Goal: Task Accomplishment & Management: Manage account settings

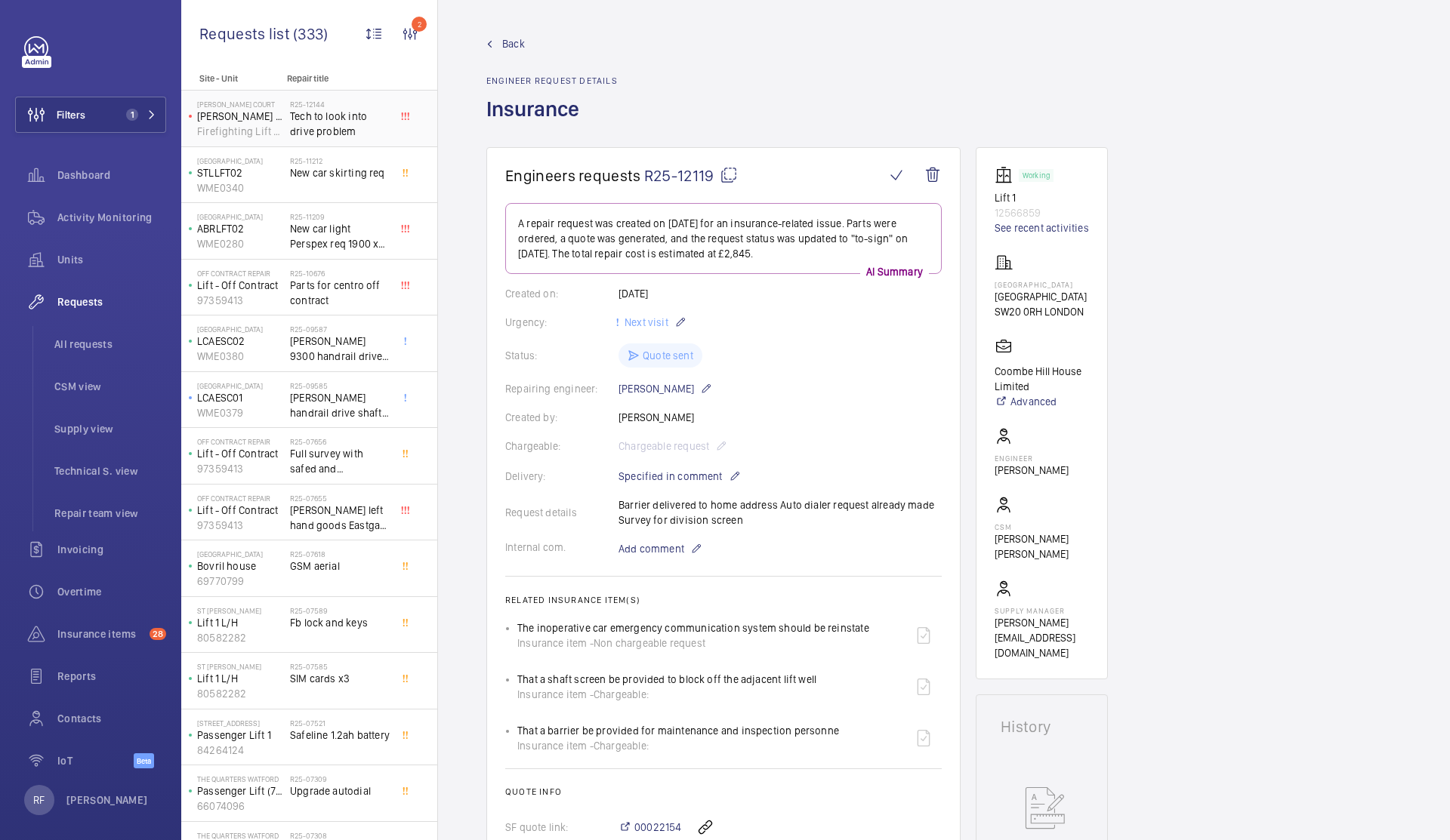
click at [343, 127] on span "Tech to look into drive problem" at bounding box center [340, 124] width 100 height 30
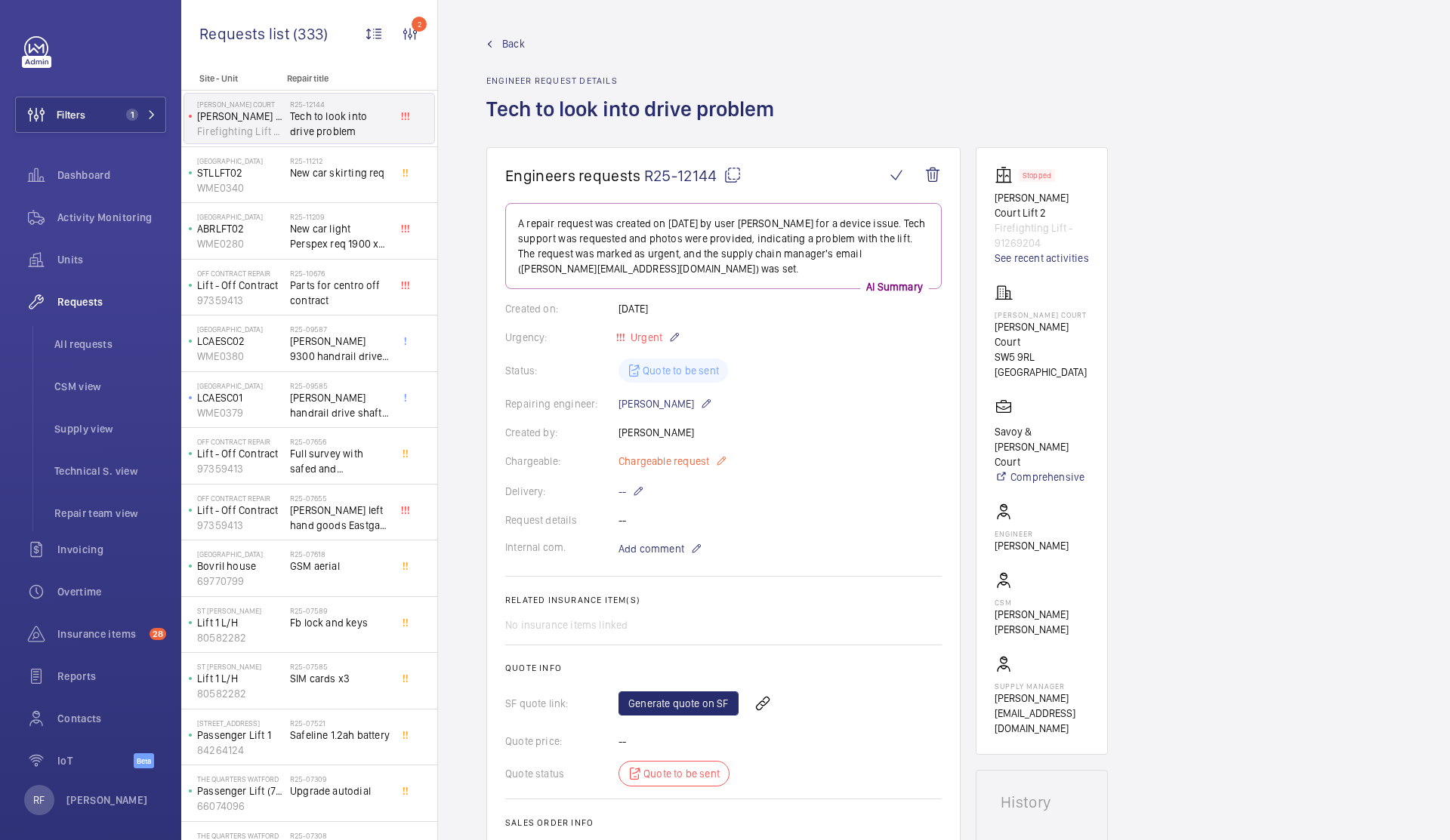
click at [720, 459] on mat-icon at bounding box center [720, 461] width 12 height 18
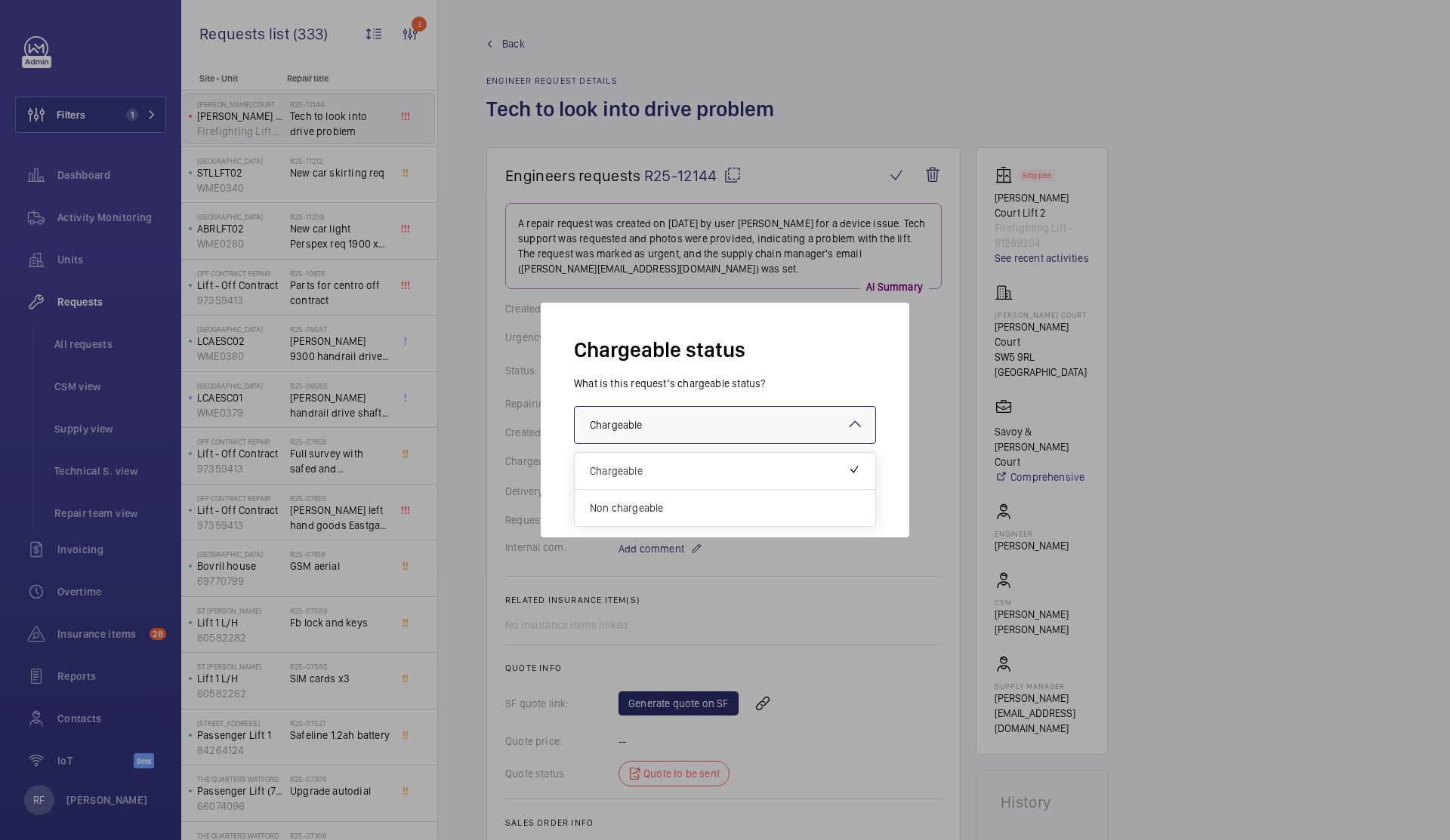
click at [727, 431] on div at bounding box center [725, 425] width 301 height 36
click at [696, 503] on span "Non chargeable" at bounding box center [725, 508] width 271 height 15
click at [846, 481] on button "Validate" at bounding box center [842, 486] width 67 height 36
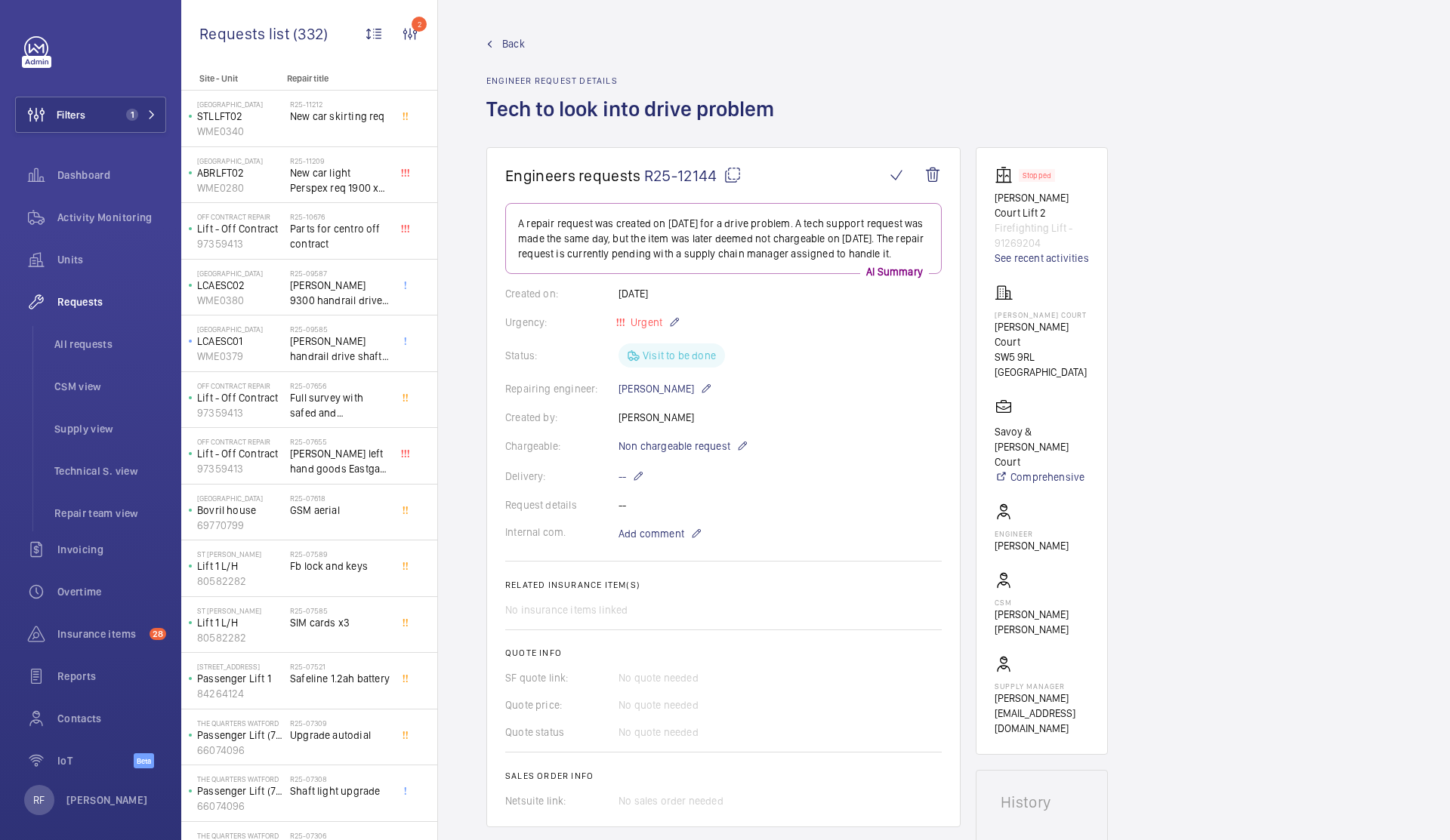
click at [734, 177] on mat-icon at bounding box center [732, 175] width 18 height 18
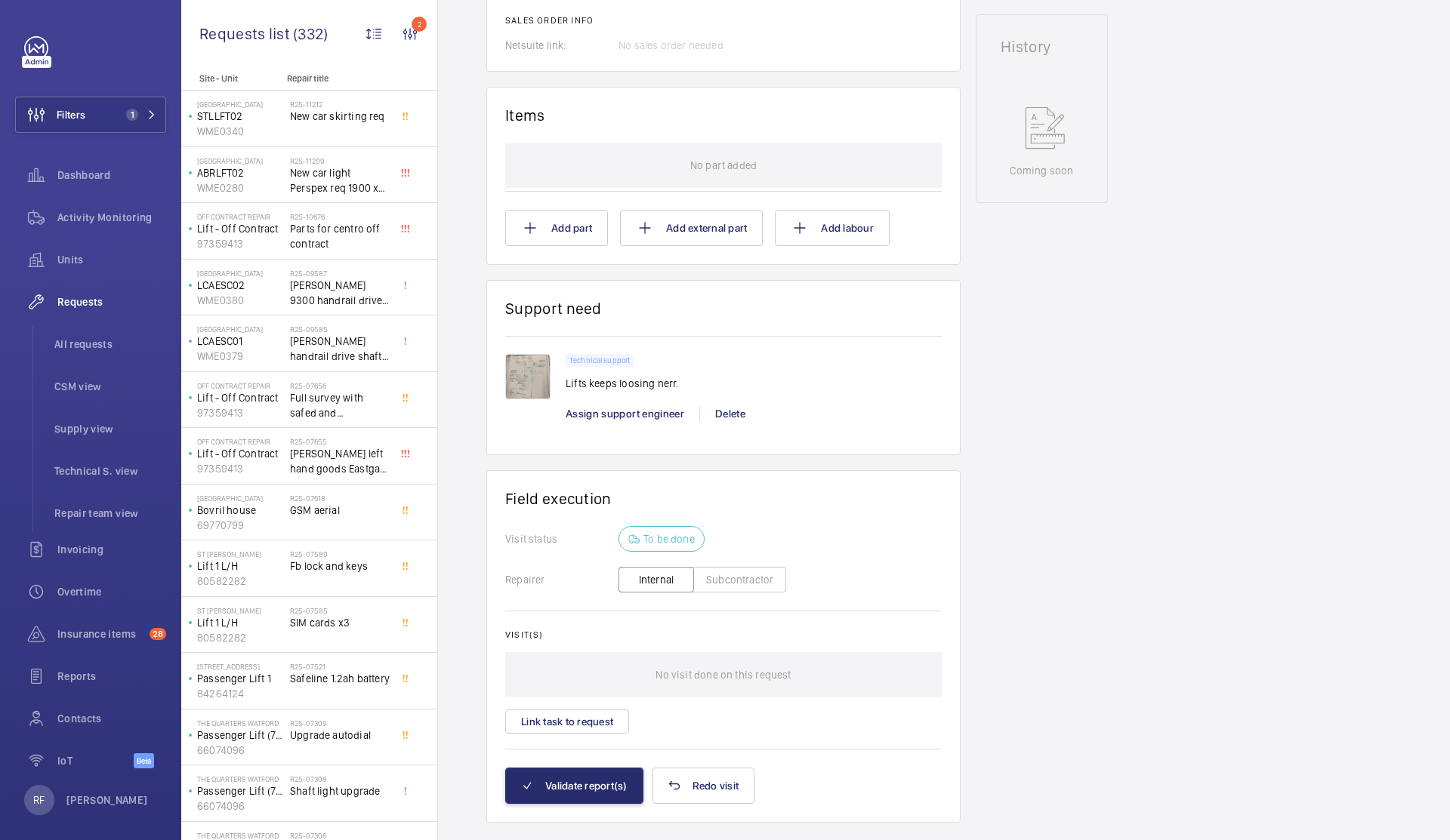
scroll to position [756, 0]
click at [522, 394] on img at bounding box center [528, 377] width 45 height 45
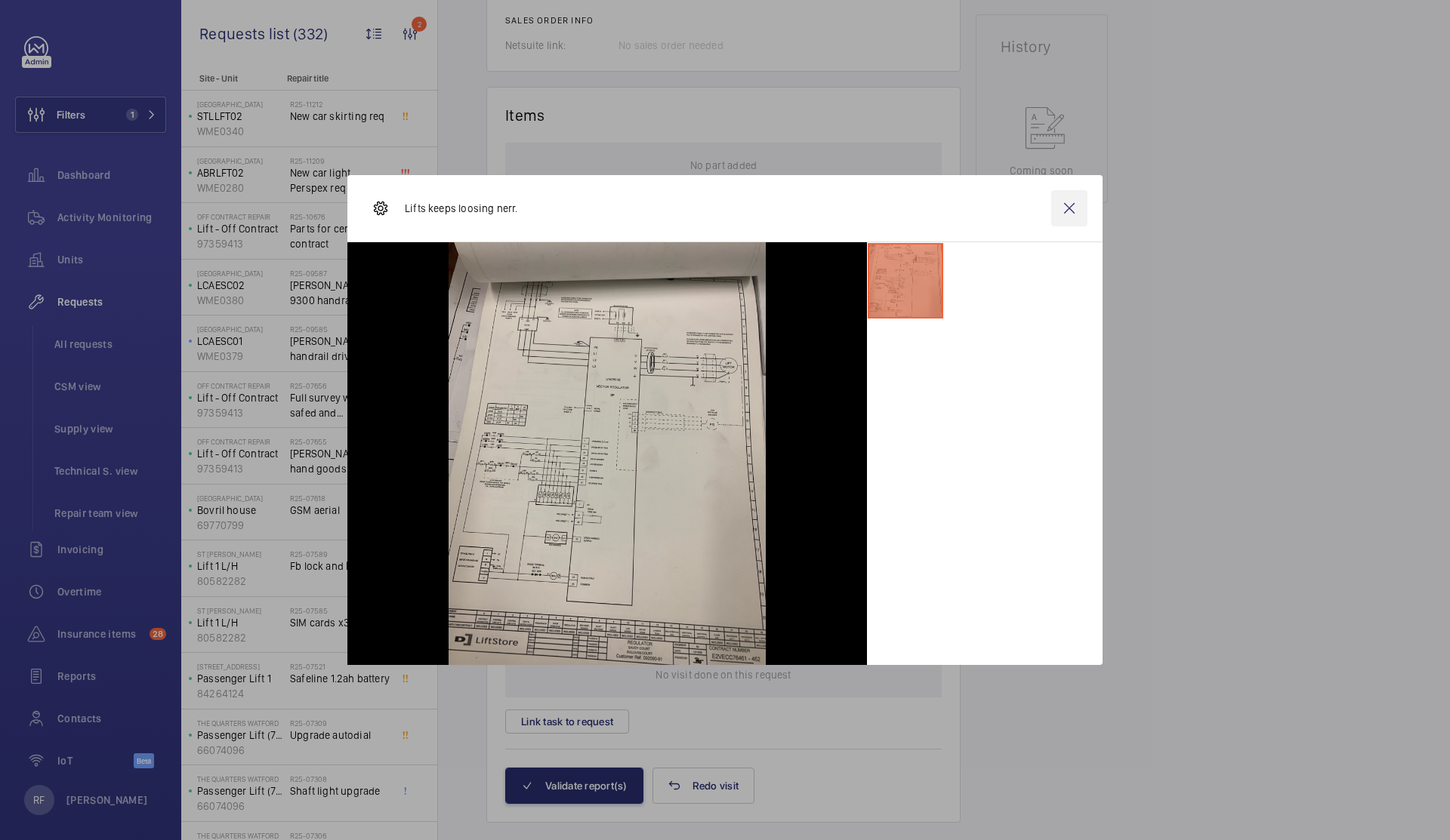
click at [1070, 199] on wm-front-icon-button at bounding box center [1069, 208] width 36 height 36
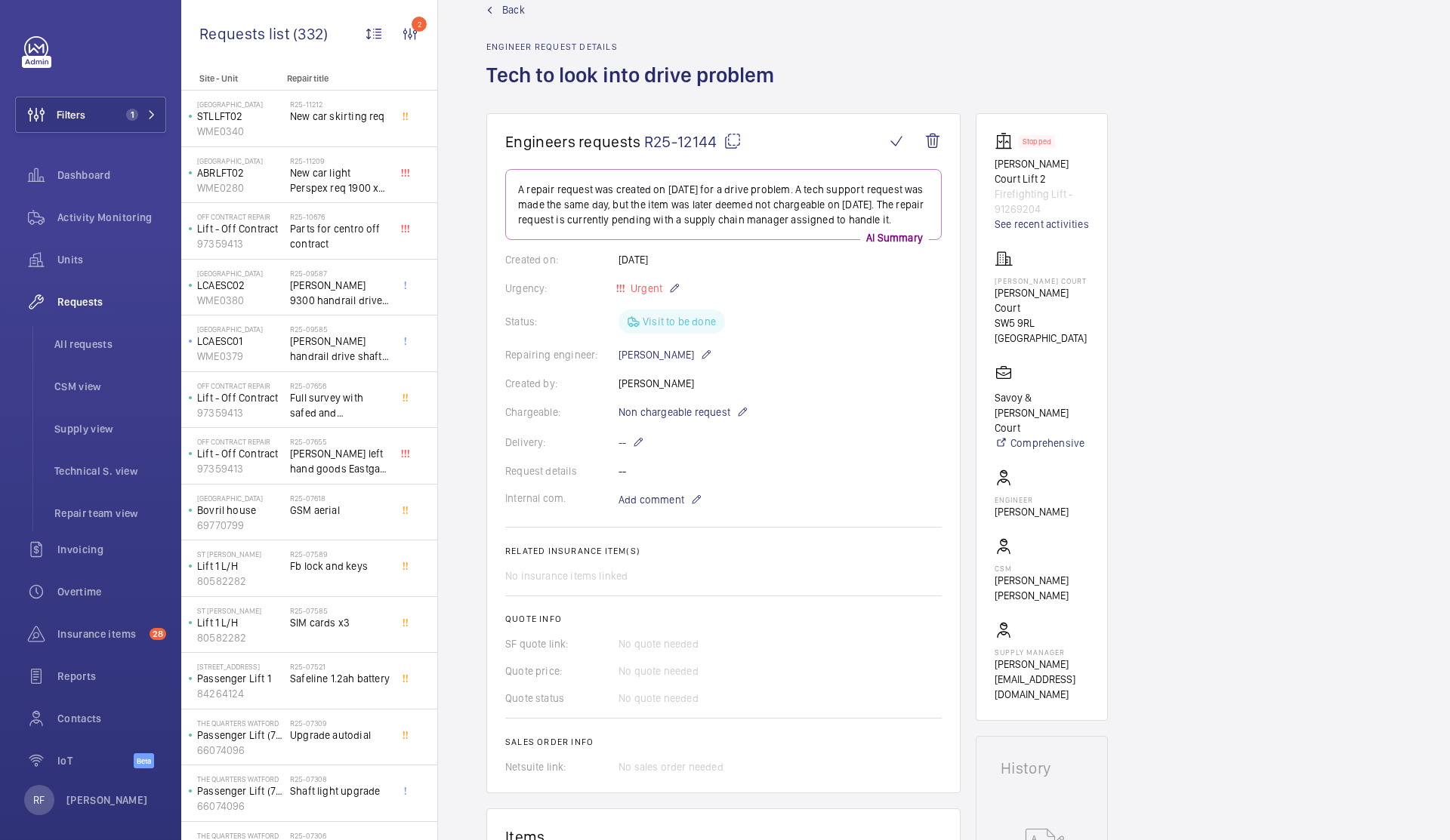
scroll to position [0, 0]
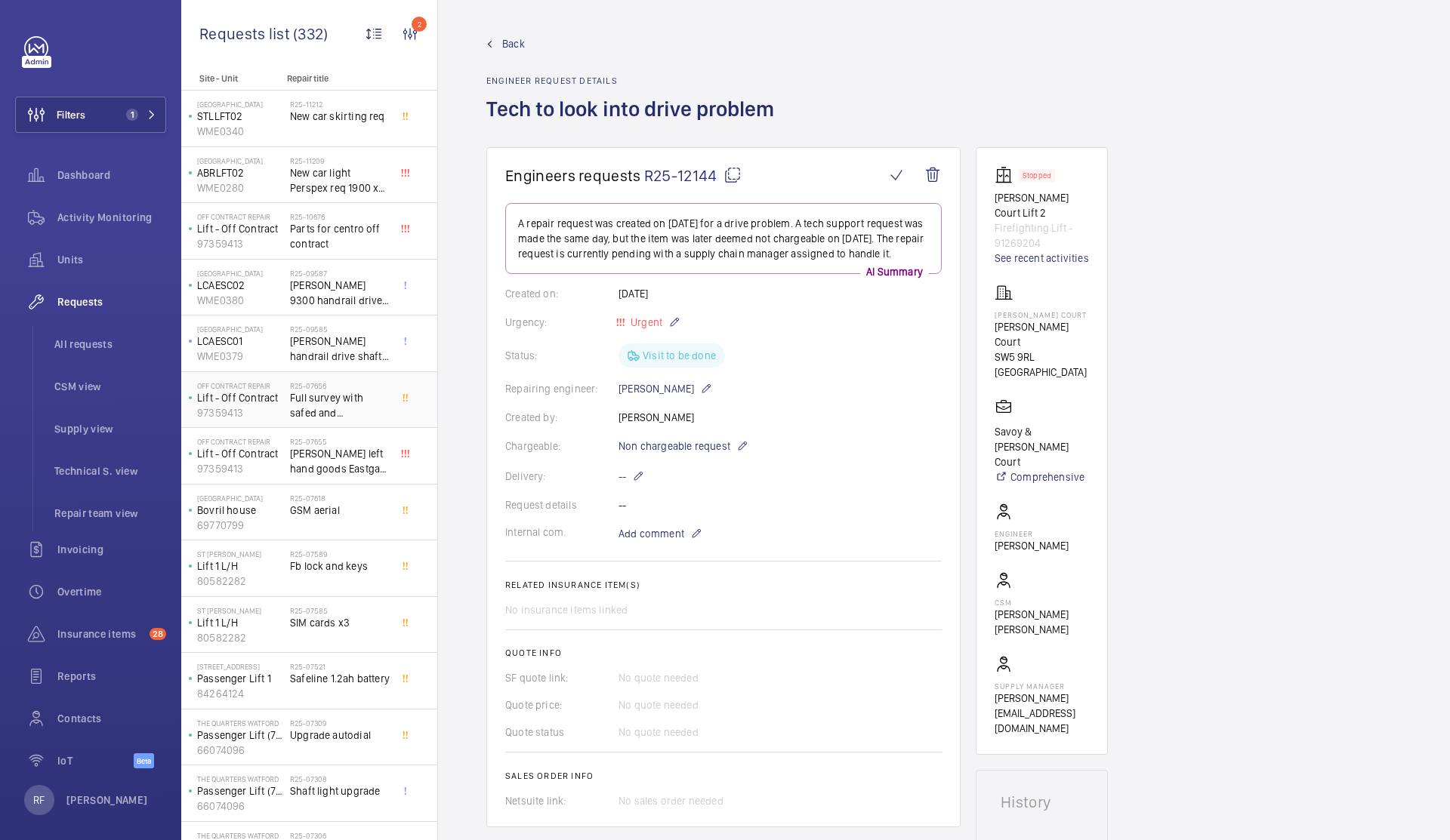
click at [324, 409] on span "Full survey with safed and [PERSON_NAME]" at bounding box center [340, 405] width 100 height 30
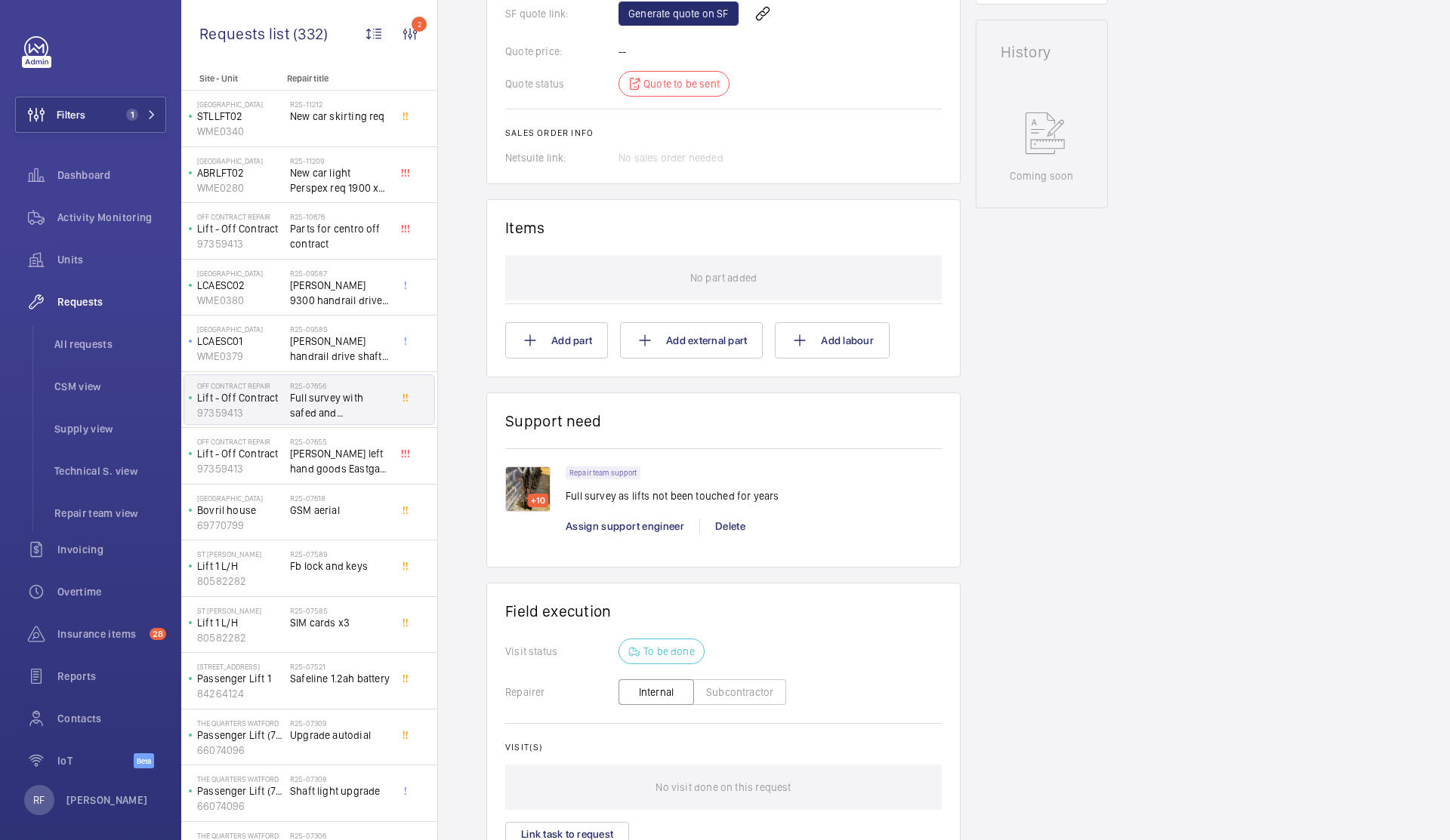
scroll to position [719, 0]
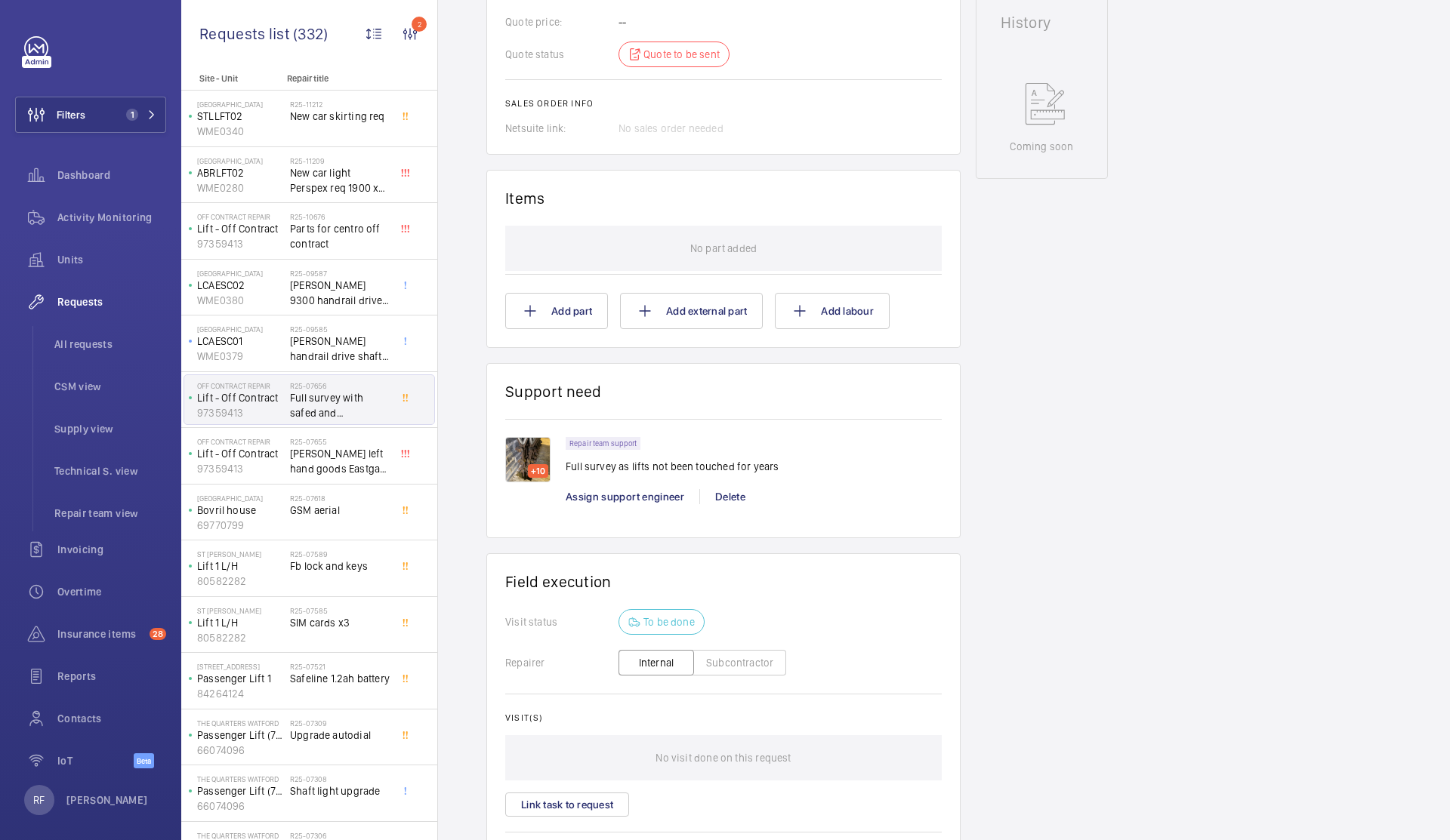
click at [530, 459] on img at bounding box center [528, 460] width 45 height 45
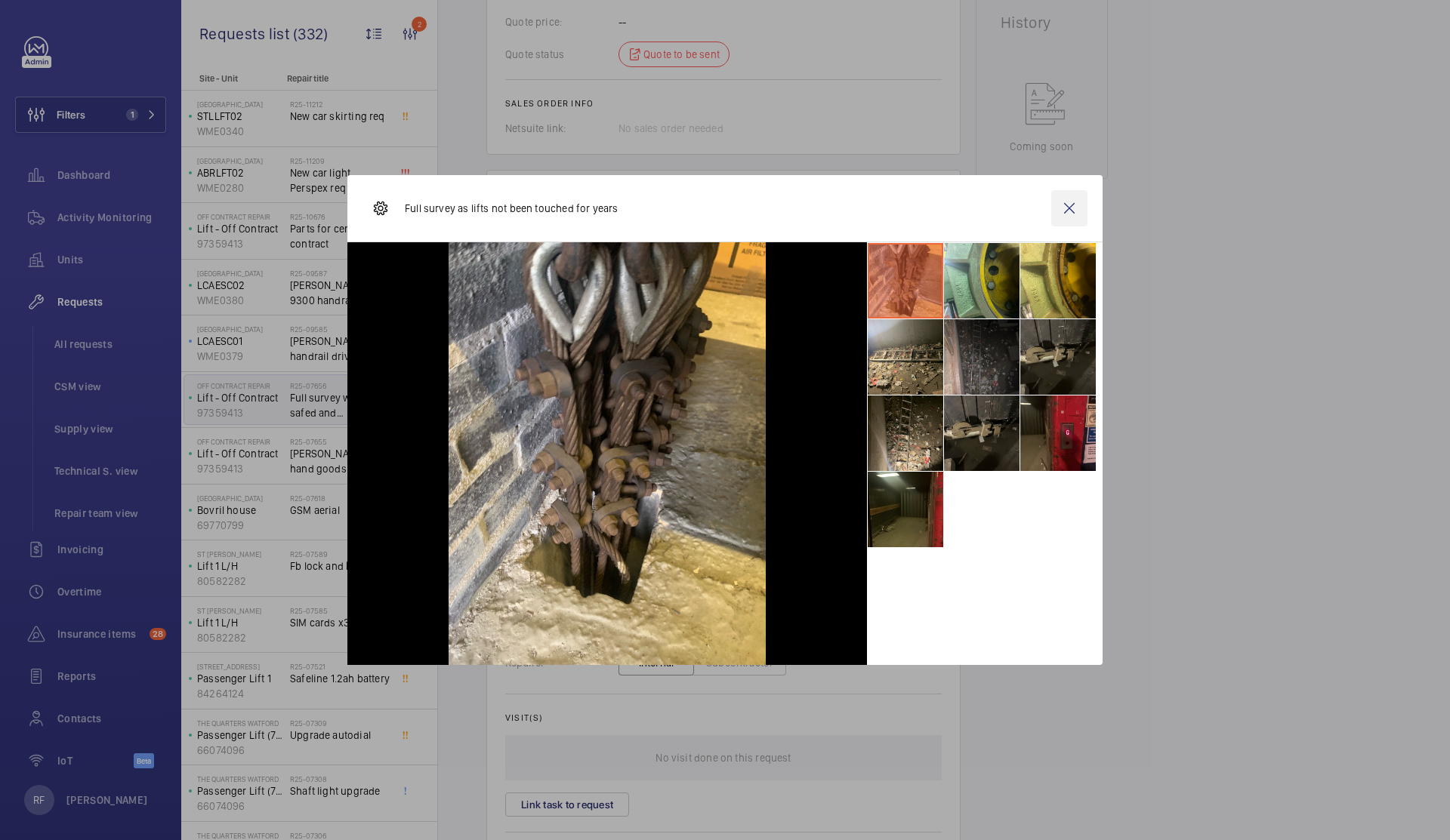
click at [1075, 208] on wm-front-icon-button at bounding box center [1069, 208] width 36 height 36
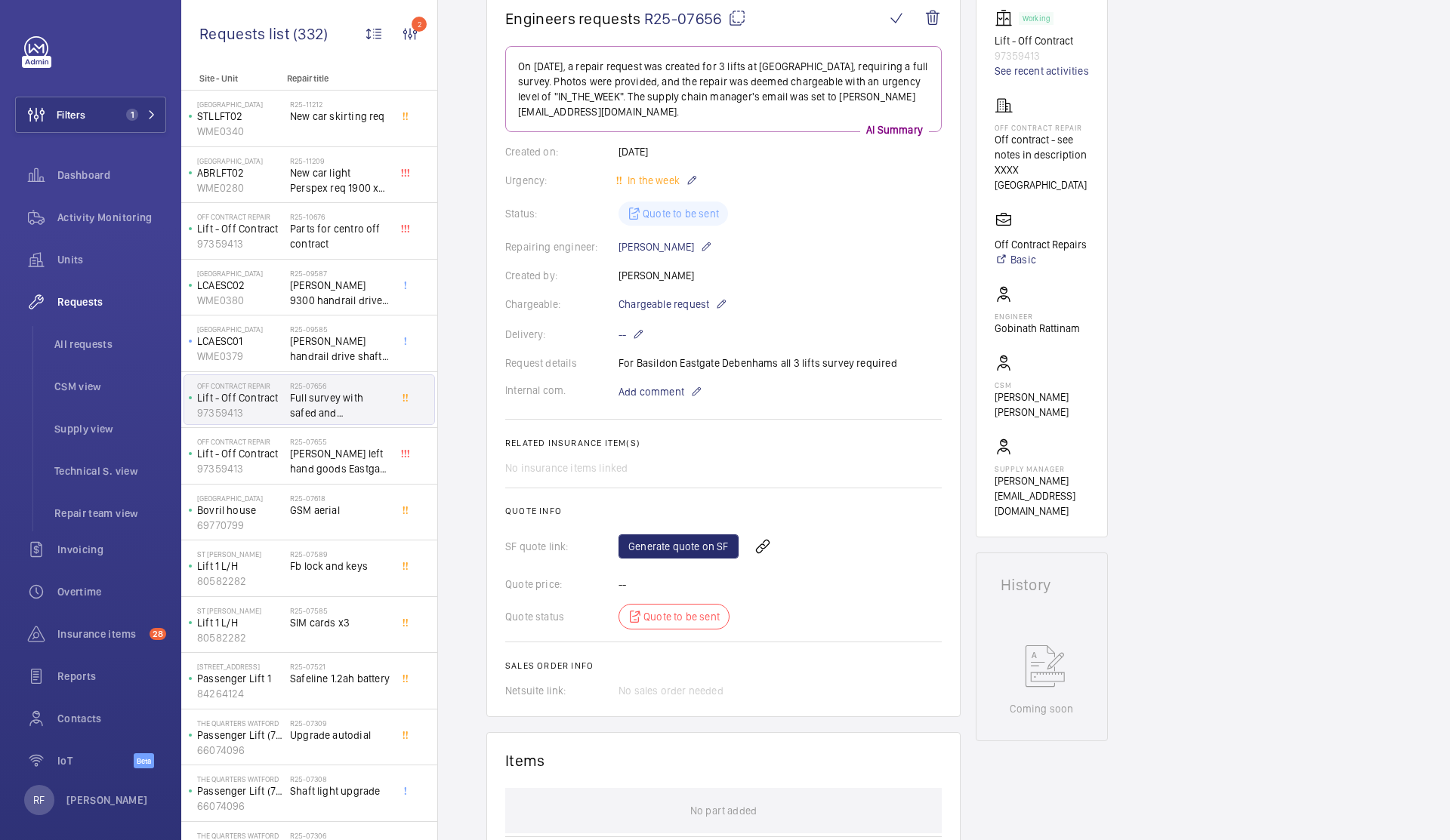
scroll to position [0, 0]
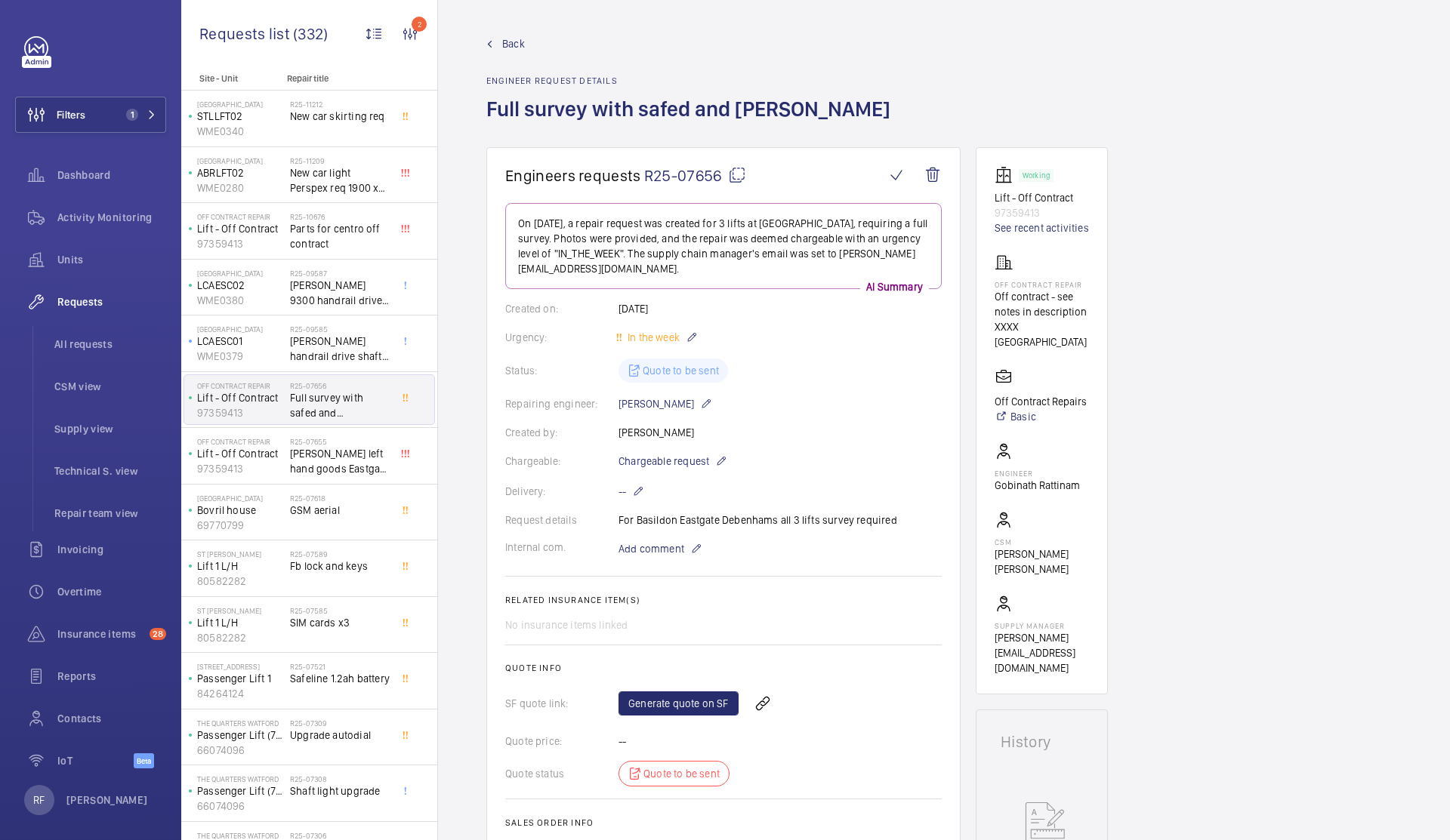
click at [740, 178] on mat-icon at bounding box center [737, 175] width 18 height 18
type textarea "R25-07656"
click at [657, 521] on div "Request details For [GEOGRAPHIC_DATA] all 3 lifts survey required" at bounding box center [723, 519] width 436 height 15
click at [309, 456] on span "[PERSON_NAME] left hand goods Eastgate non contract" at bounding box center [340, 460] width 100 height 30
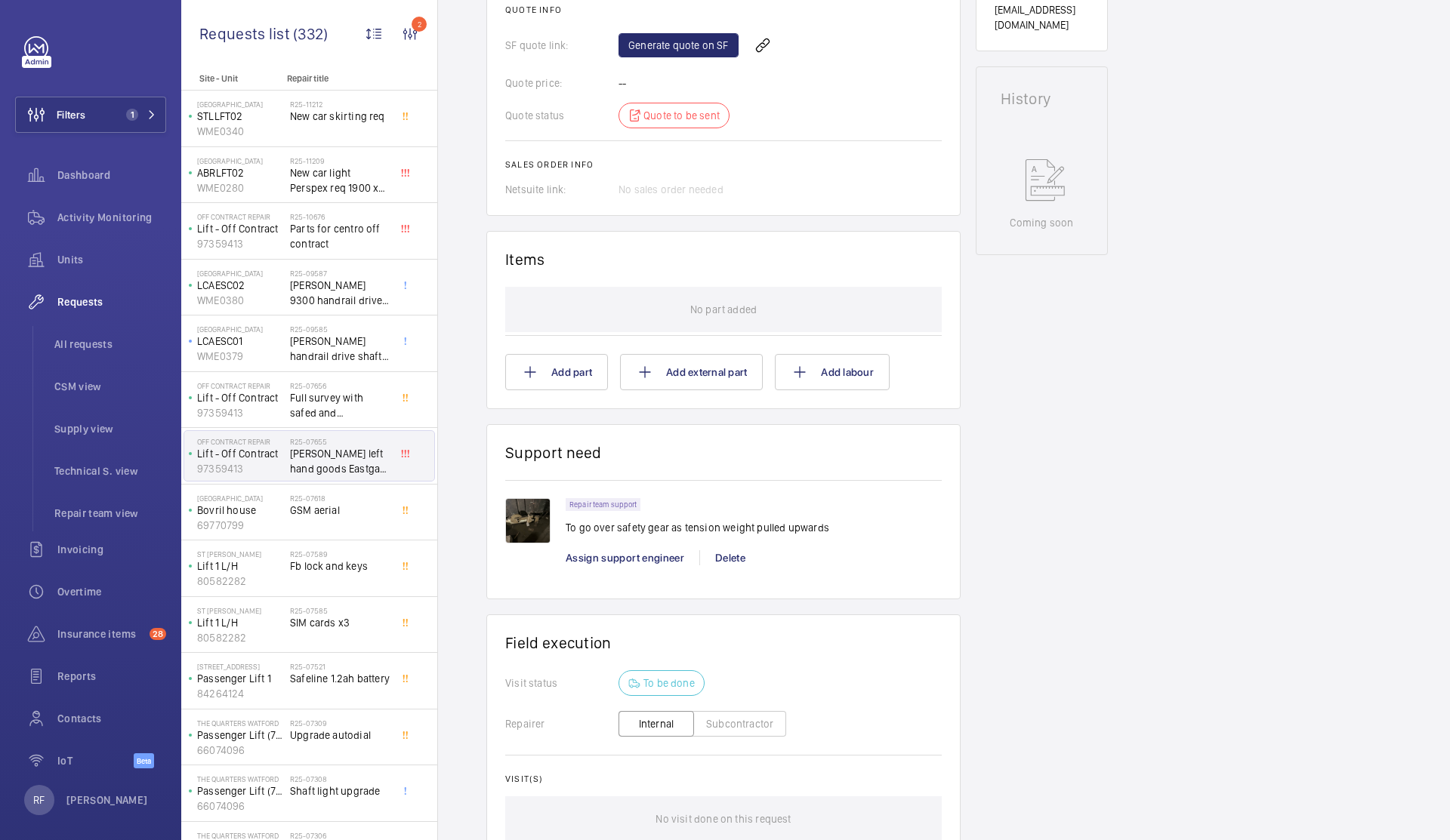
scroll to position [680, 0]
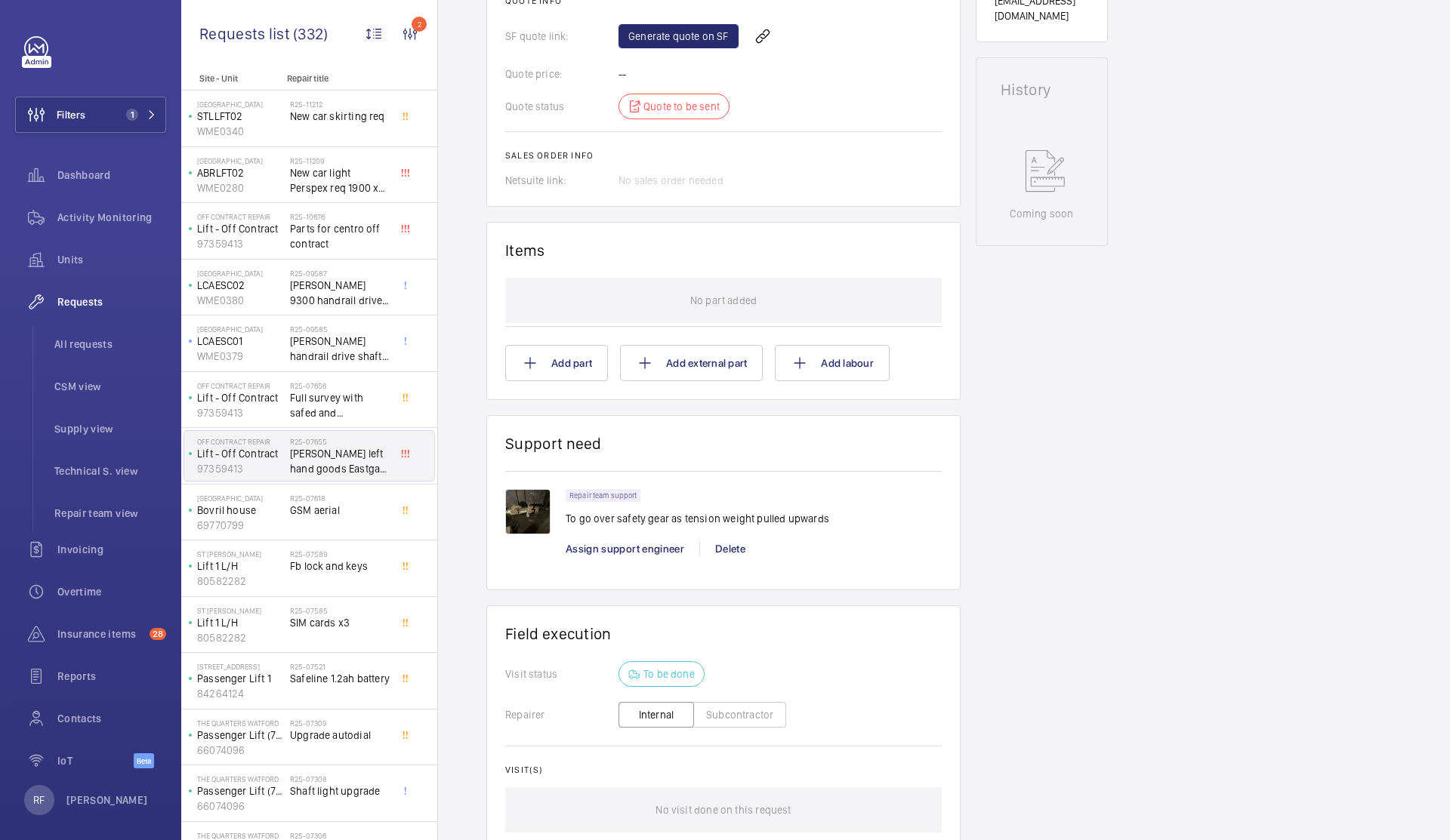
click at [521, 512] on img at bounding box center [528, 512] width 45 height 45
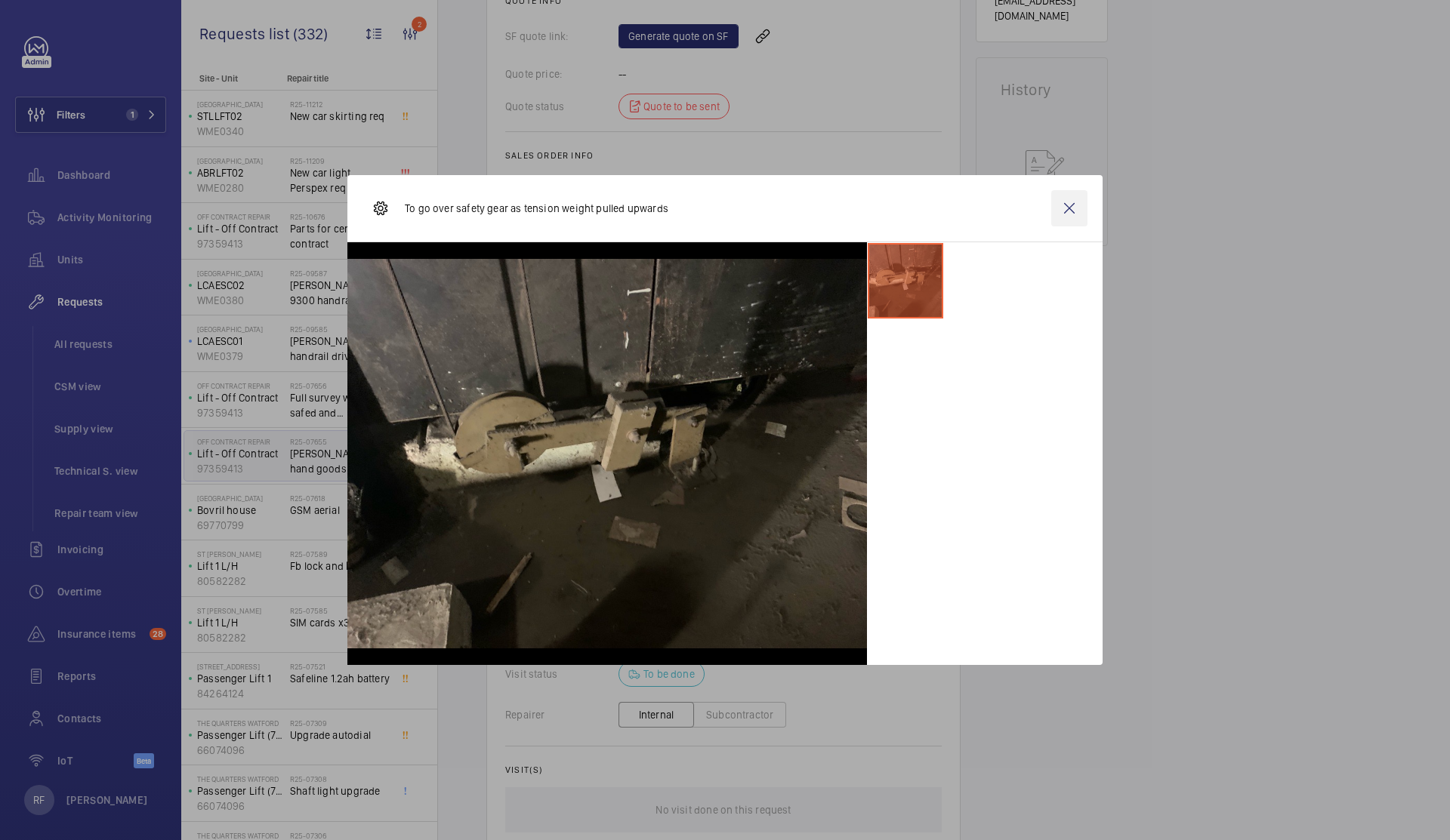
click at [1068, 207] on wm-front-icon-button at bounding box center [1069, 208] width 36 height 36
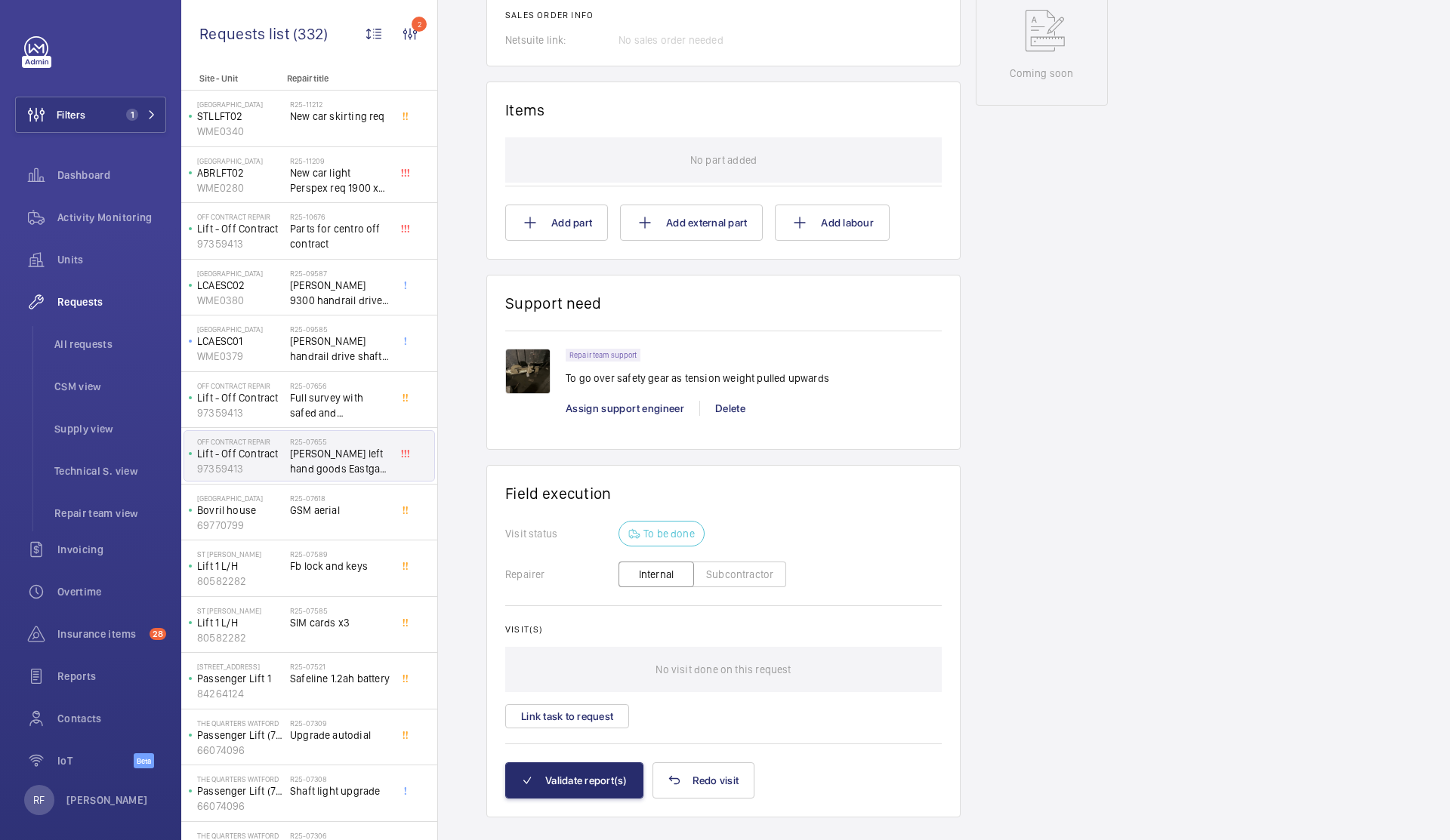
scroll to position [848, 0]
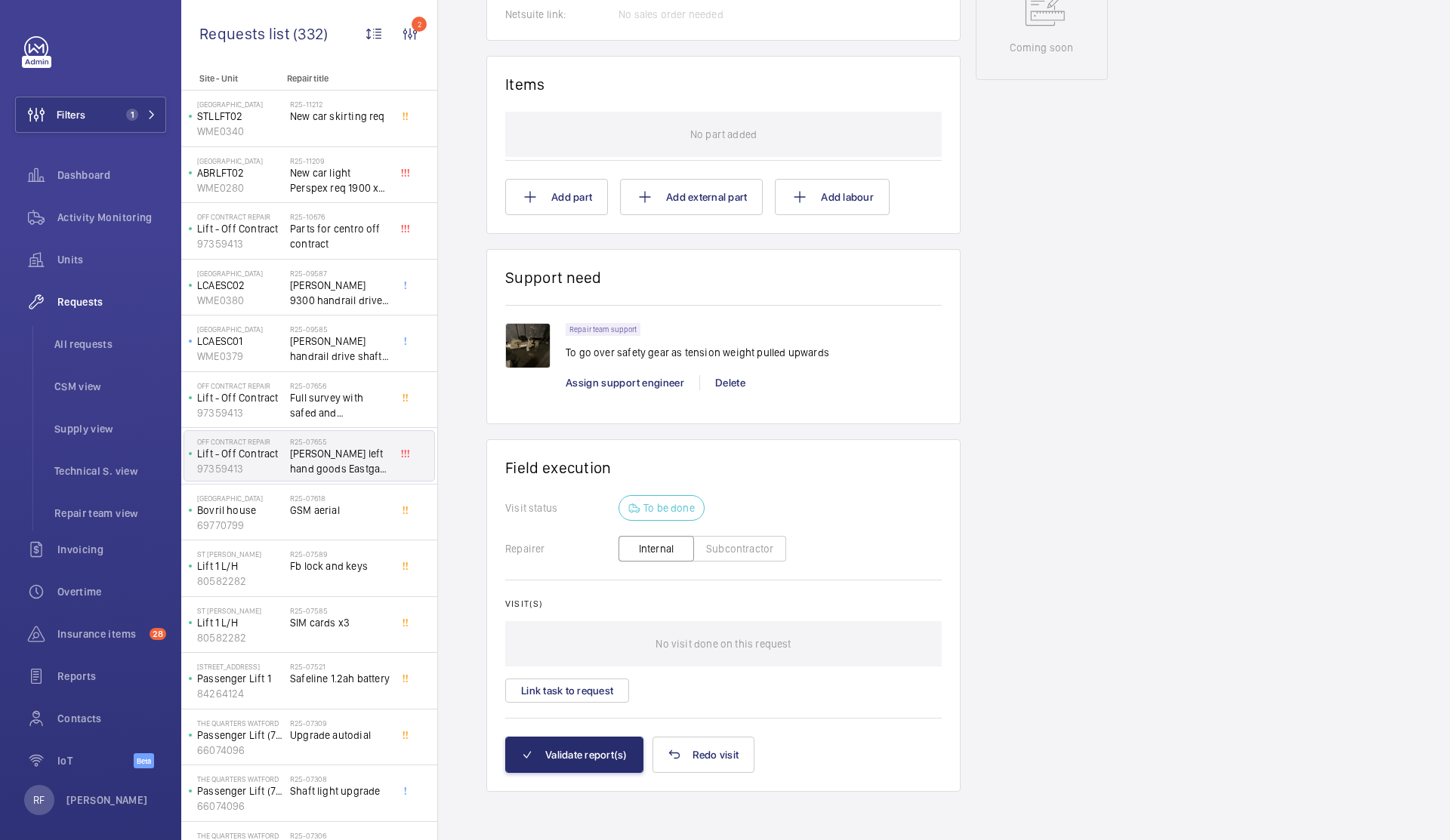
drag, startPoint x: 289, startPoint y: 454, endPoint x: 346, endPoint y: 456, distance: 57.0
click at [346, 456] on div "Off Contract Repair Lift - Off Contract 97359413 R25-07655 Debenhams left hand …" at bounding box center [309, 456] width 250 height 50
click at [342, 469] on span "[PERSON_NAME] left hand goods Eastgate non contract" at bounding box center [340, 460] width 100 height 30
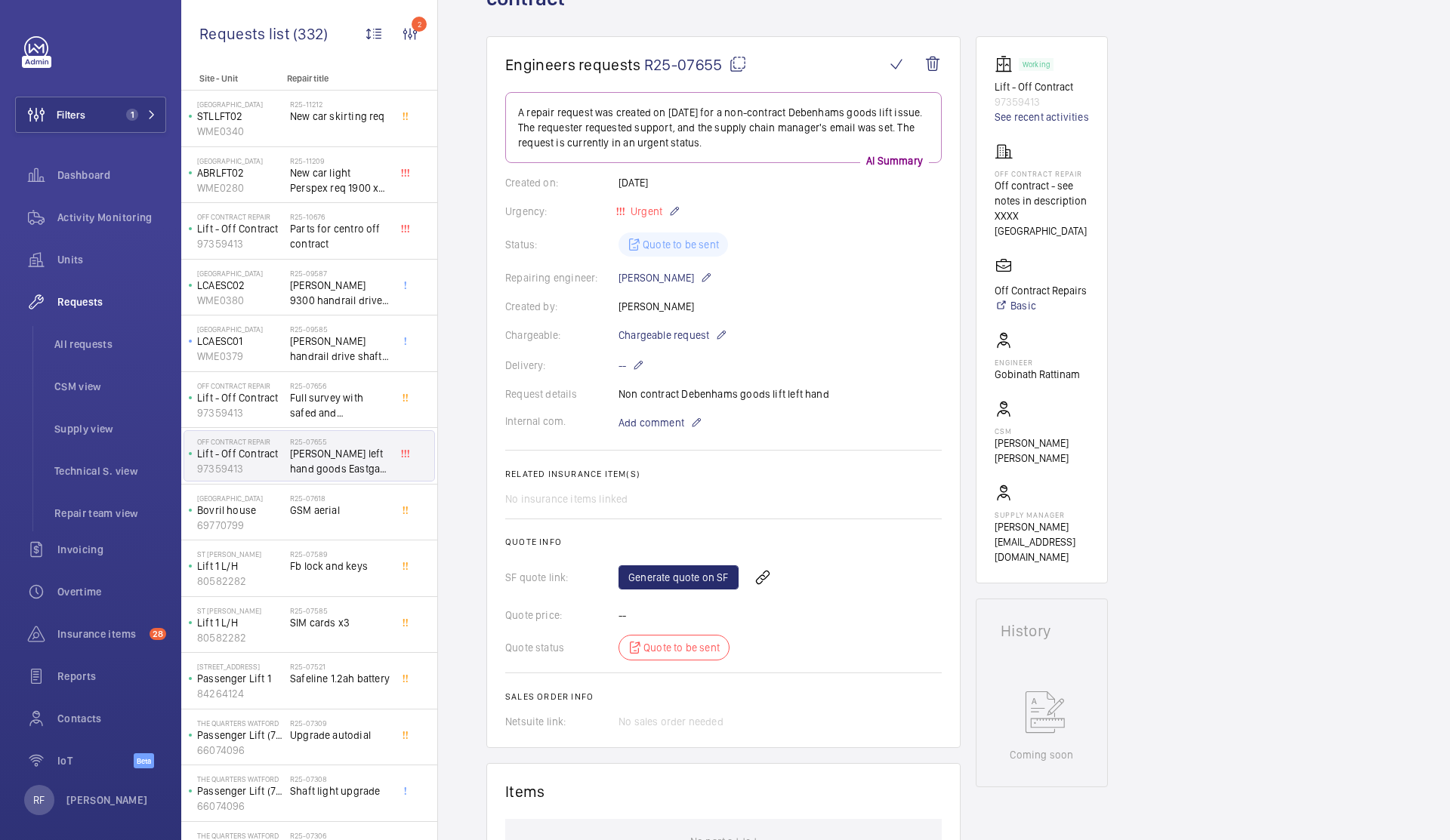
scroll to position [0, 0]
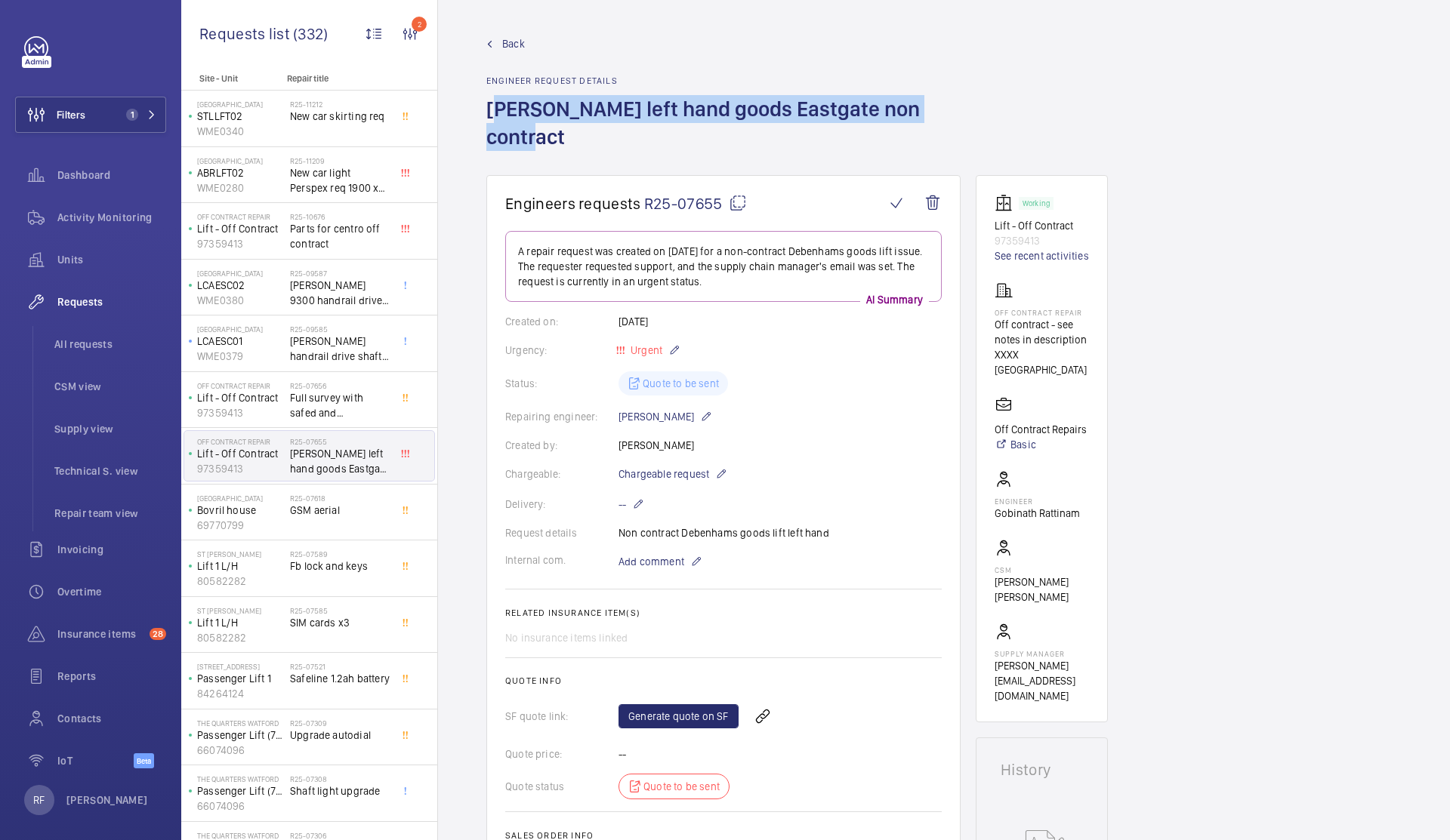
drag, startPoint x: 480, startPoint y: 105, endPoint x: 577, endPoint y: 134, distance: 101.2
click at [577, 134] on wm-front-admin-header "Back Engineer request details [PERSON_NAME] left hand goods Eastgate non contra…" at bounding box center [944, 87] width 1012 height 175
copy h1 "[PERSON_NAME] left hand goods Eastgate non contract"
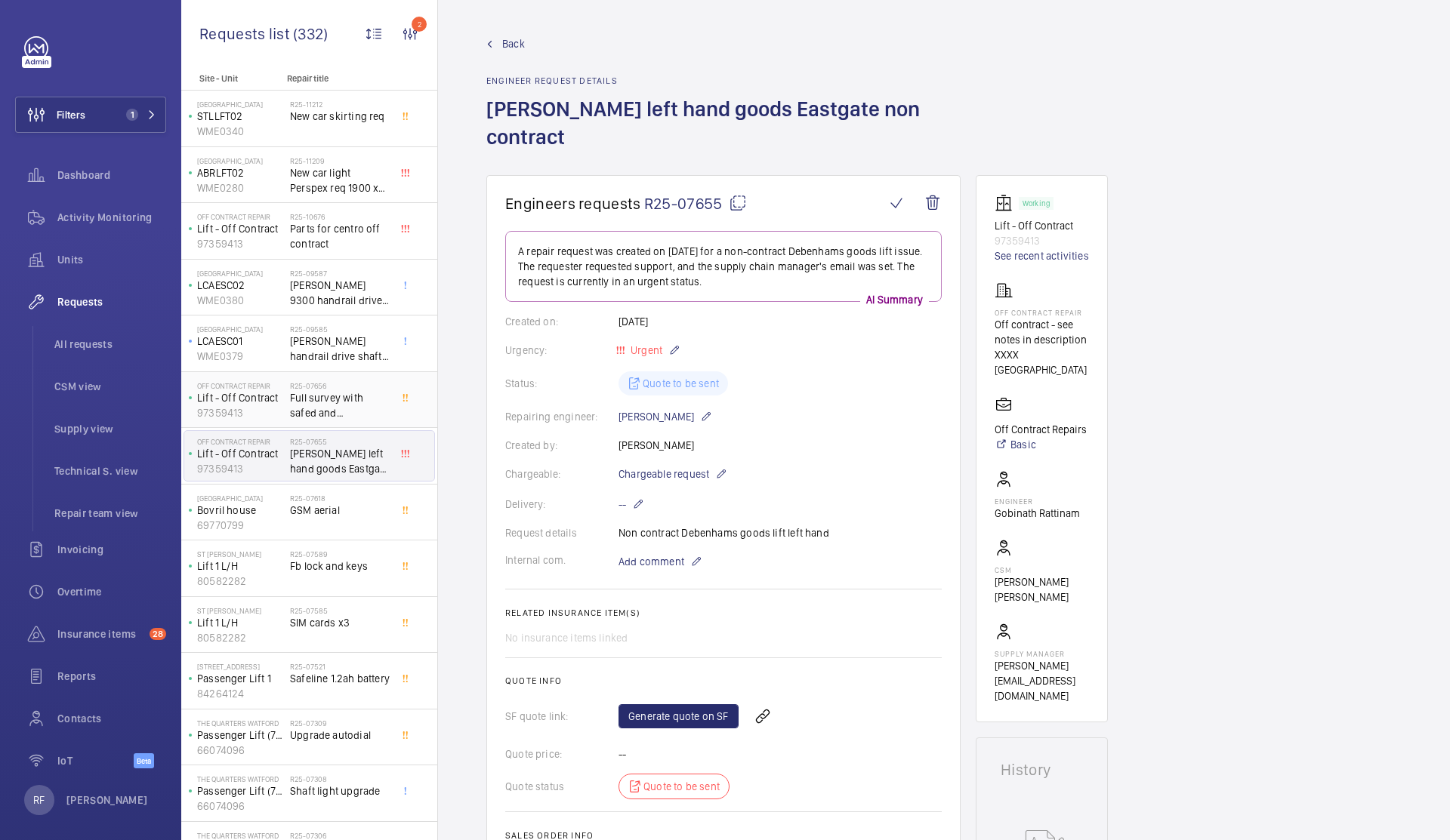
click at [342, 403] on span "Full survey with safed and [PERSON_NAME]" at bounding box center [340, 405] width 100 height 30
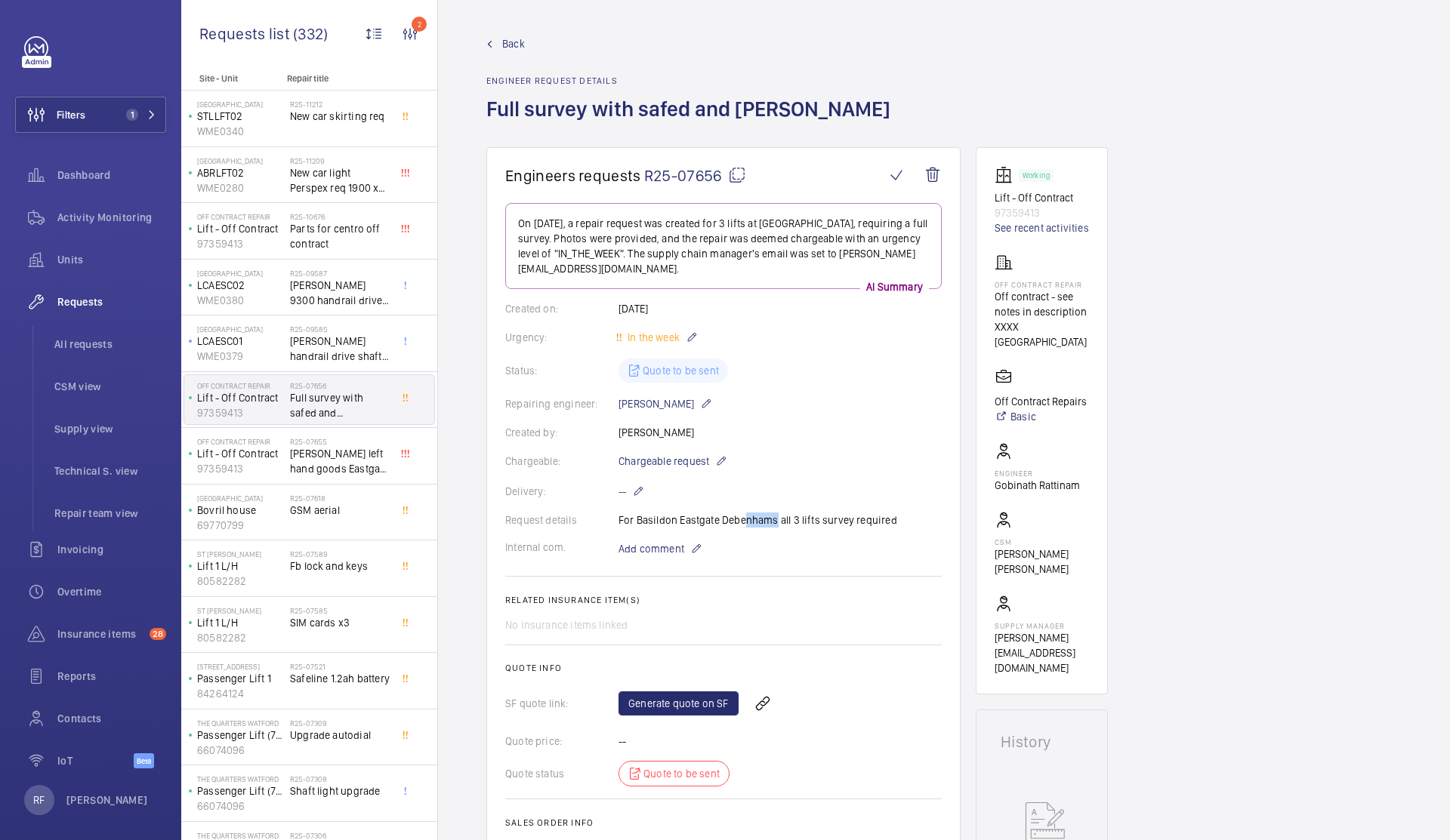
drag, startPoint x: 770, startPoint y: 519, endPoint x: 740, endPoint y: 521, distance: 30.1
click at [740, 521] on div "Request details For [GEOGRAPHIC_DATA] all 3 lifts survey required" at bounding box center [723, 519] width 436 height 15
drag, startPoint x: 775, startPoint y: 519, endPoint x: 637, endPoint y: 527, distance: 138.2
click at [637, 527] on div "Request details For [GEOGRAPHIC_DATA] all 3 lifts survey required" at bounding box center [723, 519] width 436 height 15
copy p "Basildon Eastgate [GEOGRAPHIC_DATA]"
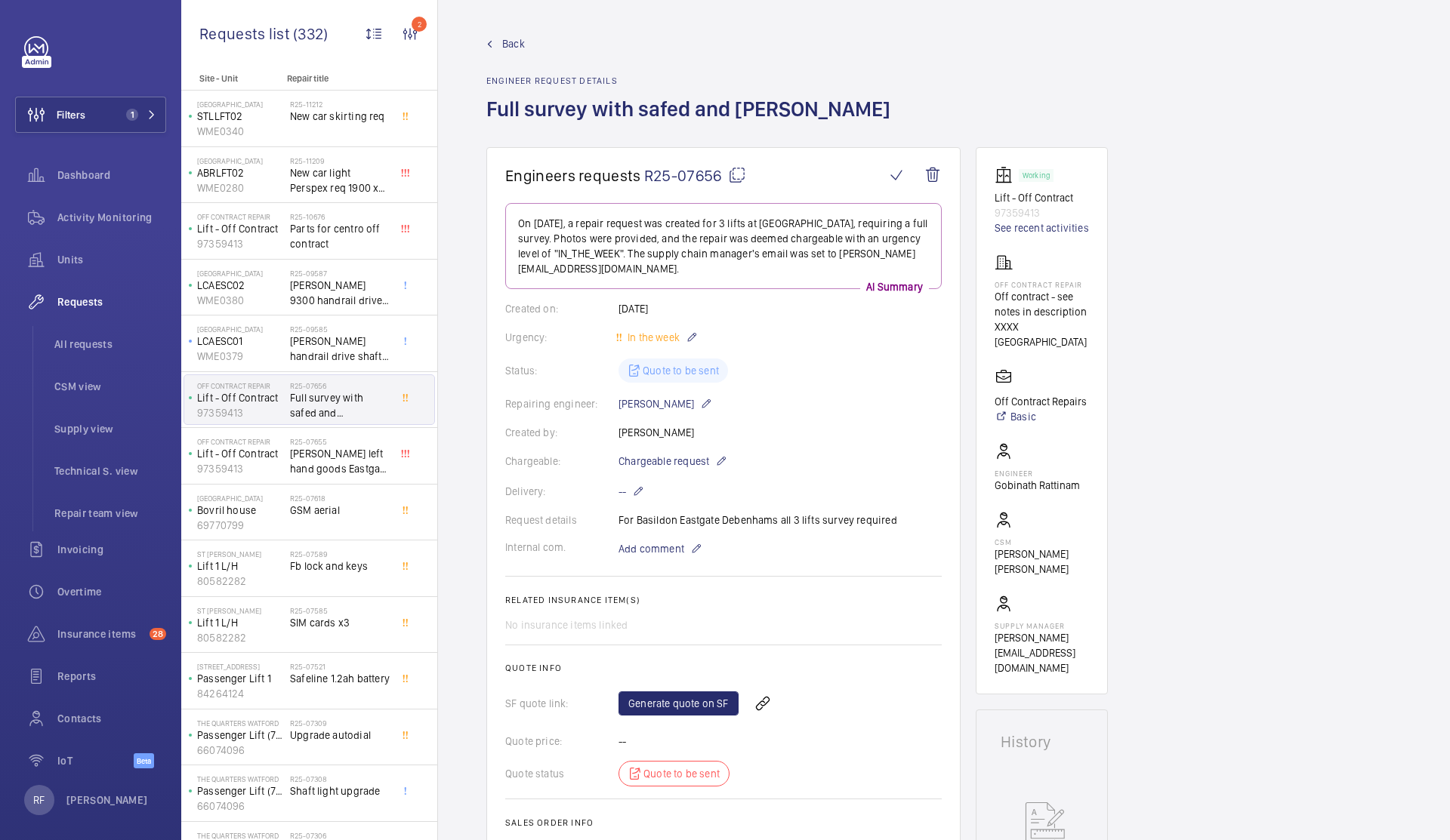
click at [651, 308] on div "Created on: [DATE]" at bounding box center [723, 309] width 436 height 15
copy p "[DATE]"
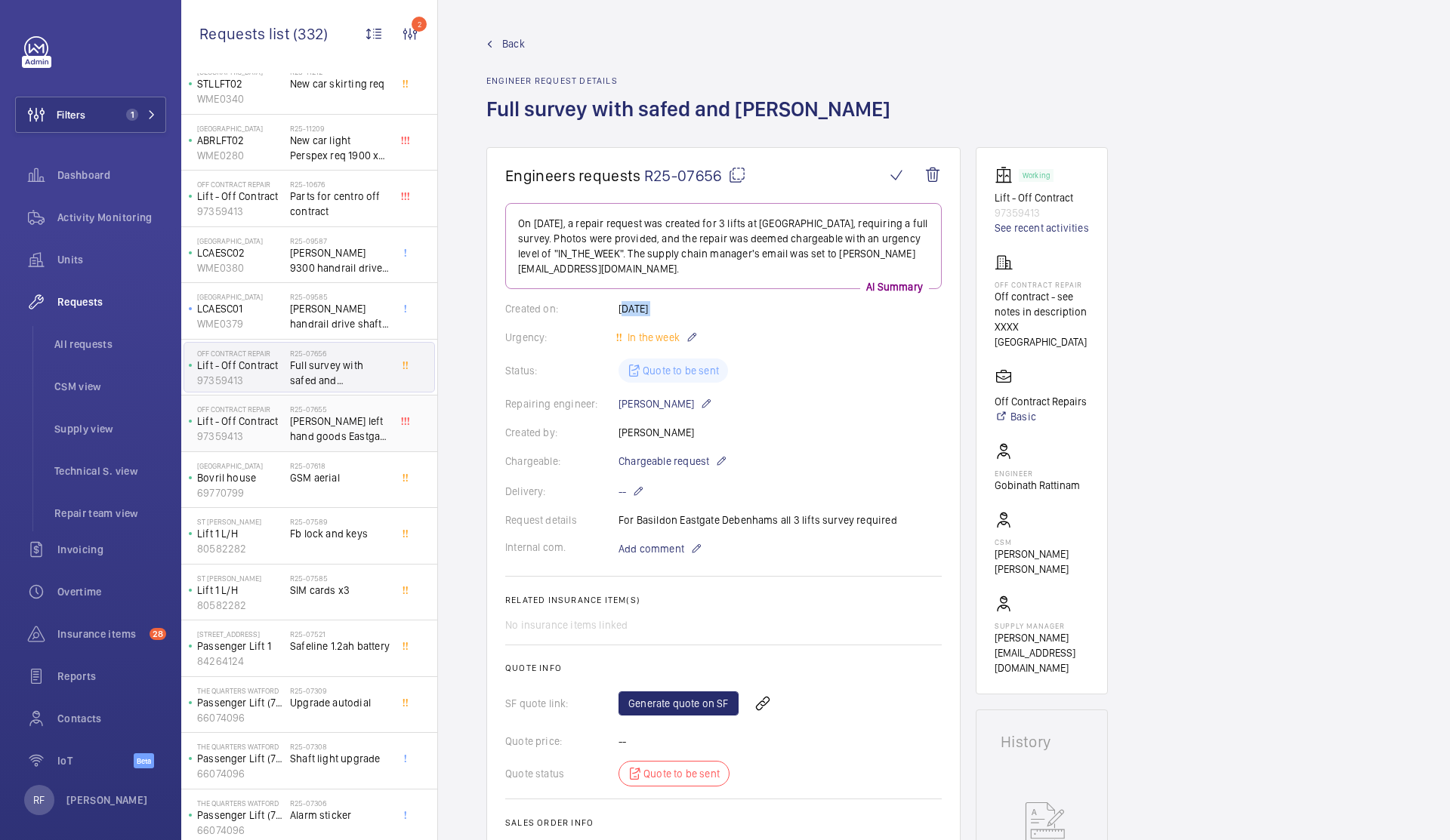
scroll to position [34, 0]
click at [345, 484] on span "GSM aerial" at bounding box center [340, 477] width 100 height 15
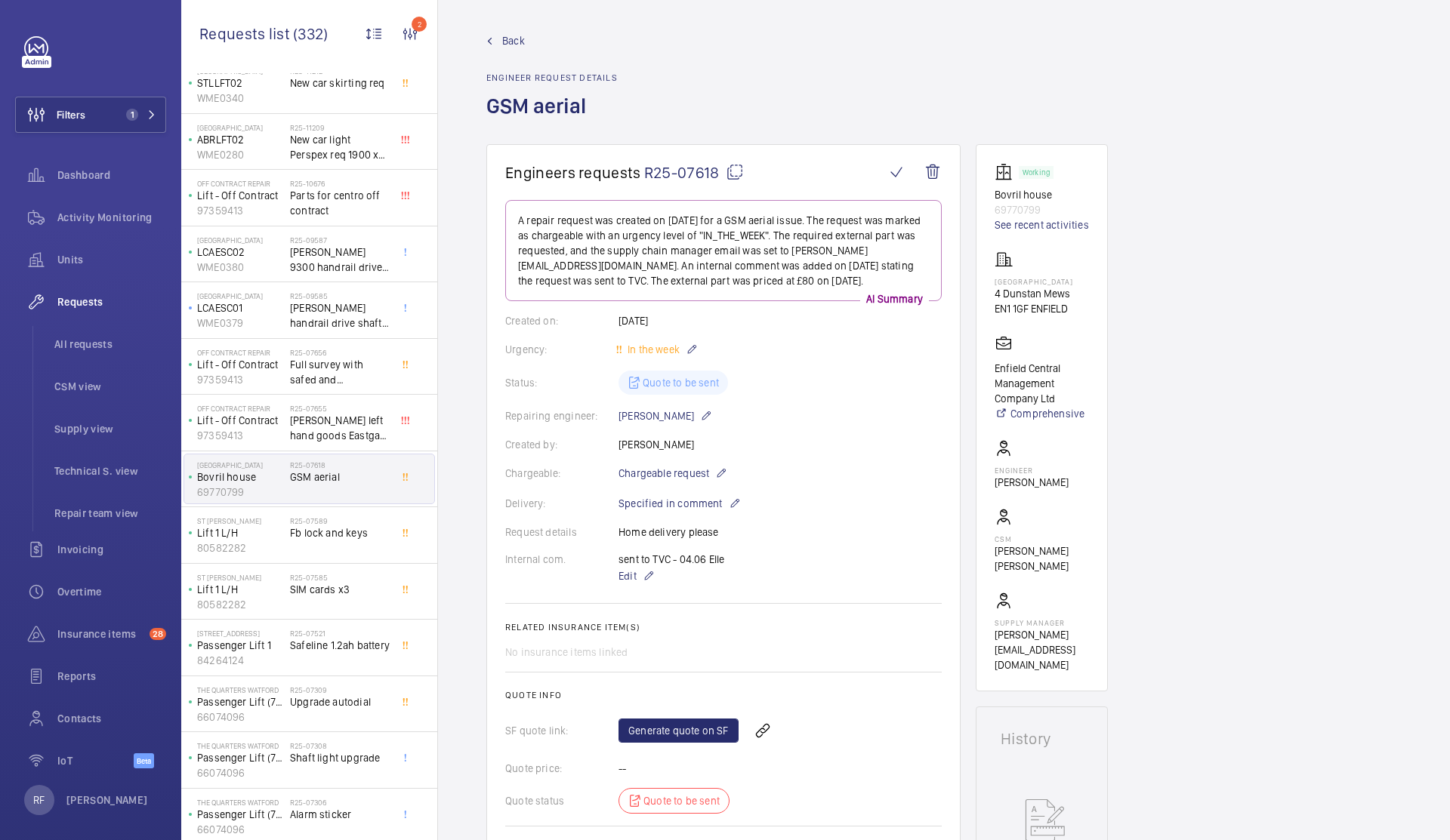
scroll to position [21, 0]
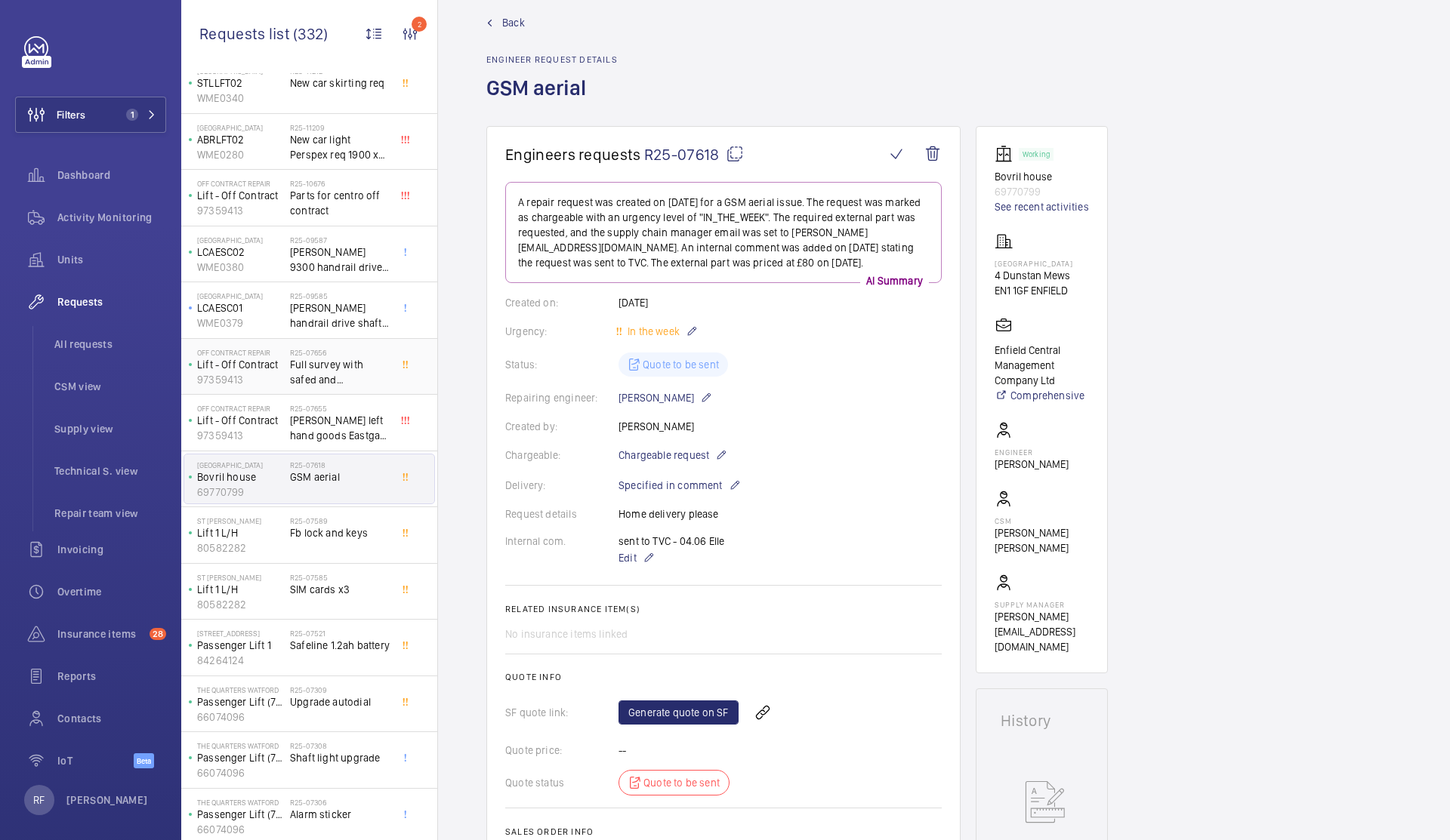
click at [263, 374] on p "97359413" at bounding box center [241, 380] width 87 height 15
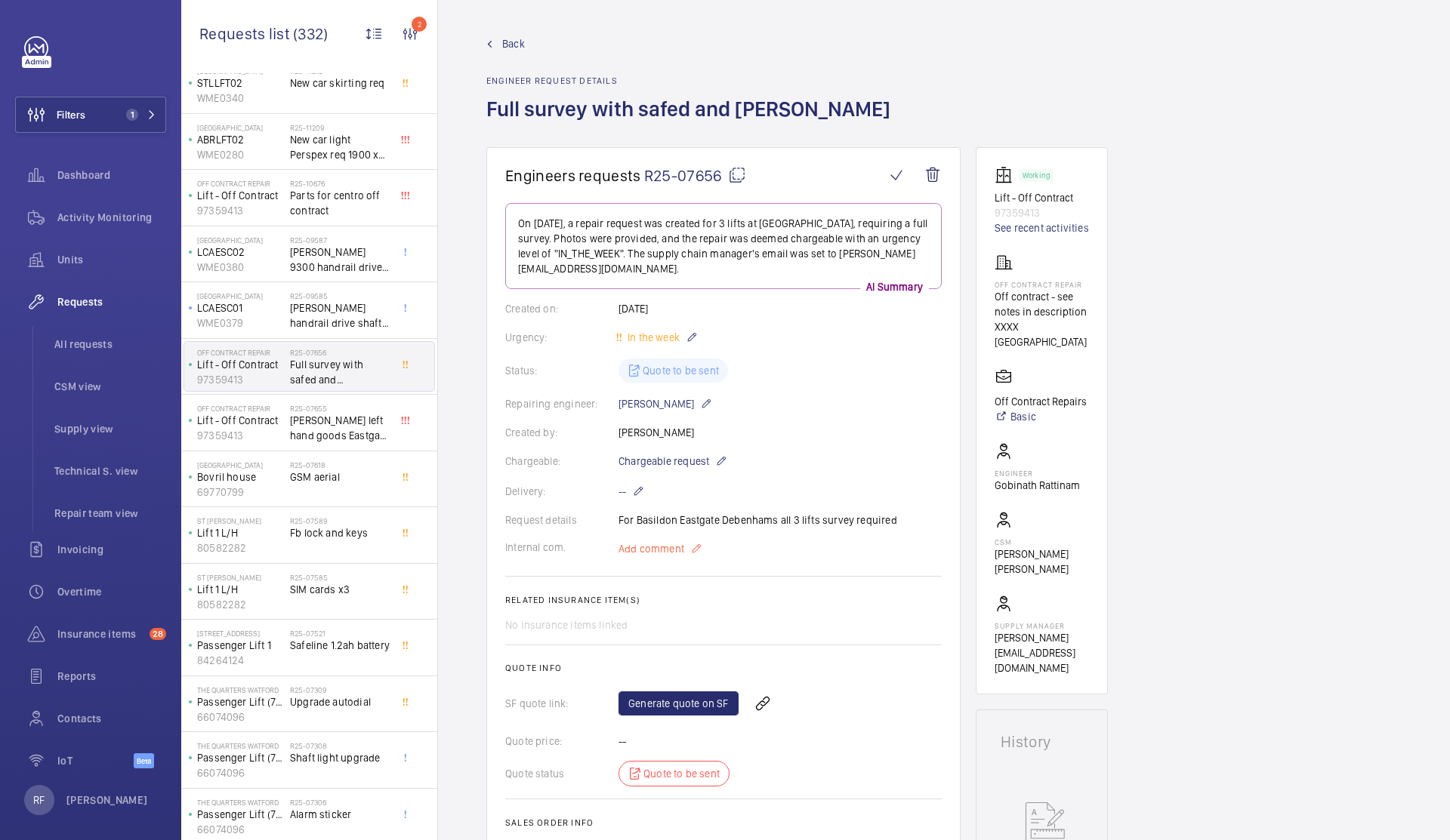
click at [692, 547] on mat-icon at bounding box center [696, 548] width 12 height 18
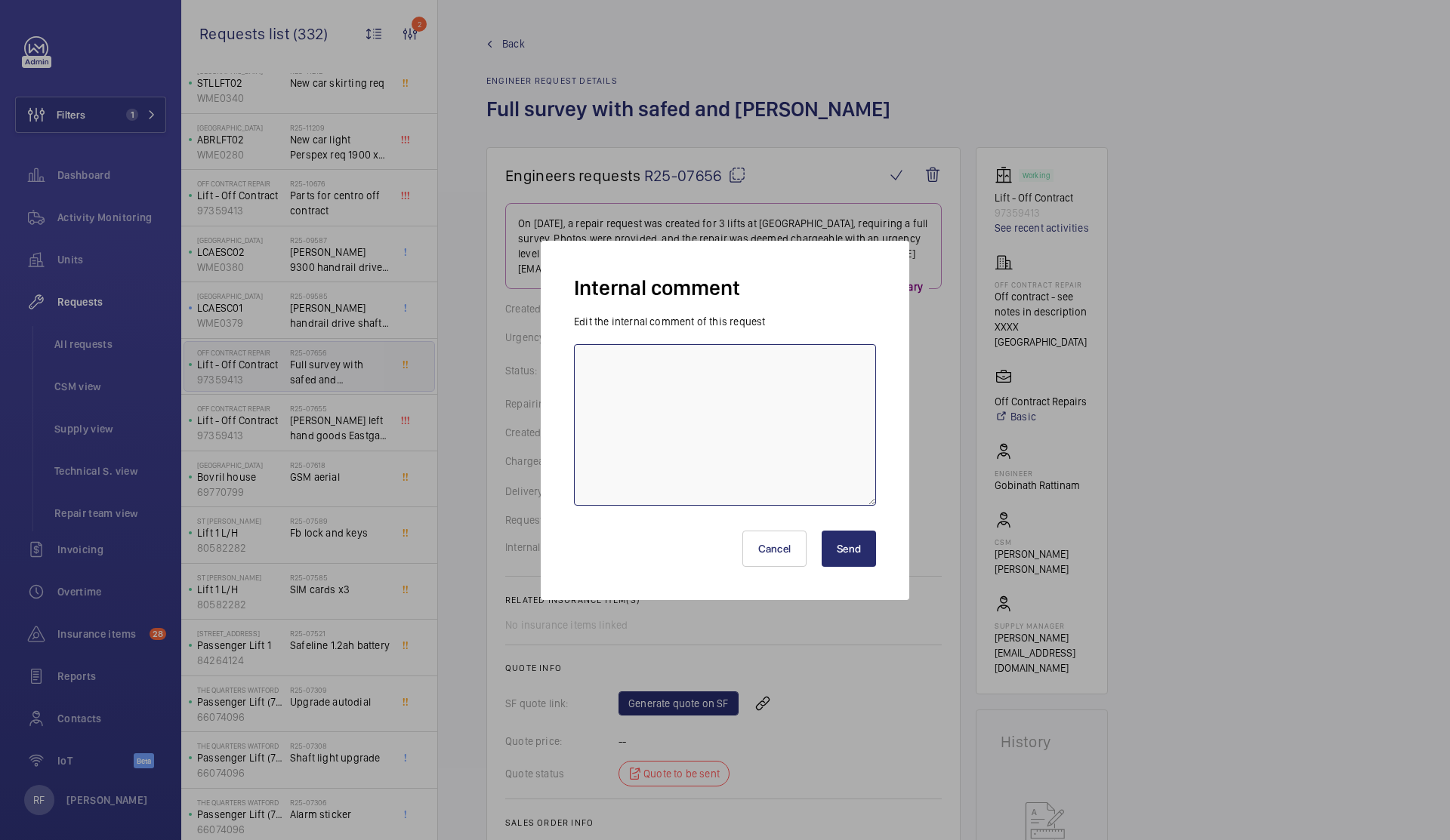
click at [665, 410] on textarea at bounding box center [725, 425] width 303 height 162
click at [752, 370] on textarea "[PERSON_NAME] - [DATE] request [PERSON_NAME] to let me know what is required to…" at bounding box center [725, 425] width 303 height 162
type textarea "[PERSON_NAME] - [DATE] request [PERSON_NAME] to let me know what is required to…"
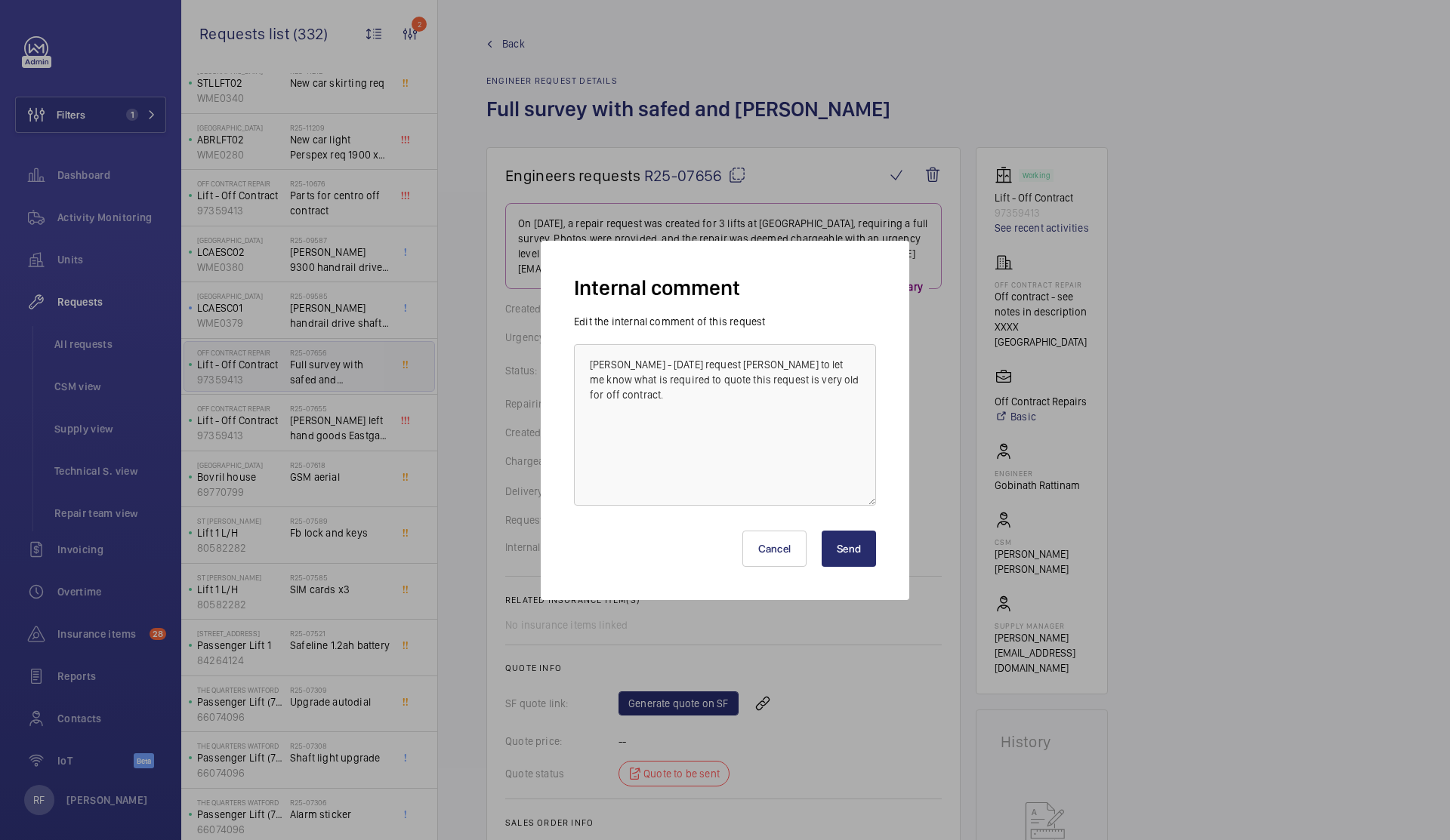
click at [849, 545] on button "Send" at bounding box center [849, 548] width 55 height 36
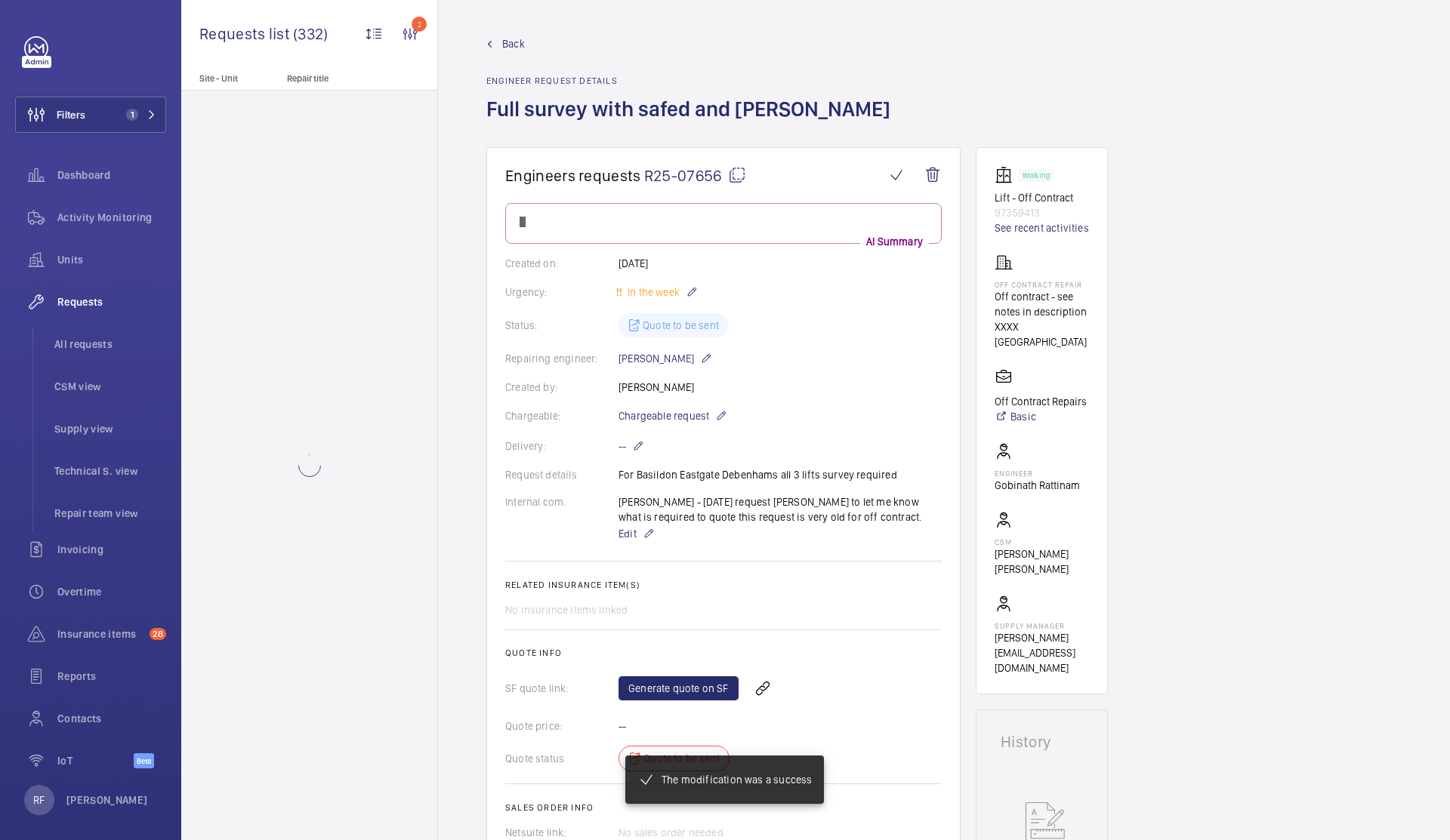
scroll to position [21, 0]
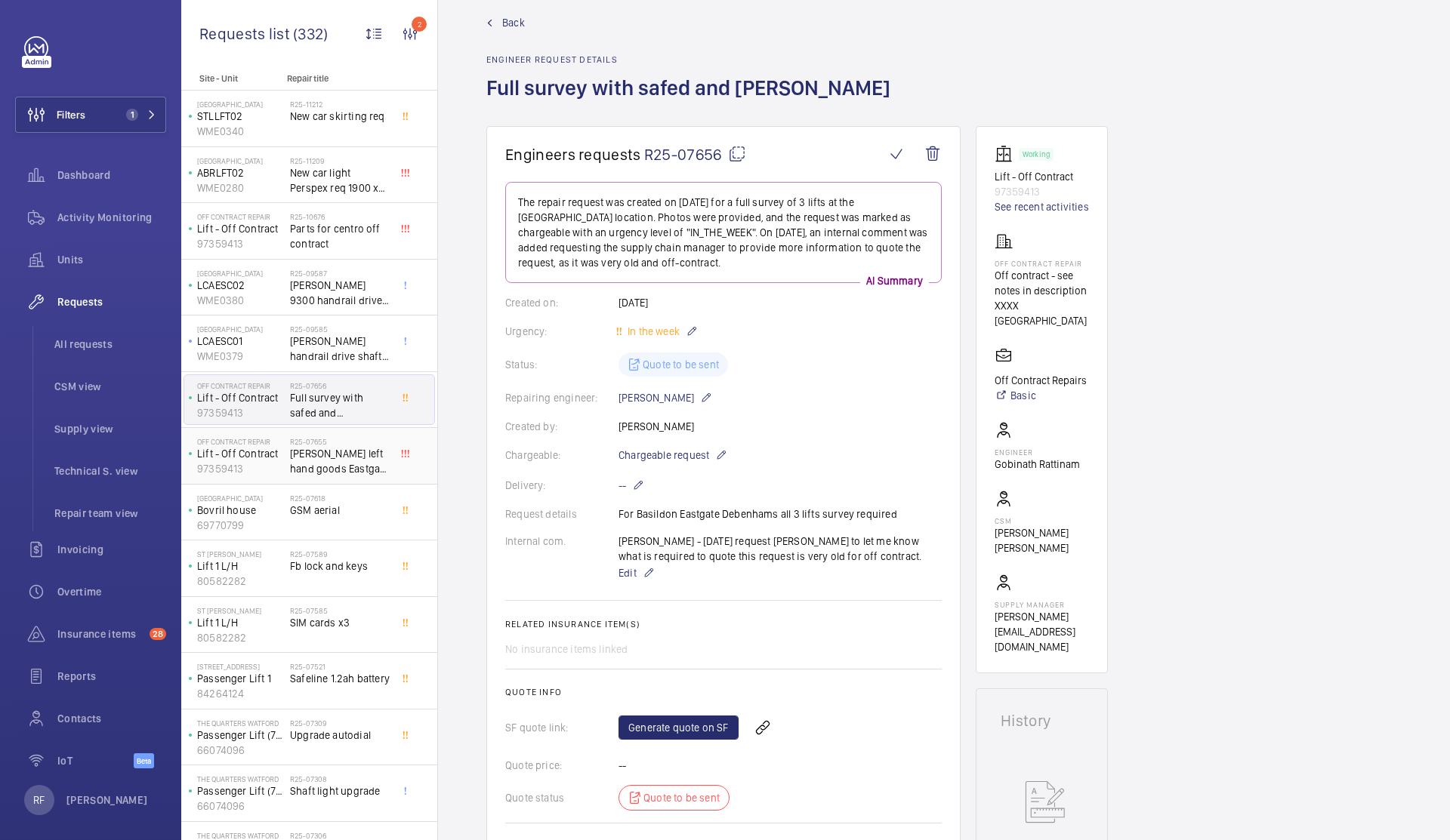
click at [307, 462] on span "[PERSON_NAME] left hand goods Eastgate non contract" at bounding box center [340, 460] width 100 height 30
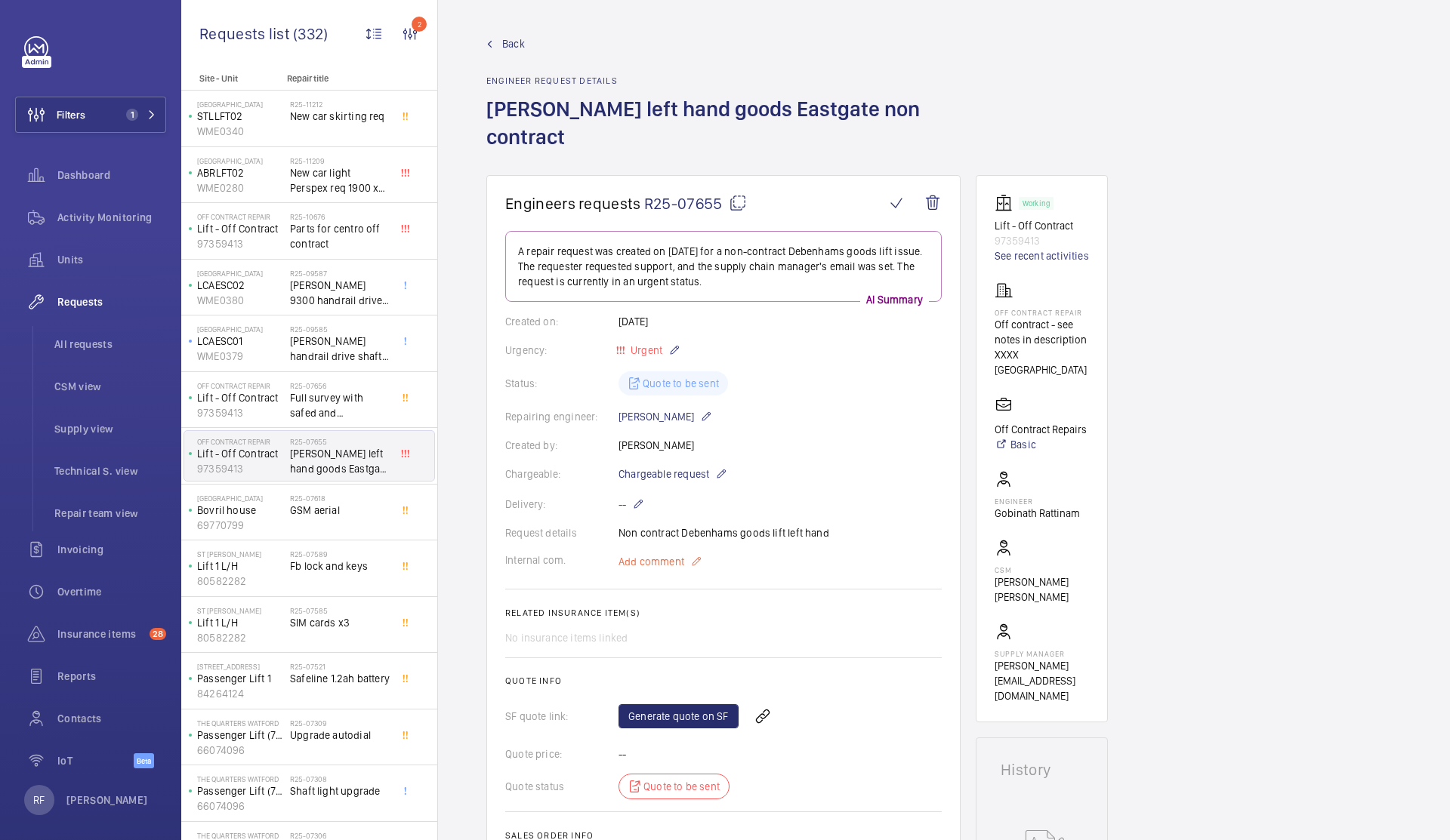
click at [686, 566] on p "Add comment" at bounding box center [675, 561] width 114 height 18
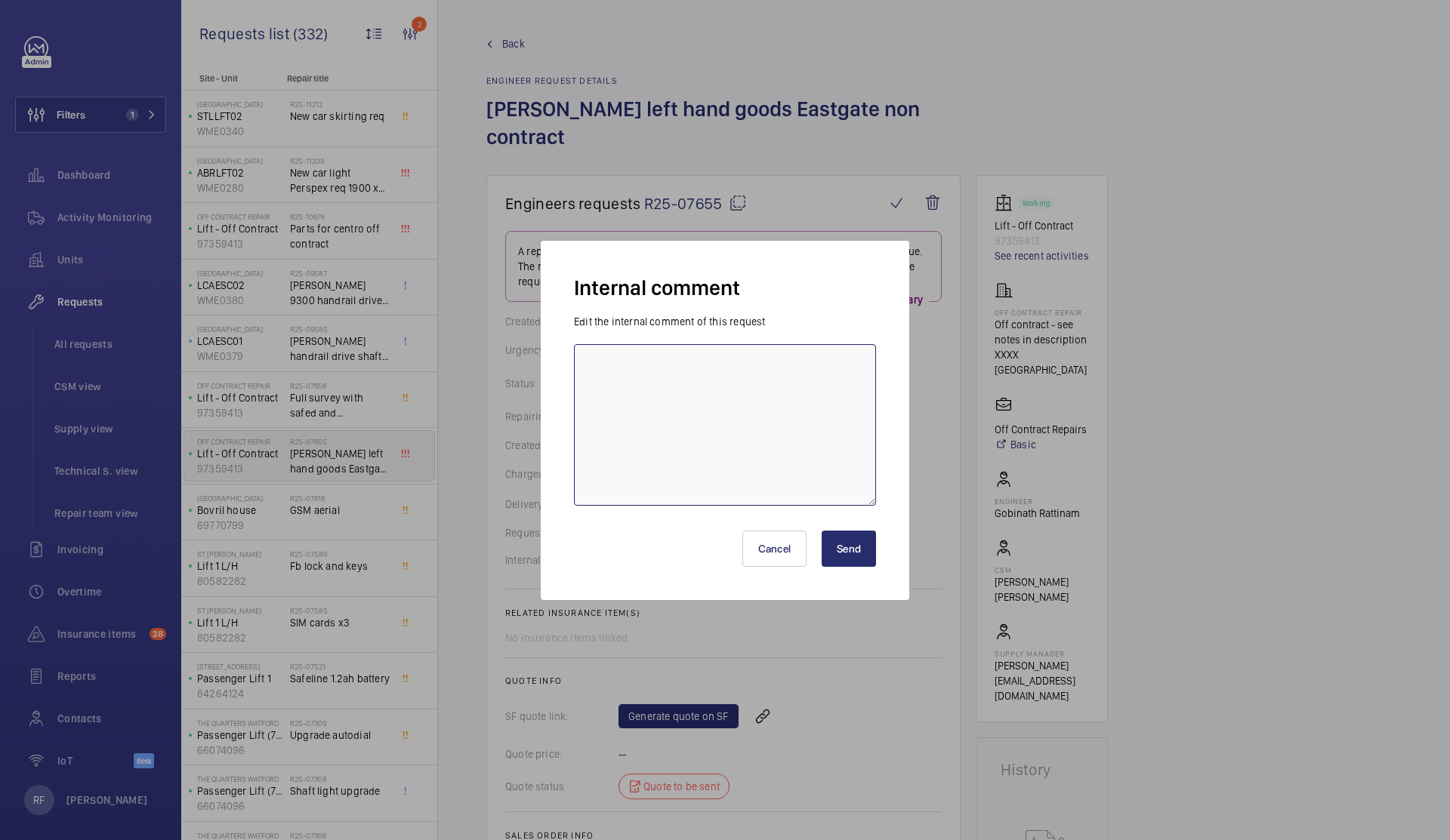
paste textarea "[PERSON_NAME] - [DATE] request [PERSON_NAME] to let me know what is required to…"
type textarea "[PERSON_NAME] - [DATE] request [PERSON_NAME] to let me know what is required to…"
click at [833, 549] on button "Send" at bounding box center [849, 548] width 55 height 36
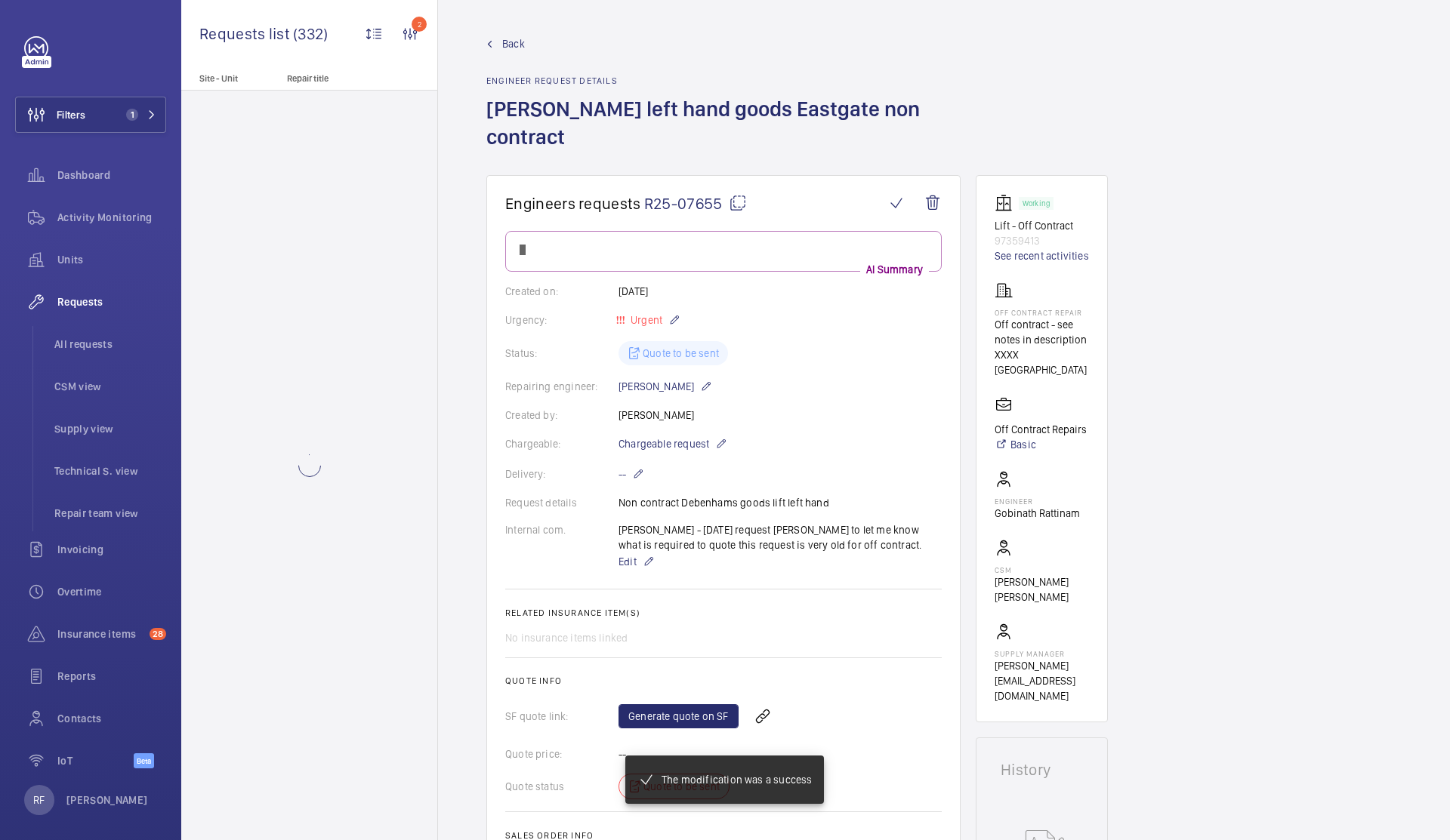
scroll to position [21, 0]
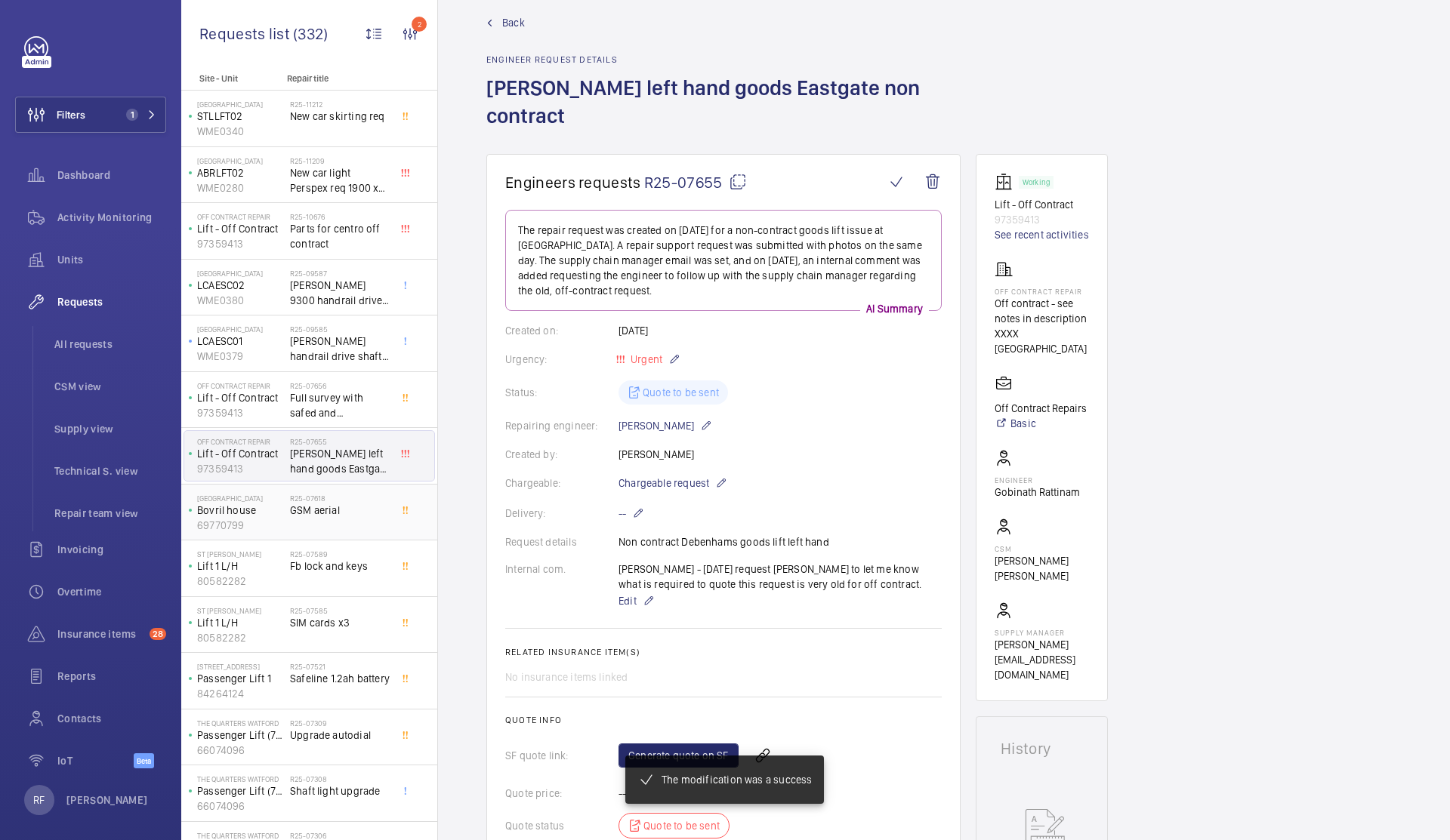
click at [329, 520] on div "R25-07618 GSM aerial" at bounding box center [340, 516] width 100 height 44
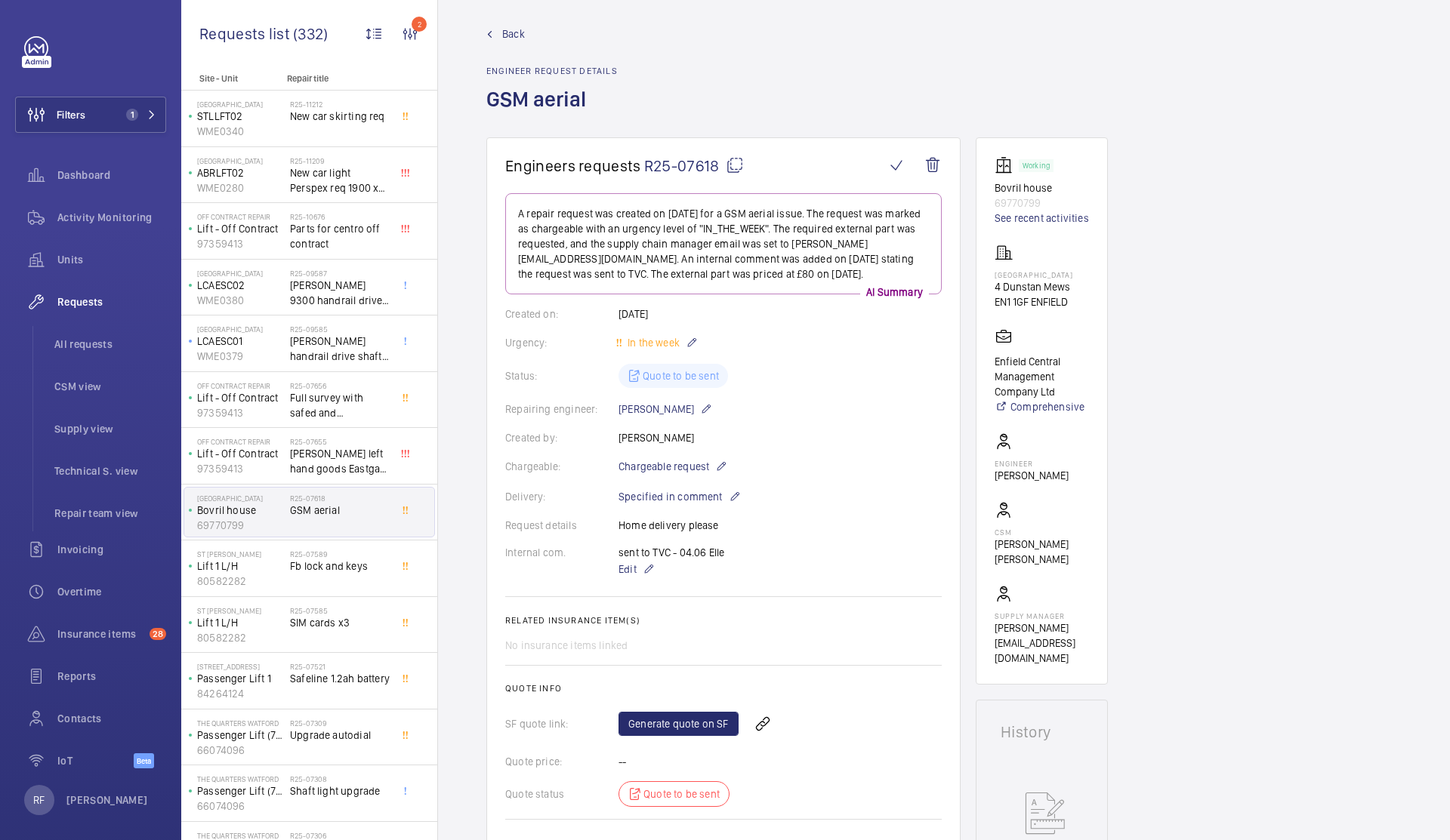
scroll to position [22, 0]
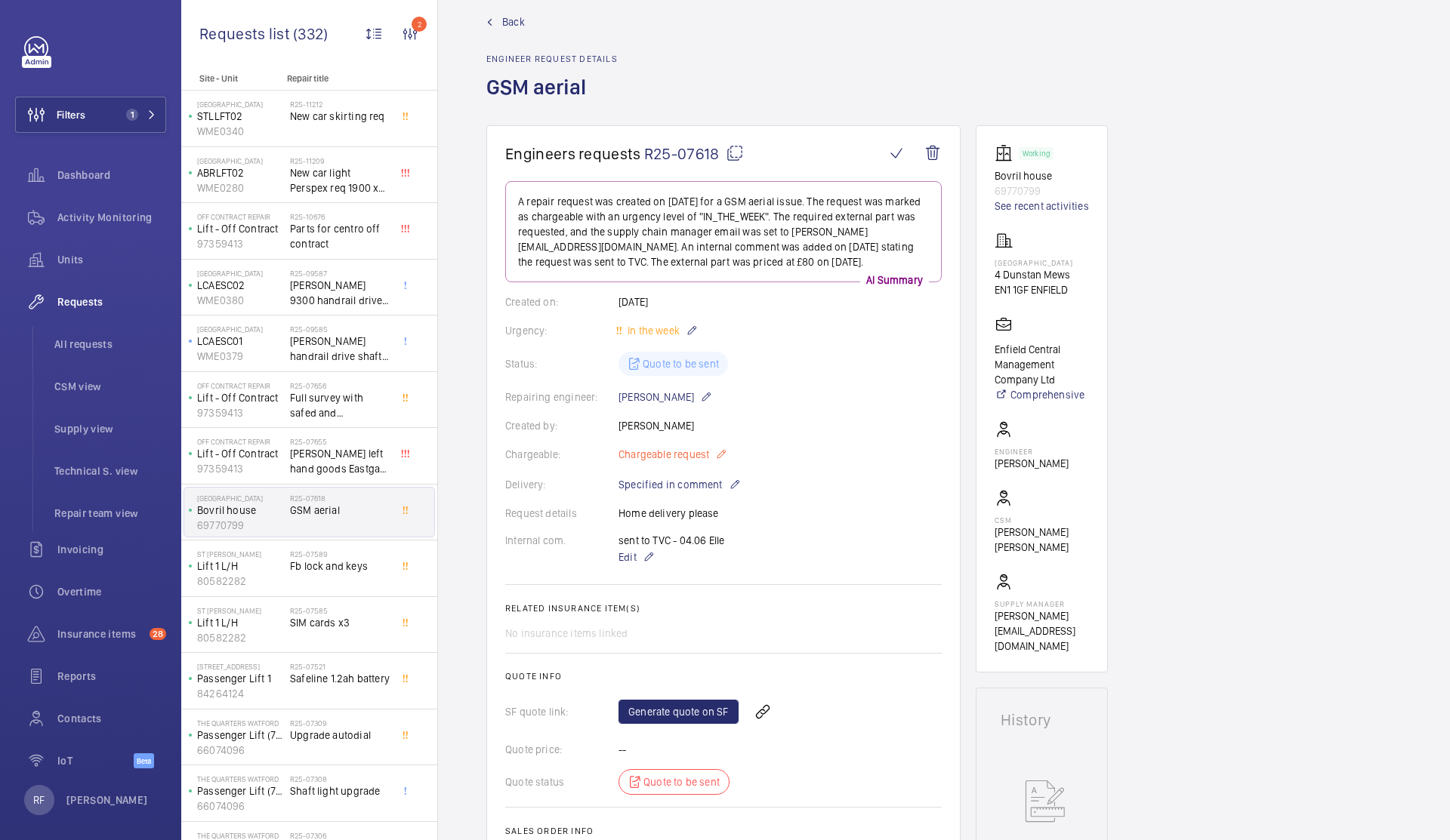
click at [722, 457] on mat-icon at bounding box center [720, 454] width 12 height 18
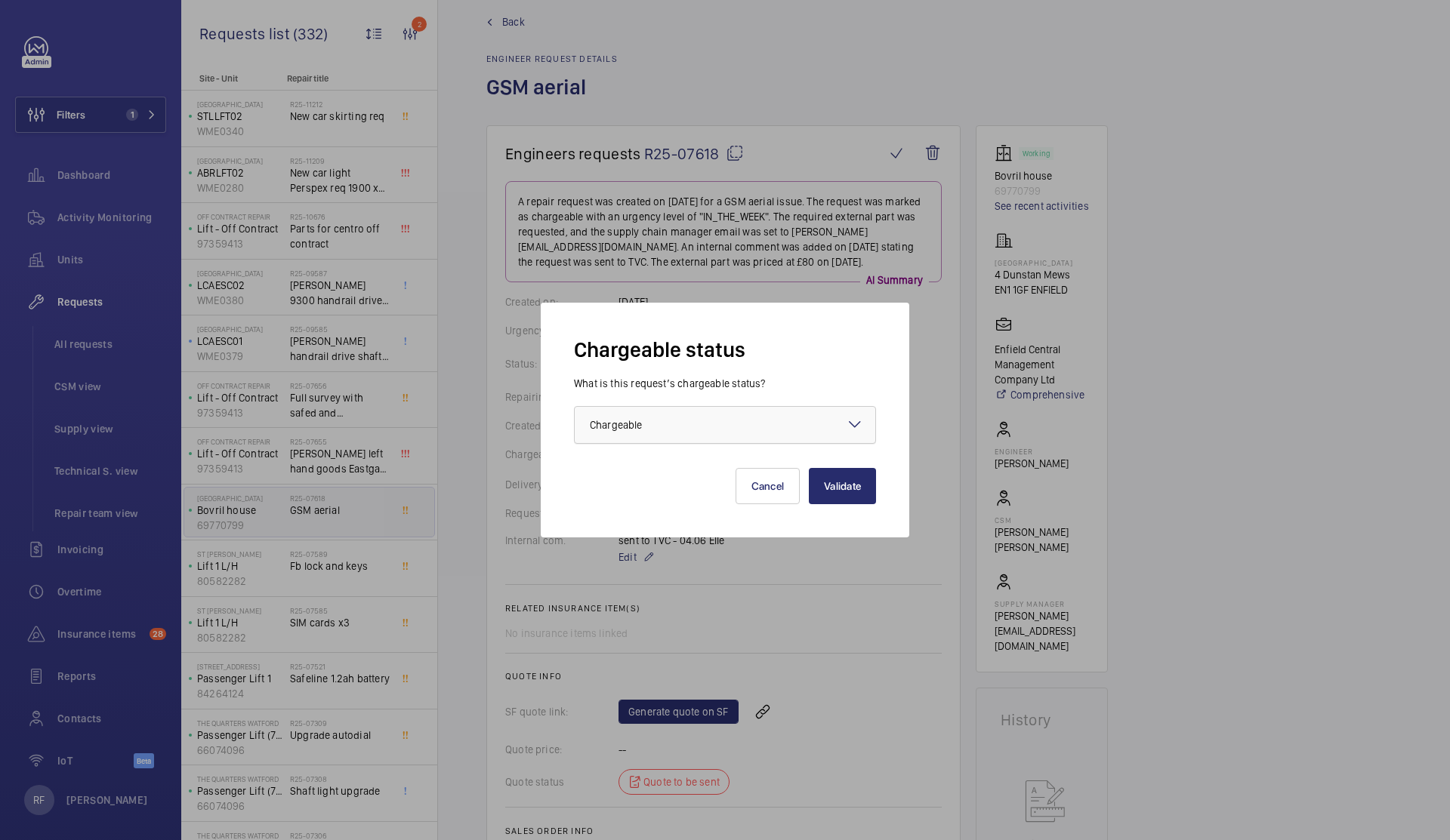
click at [723, 432] on div at bounding box center [725, 425] width 301 height 36
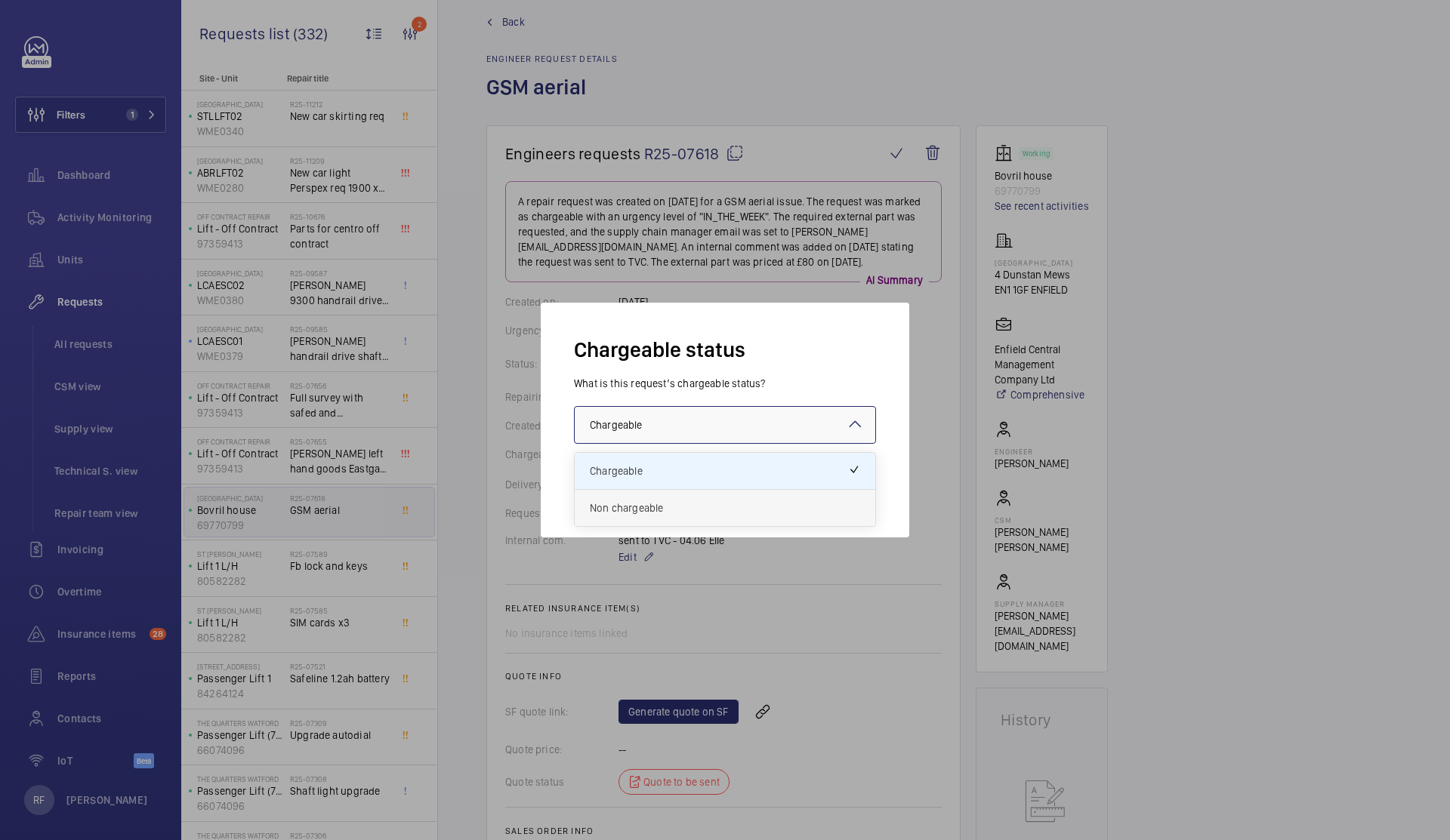
click at [705, 515] on span "Non chargeable" at bounding box center [725, 508] width 271 height 15
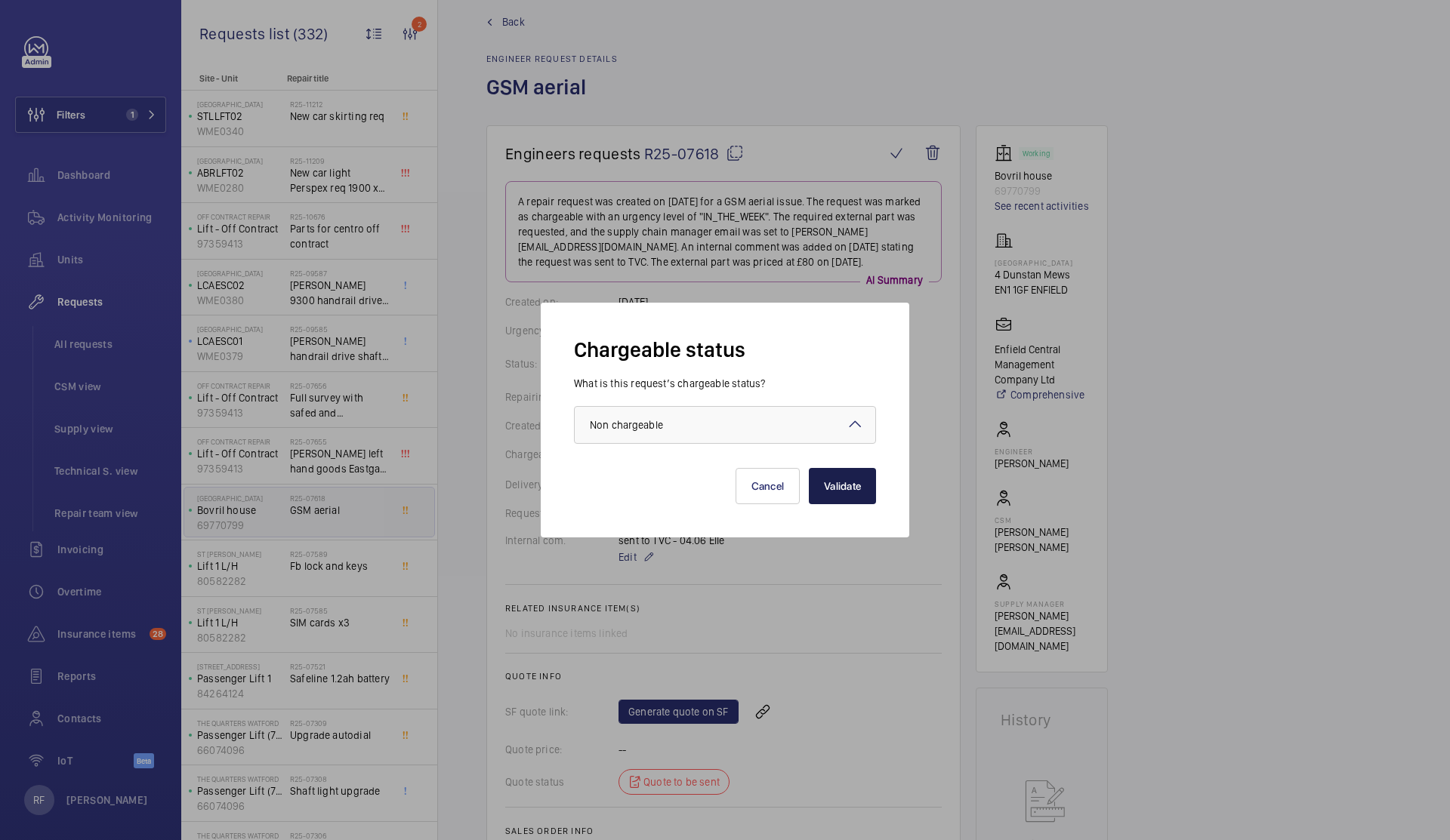
click at [855, 494] on button "Validate" at bounding box center [842, 486] width 67 height 36
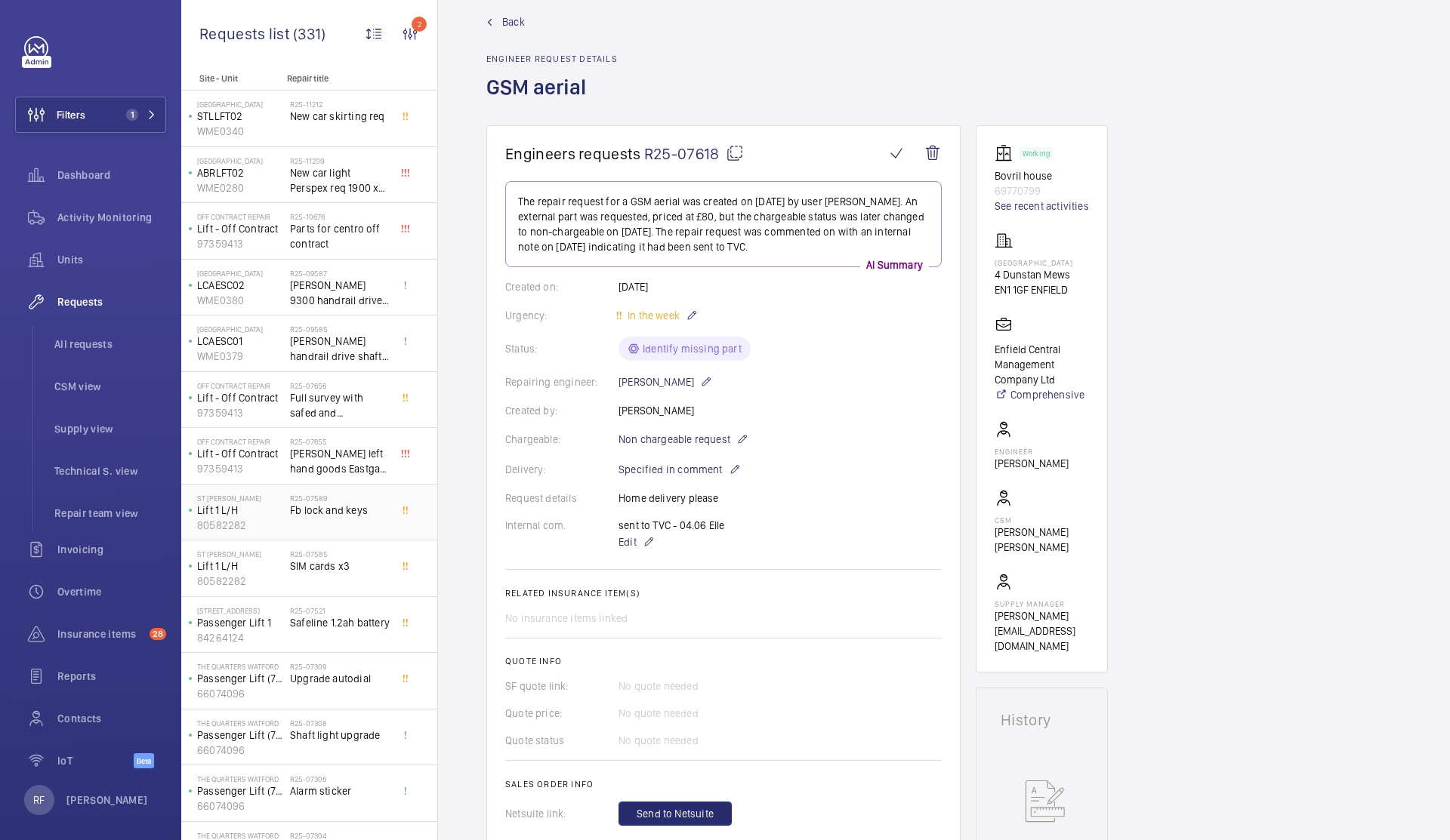
click at [347, 508] on span "Fb lock and keys" at bounding box center [340, 510] width 100 height 15
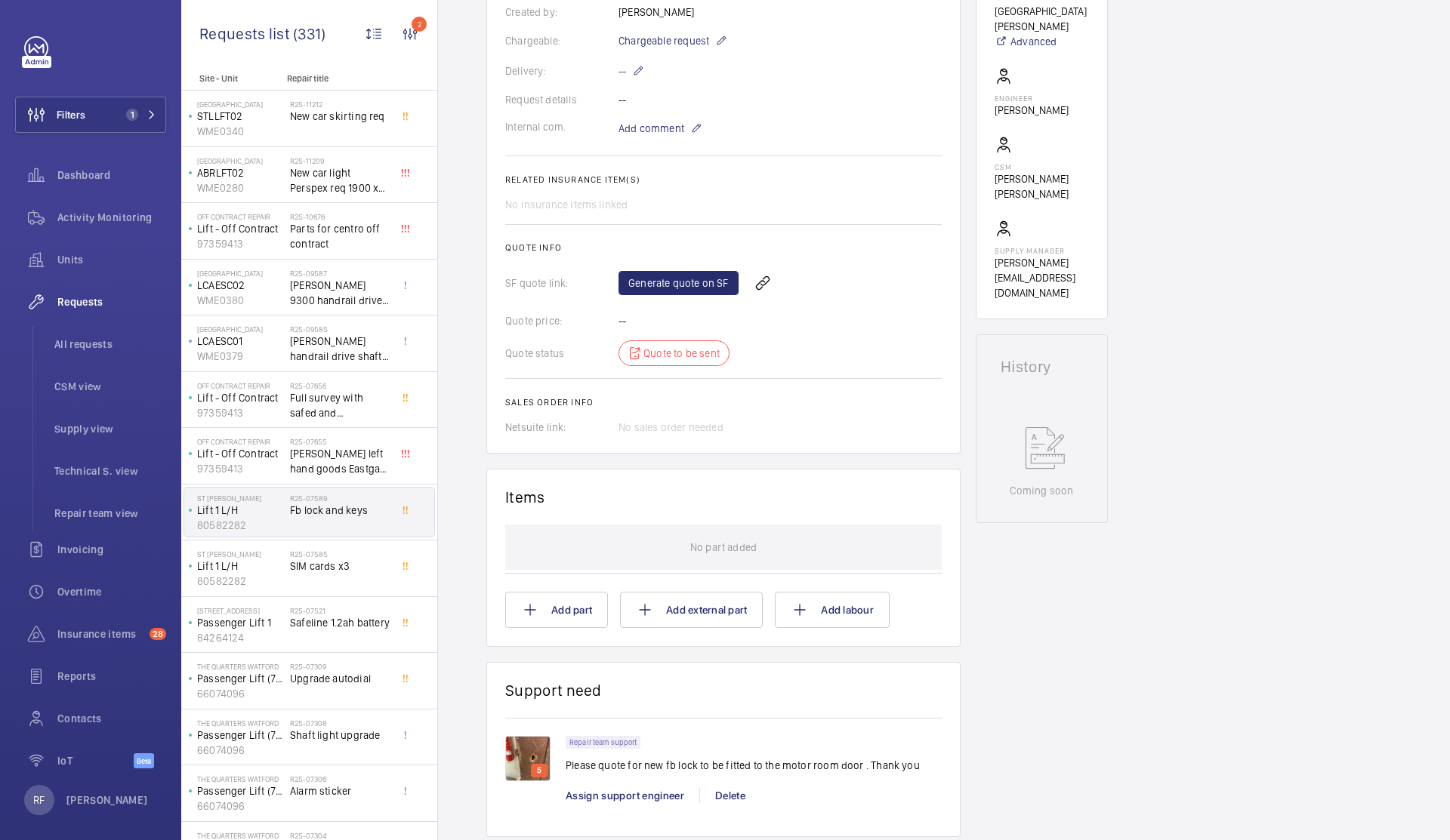
scroll to position [633, 0]
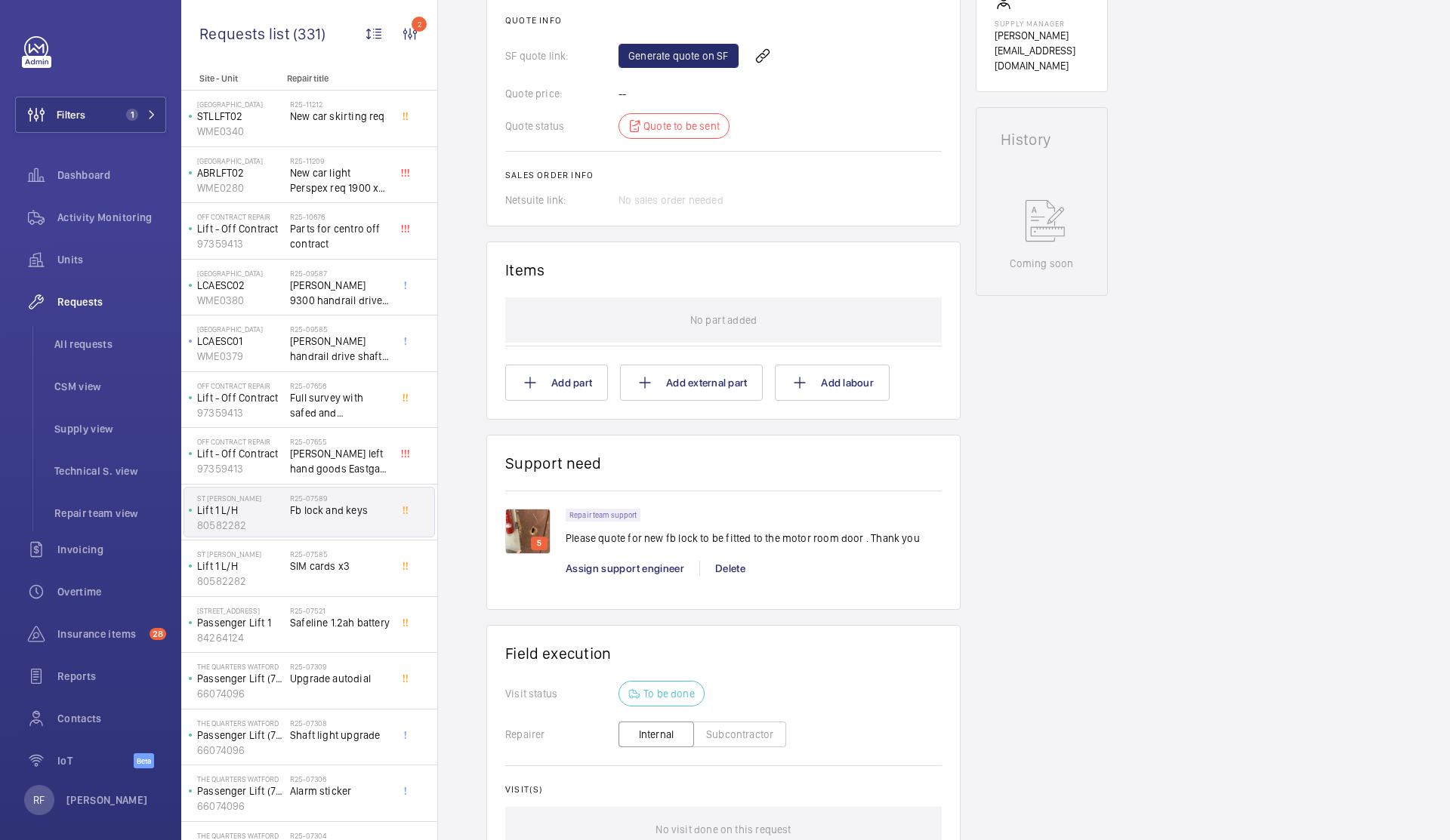
click at [534, 529] on img at bounding box center [528, 531] width 45 height 45
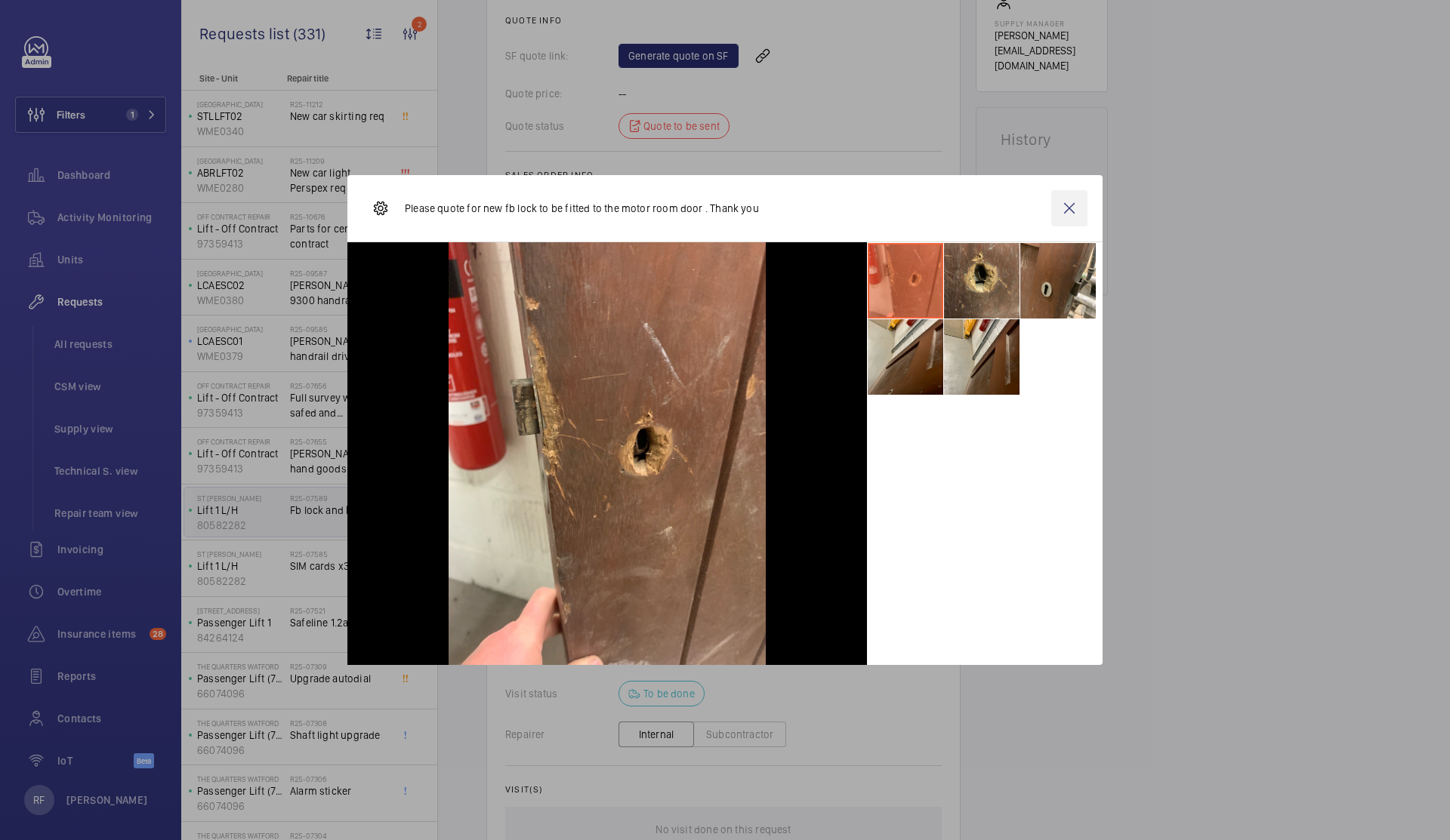
click at [1063, 215] on wm-front-icon-button at bounding box center [1069, 208] width 36 height 36
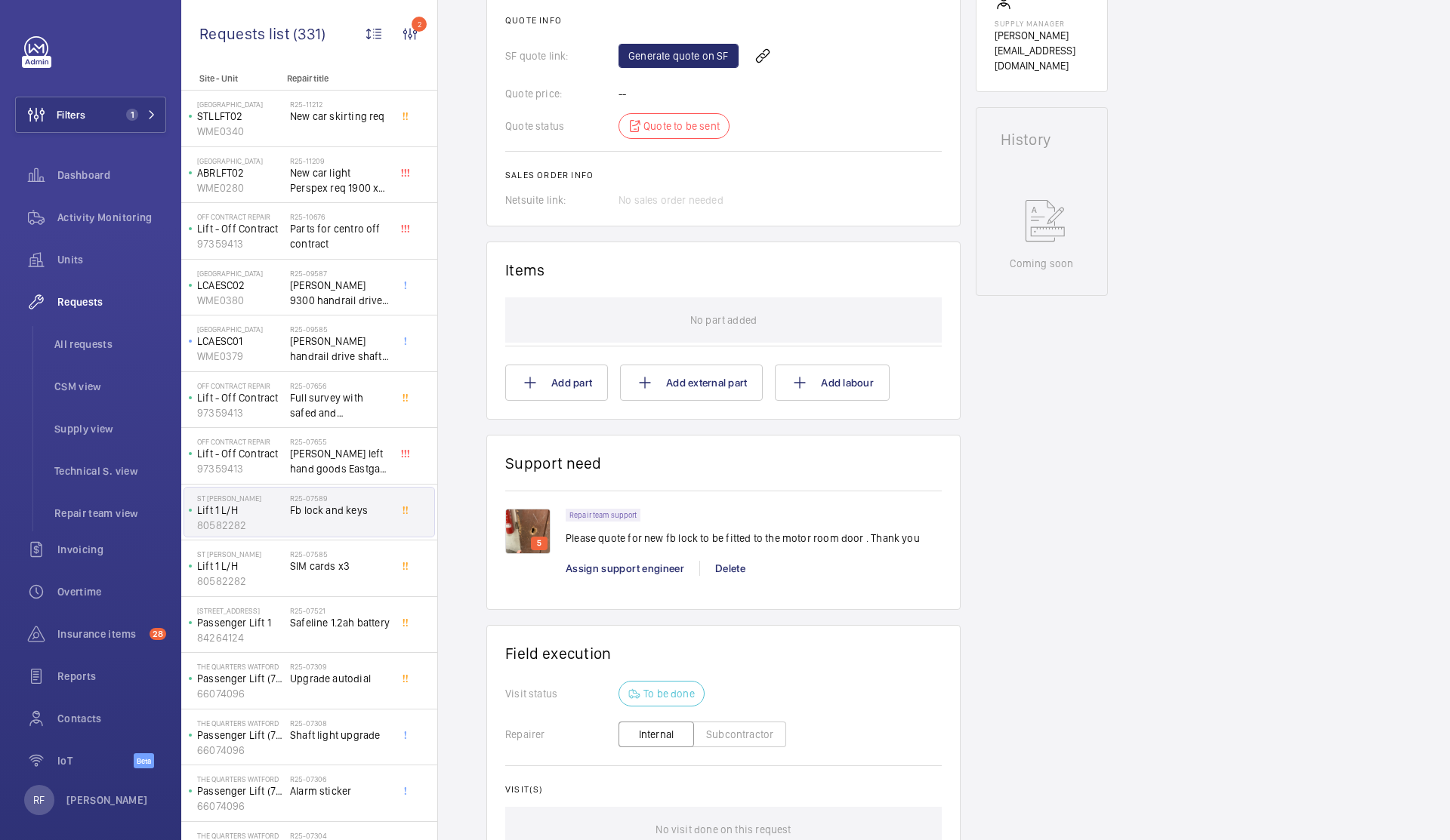
click at [633, 539] on p "Please quote for new fb lock to be fitted to the motor room door . Thank you" at bounding box center [743, 538] width 354 height 15
copy p "Please quote for new fb lock to be fitted to the motor room door . Thank you"
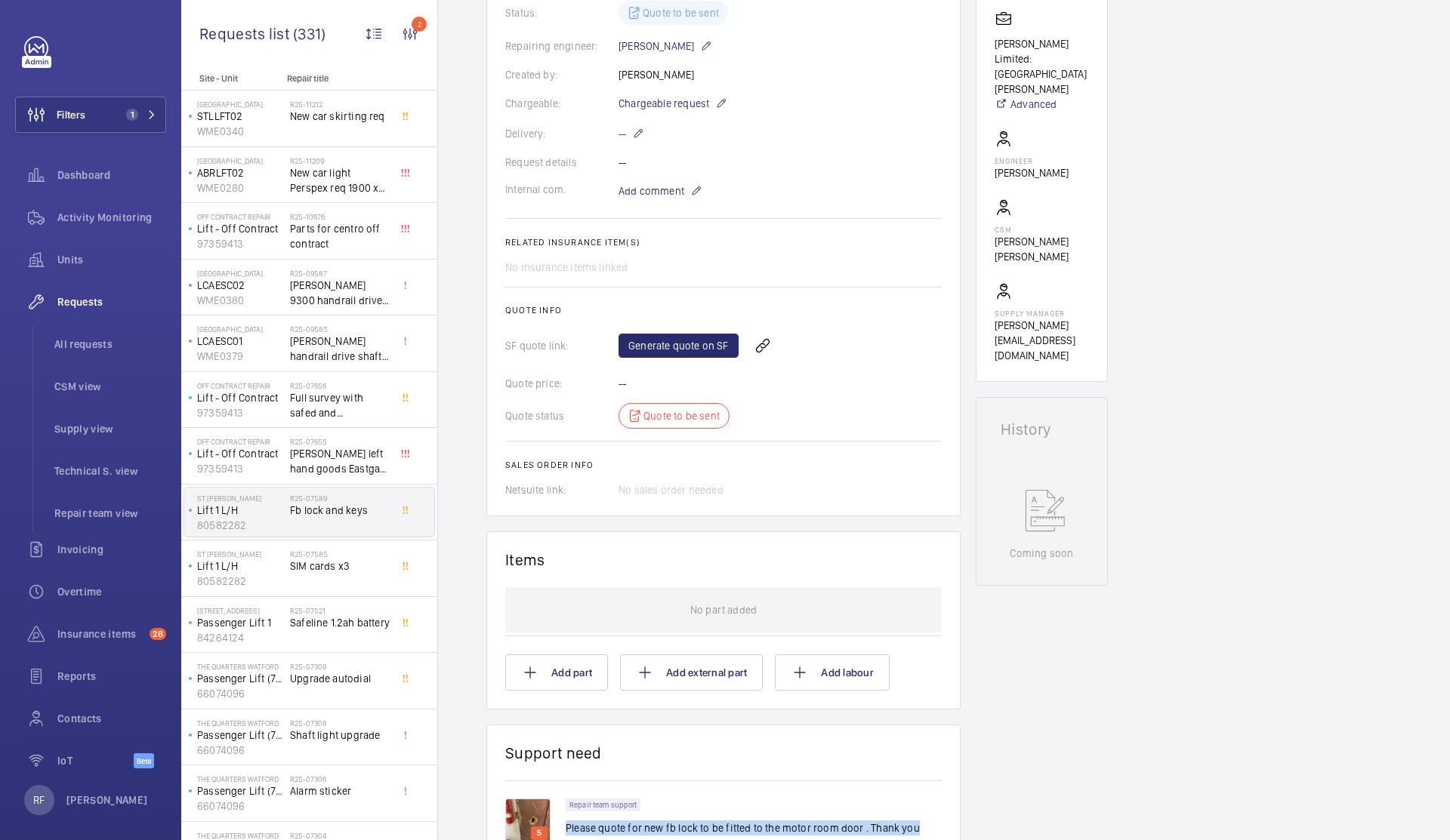
scroll to position [222, 0]
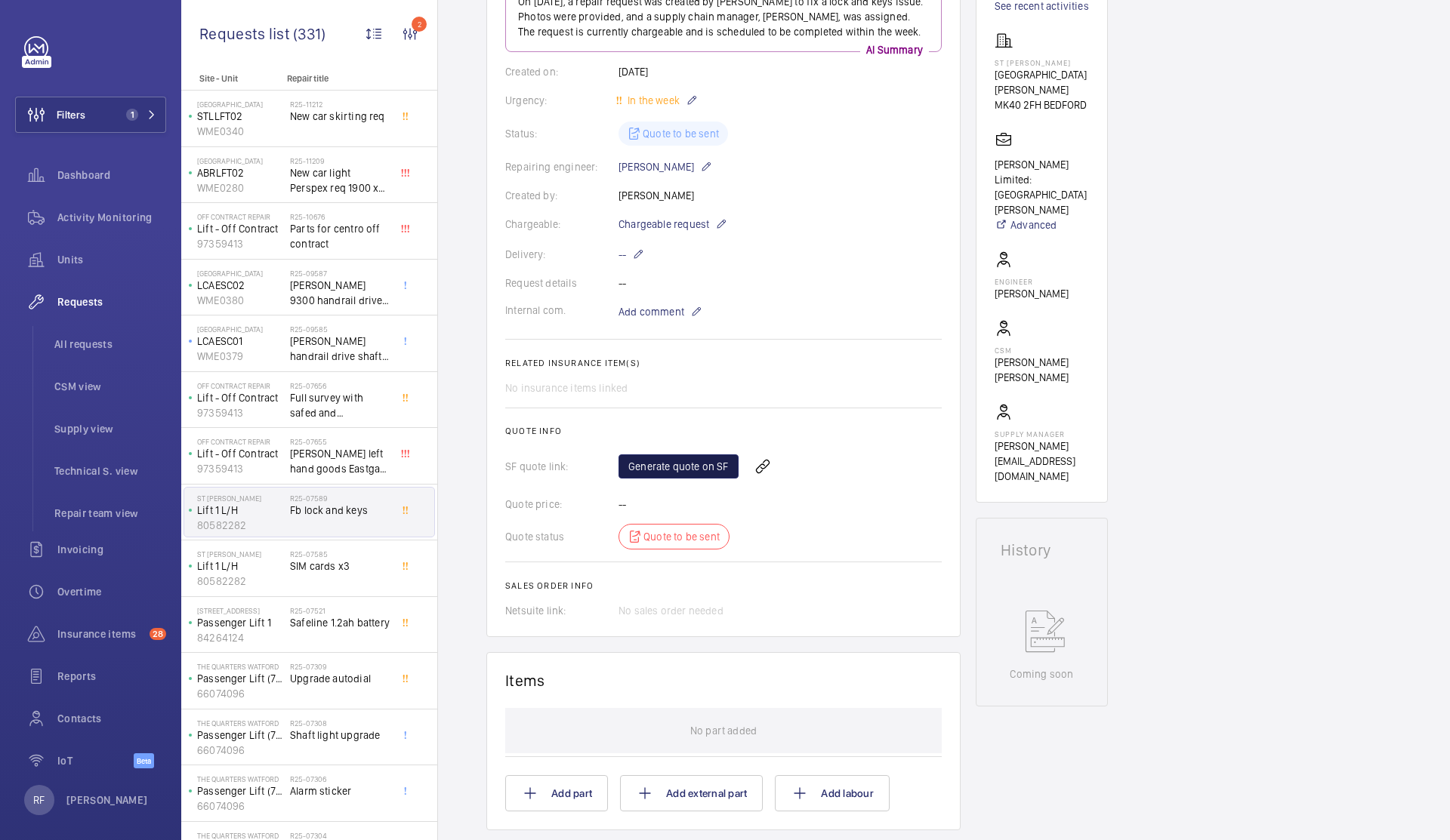
click at [666, 469] on link "Generate quote on SF" at bounding box center [679, 466] width 120 height 25
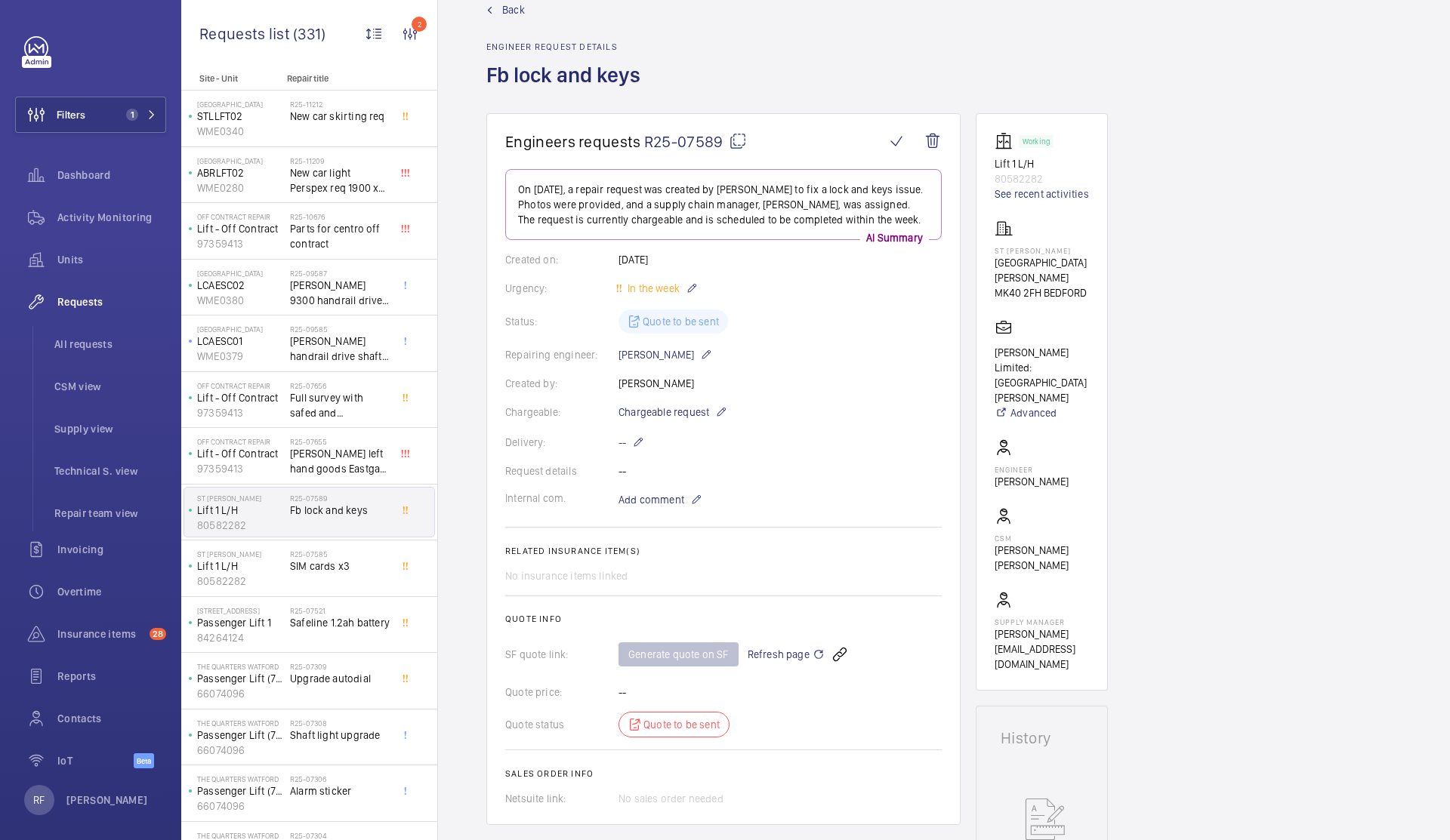
scroll to position [0, 0]
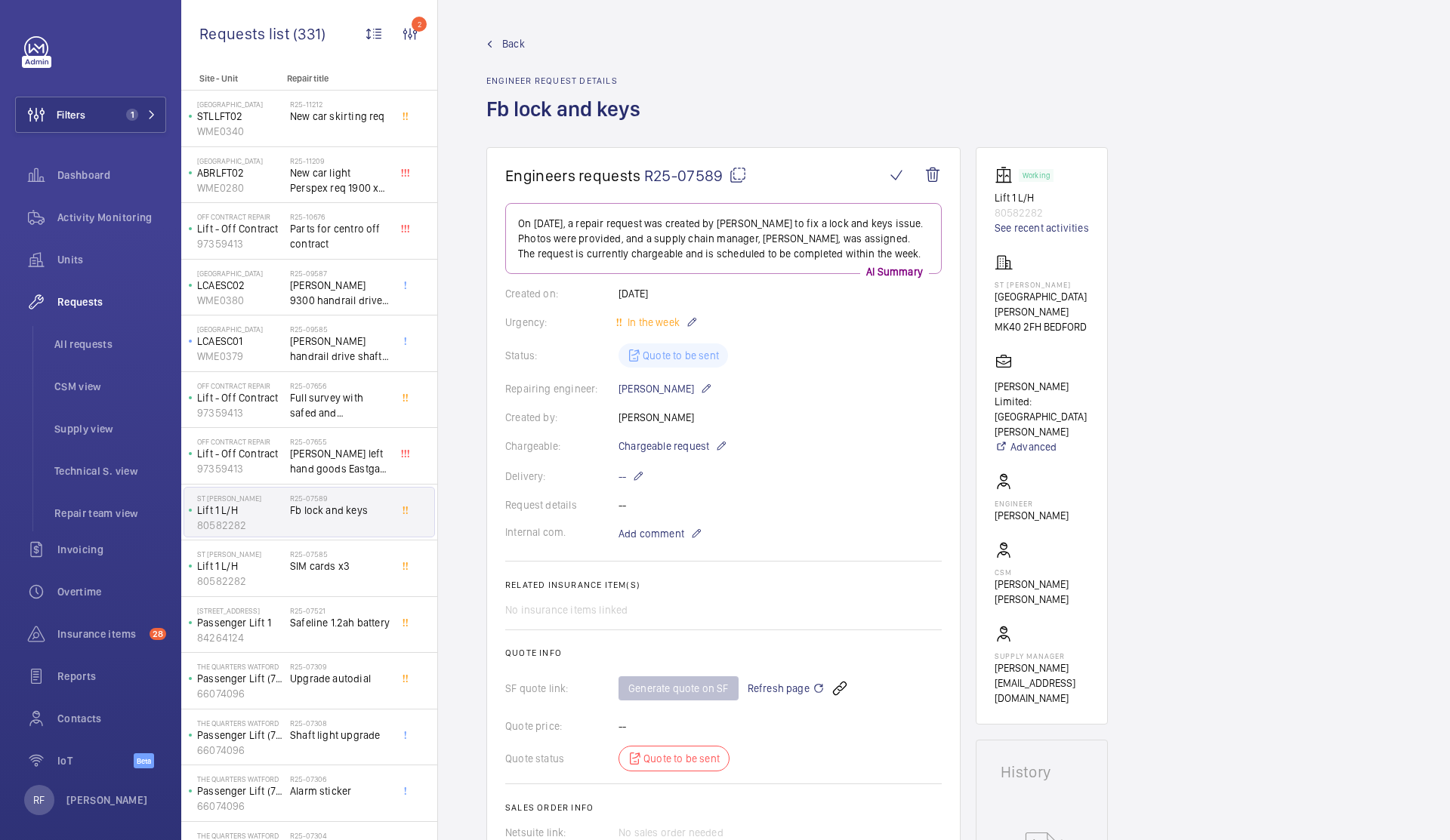
click at [740, 174] on mat-icon at bounding box center [738, 175] width 18 height 18
copy p "Please quote for new fb lock to be fitted to the motor room door . Thank you"
type textarea "R25-07589"
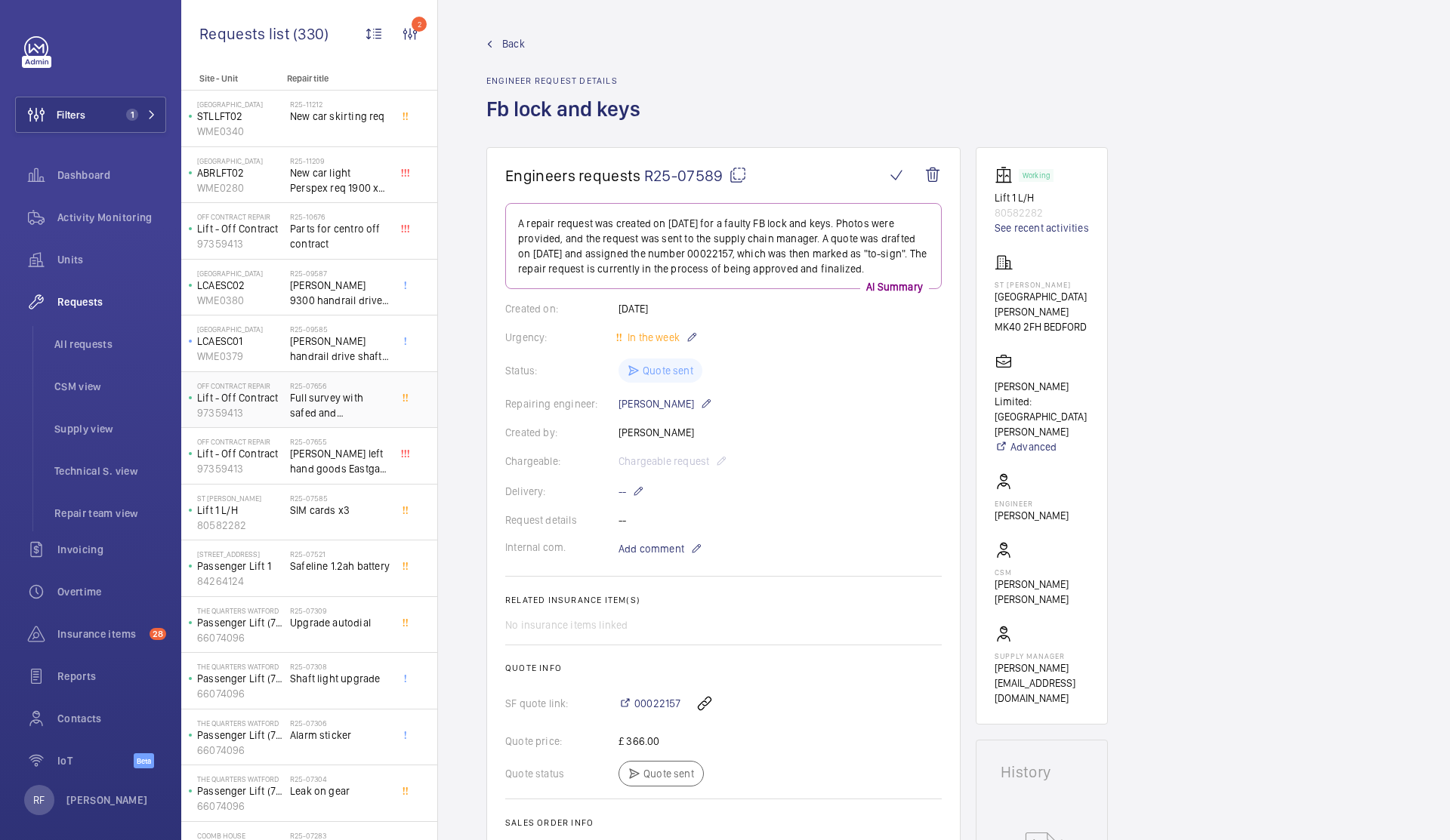
click at [362, 410] on span "Full survey with safed and [PERSON_NAME]" at bounding box center [340, 405] width 100 height 30
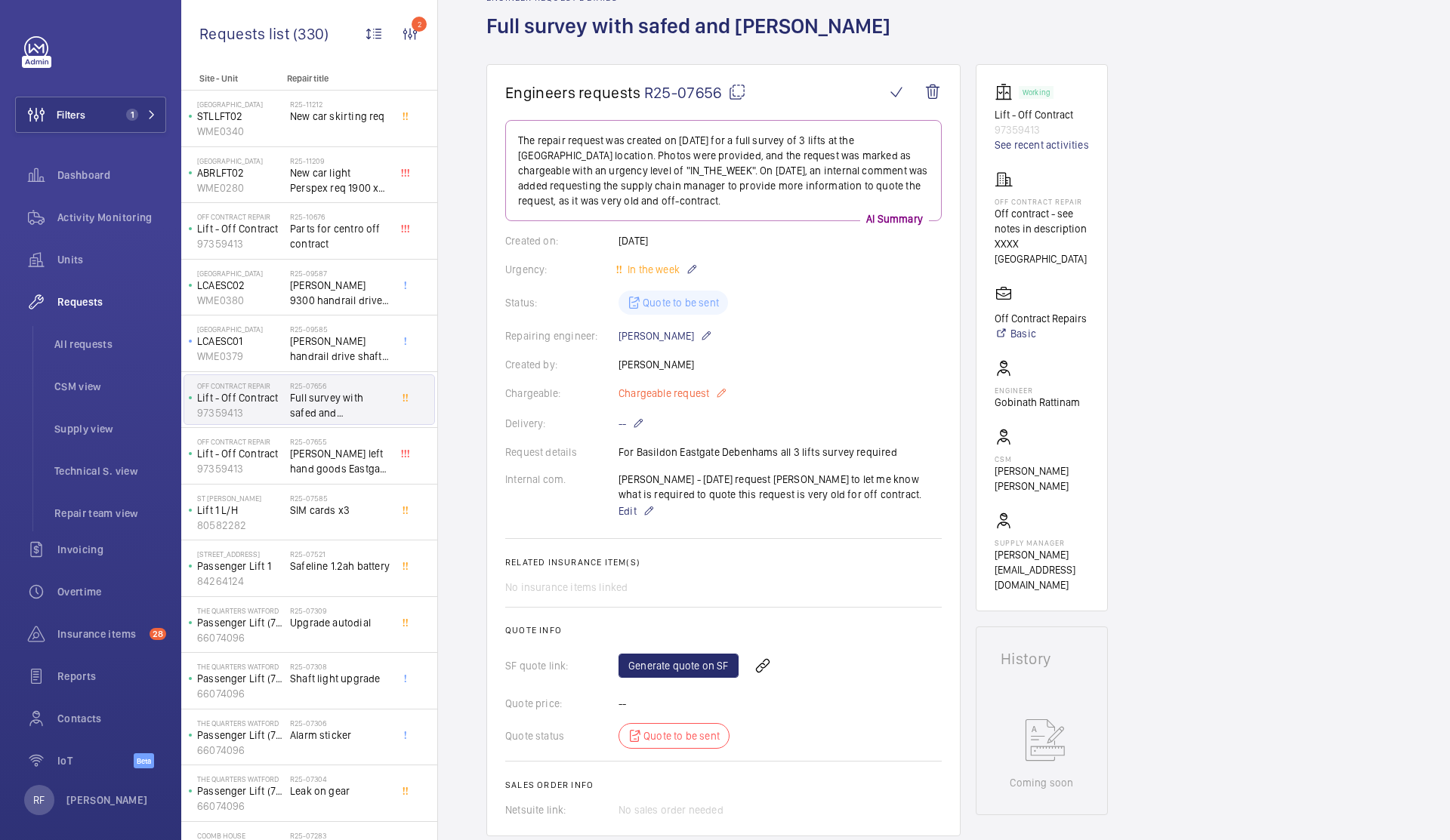
scroll to position [102, 0]
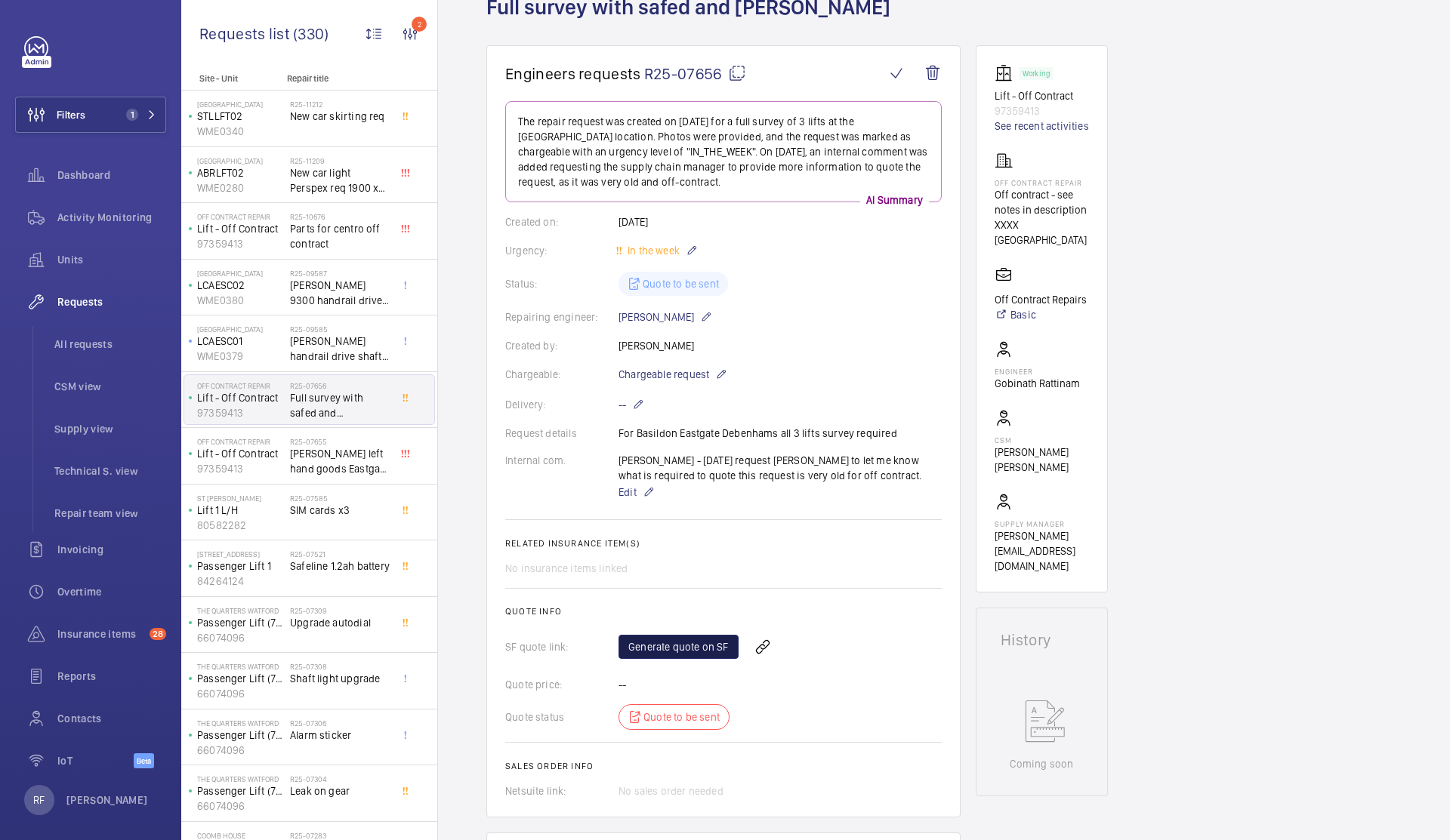
click at [665, 644] on link "Generate quote on SF" at bounding box center [679, 647] width 120 height 25
click at [329, 471] on span "[PERSON_NAME] left hand goods Eastgate non contract" at bounding box center [340, 460] width 100 height 30
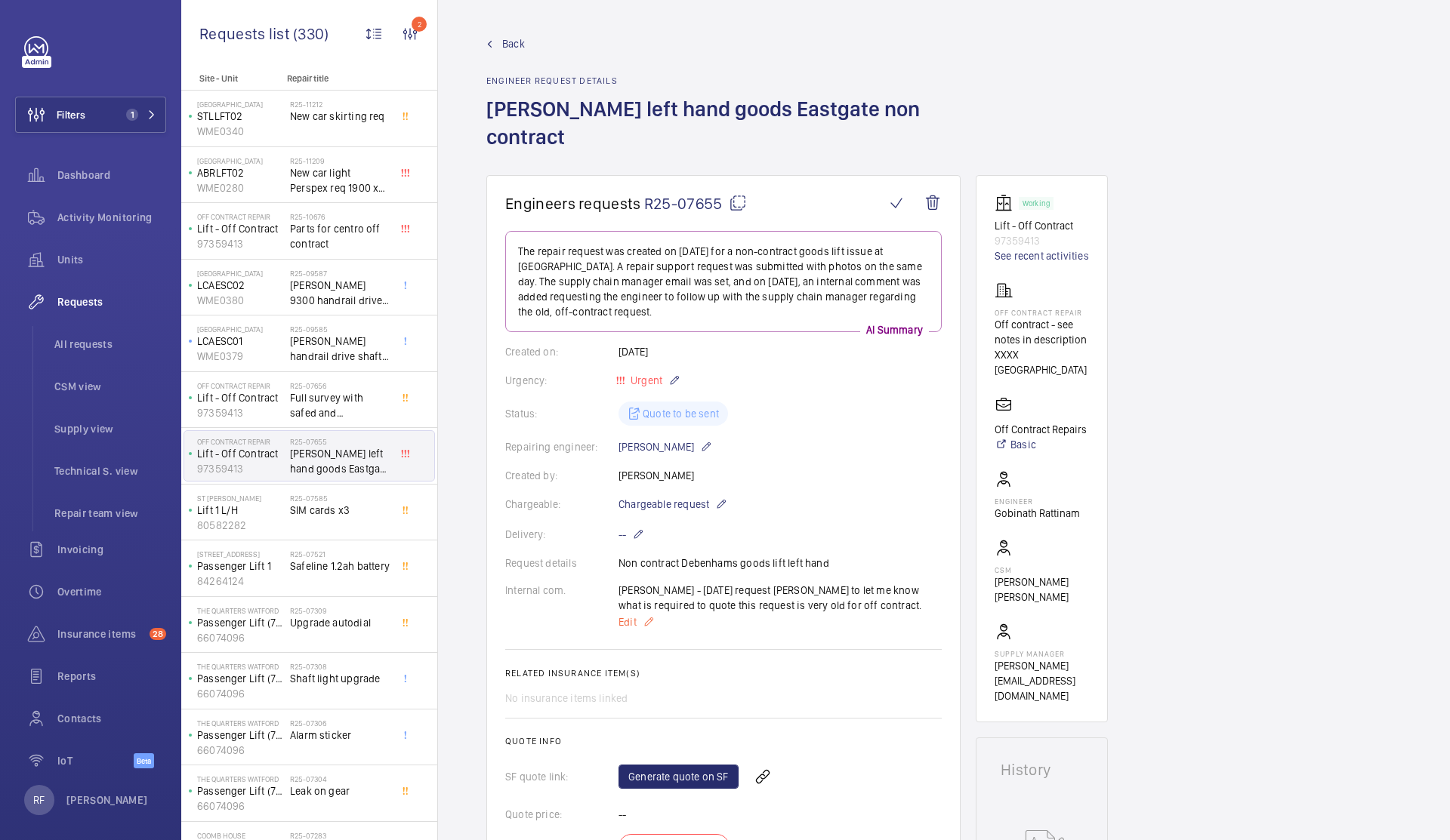
click at [651, 625] on mat-icon at bounding box center [648, 622] width 12 height 18
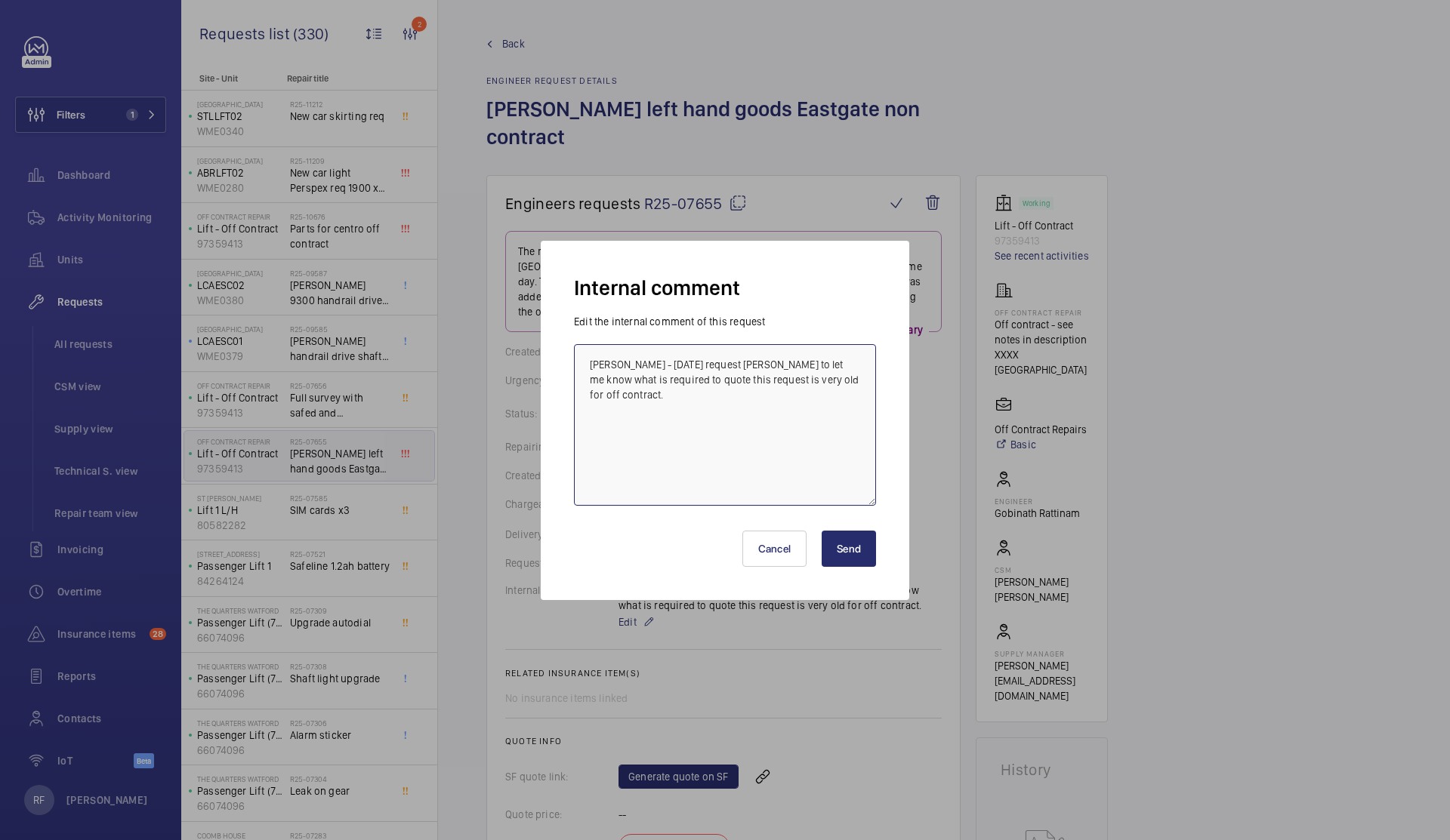
click at [635, 479] on textarea "[PERSON_NAME] - [DATE] request [PERSON_NAME] to let me know what is required to…" at bounding box center [725, 425] width 303 height 162
type textarea "Ricardo - 12/09/2025 request Connor to let me know what is required to quote th…"
click at [869, 548] on button "Send" at bounding box center [849, 548] width 55 height 36
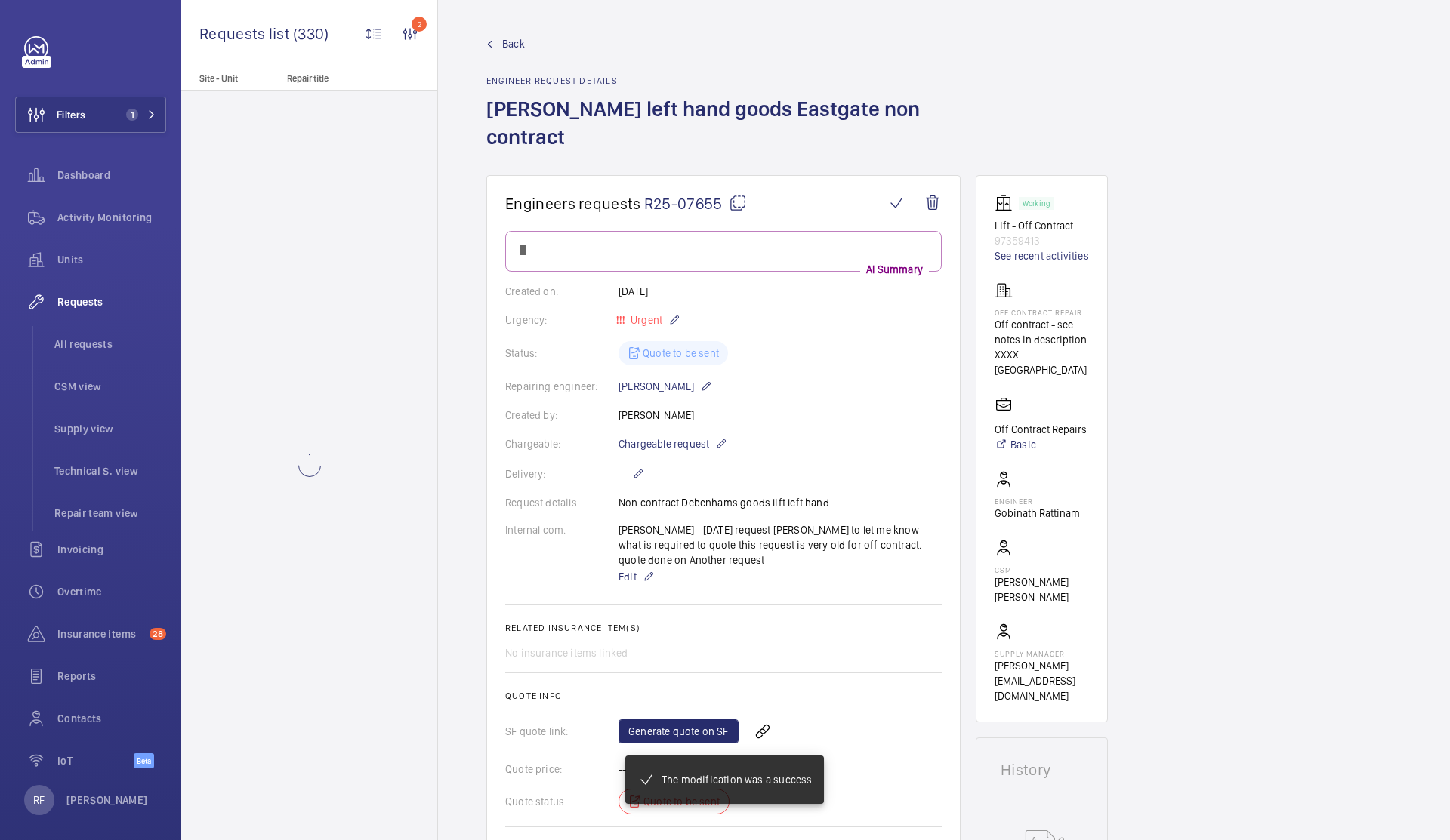
scroll to position [102, 0]
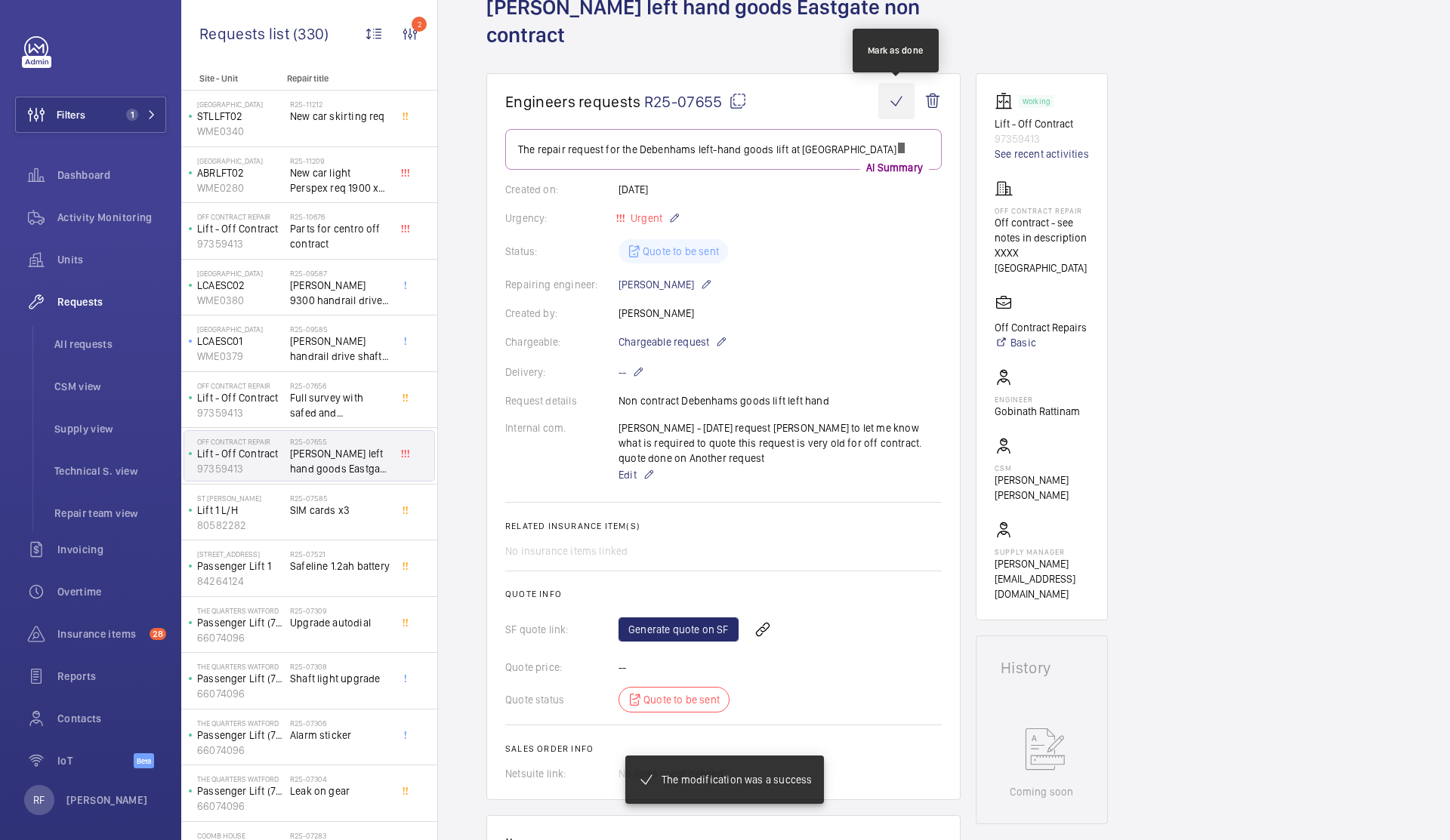
click at [889, 106] on wm-front-icon-button at bounding box center [897, 101] width 36 height 36
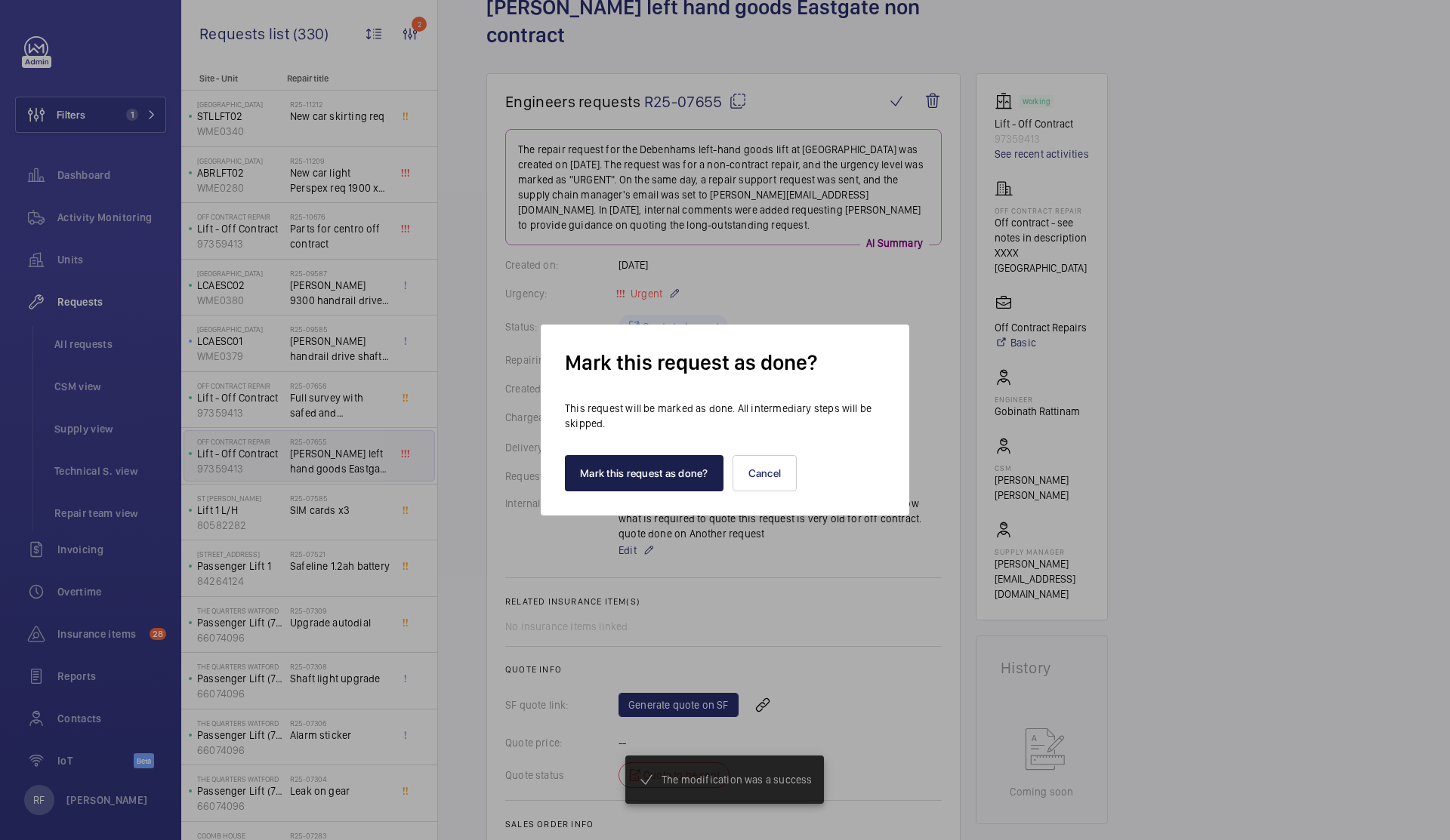
click at [677, 477] on button "Mark this request as done?" at bounding box center [644, 473] width 159 height 36
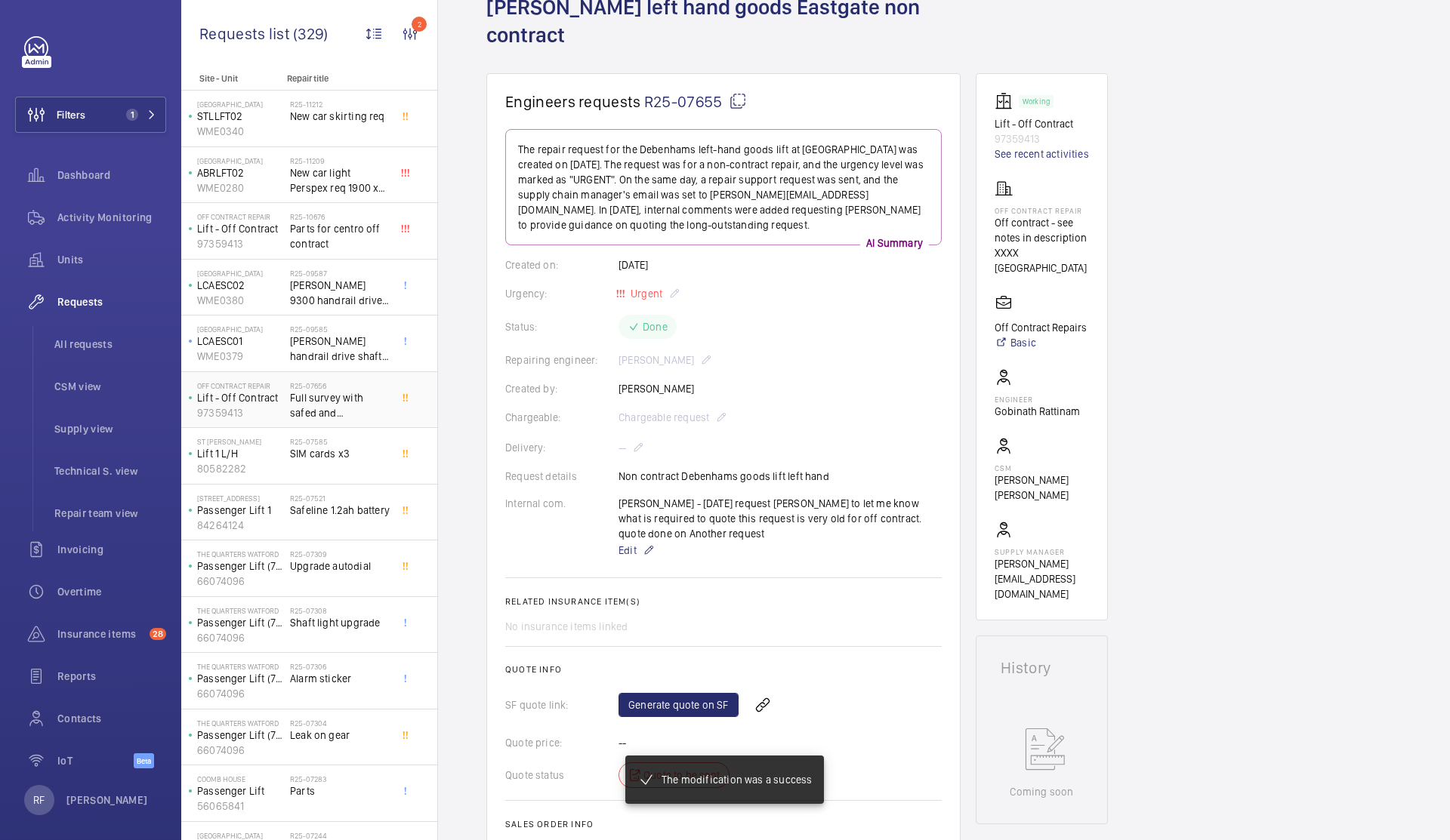
click at [284, 406] on div "Off Contract Repair Lift - Off Contract 97359413" at bounding box center [237, 400] width 105 height 50
